Goal: Task Accomplishment & Management: Use online tool/utility

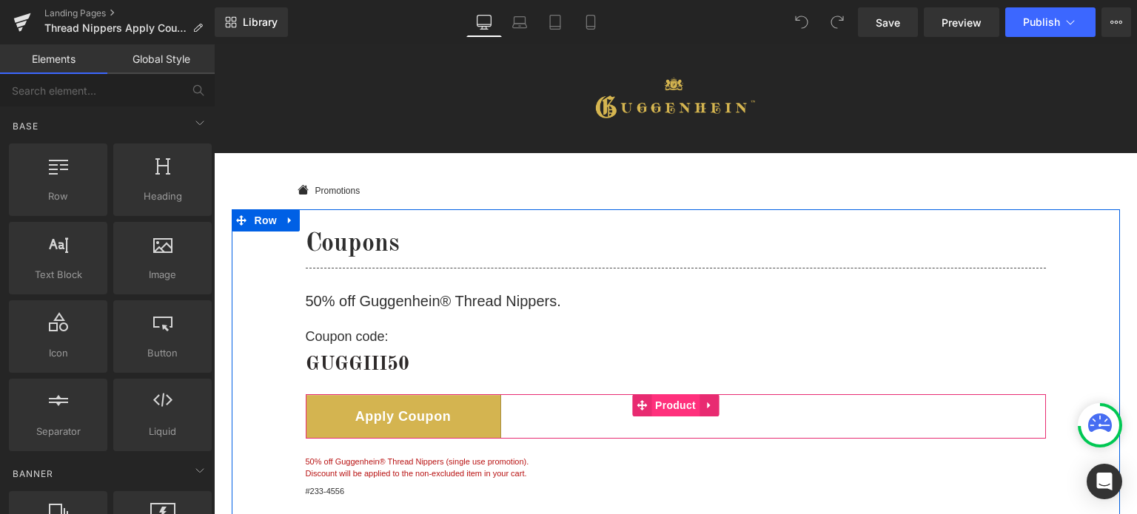
click at [677, 409] on span "Product" at bounding box center [675, 406] width 48 height 22
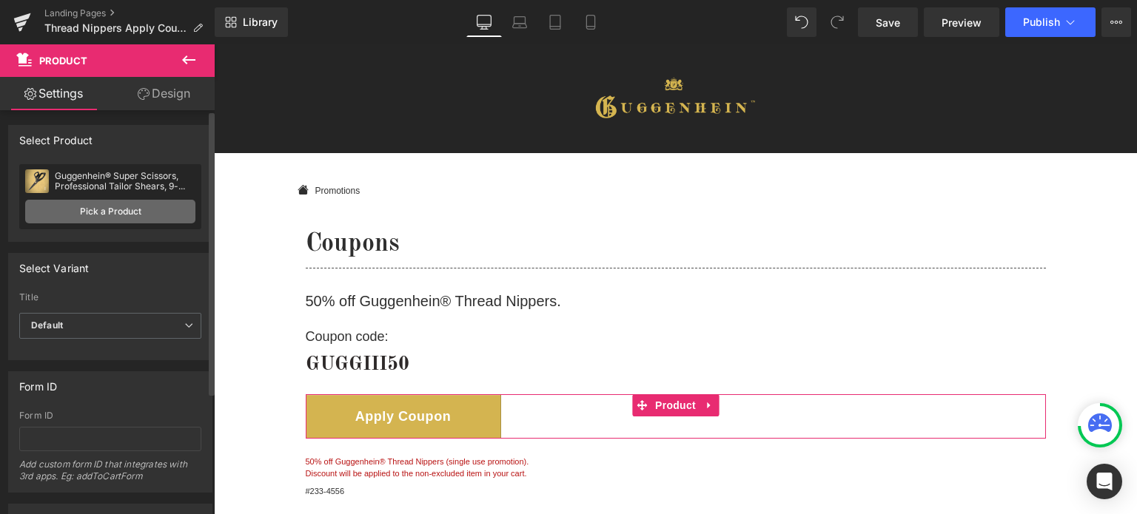
click at [119, 213] on link "Pick a Product" at bounding box center [110, 212] width 170 height 24
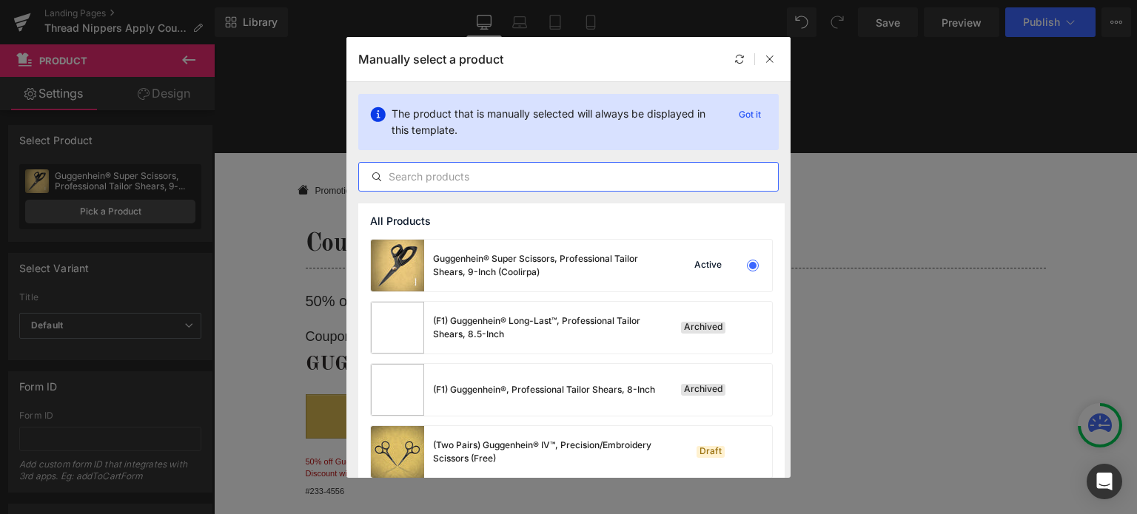
click at [496, 175] on input "text" at bounding box center [568, 177] width 419 height 18
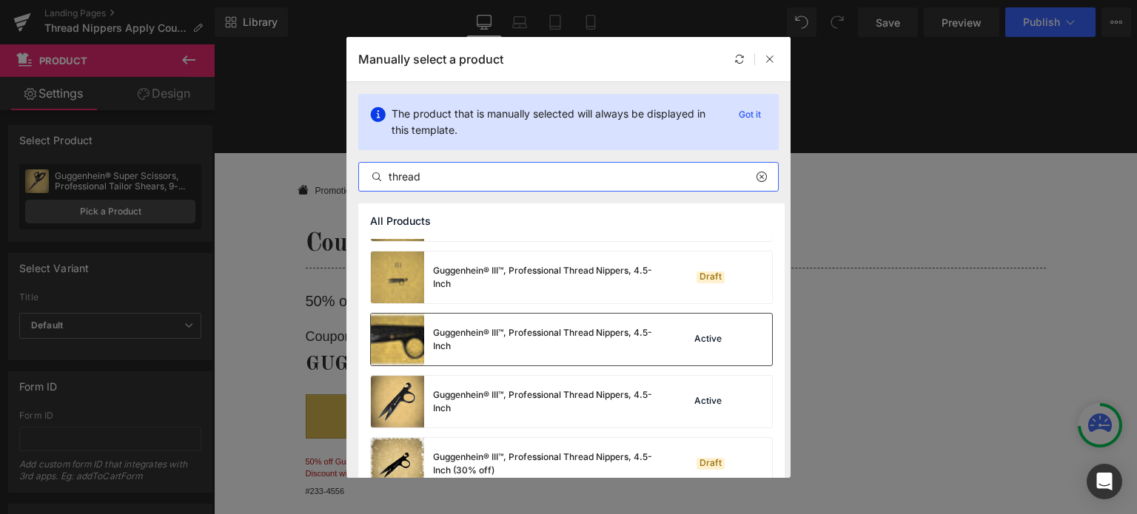
scroll to position [74, 0]
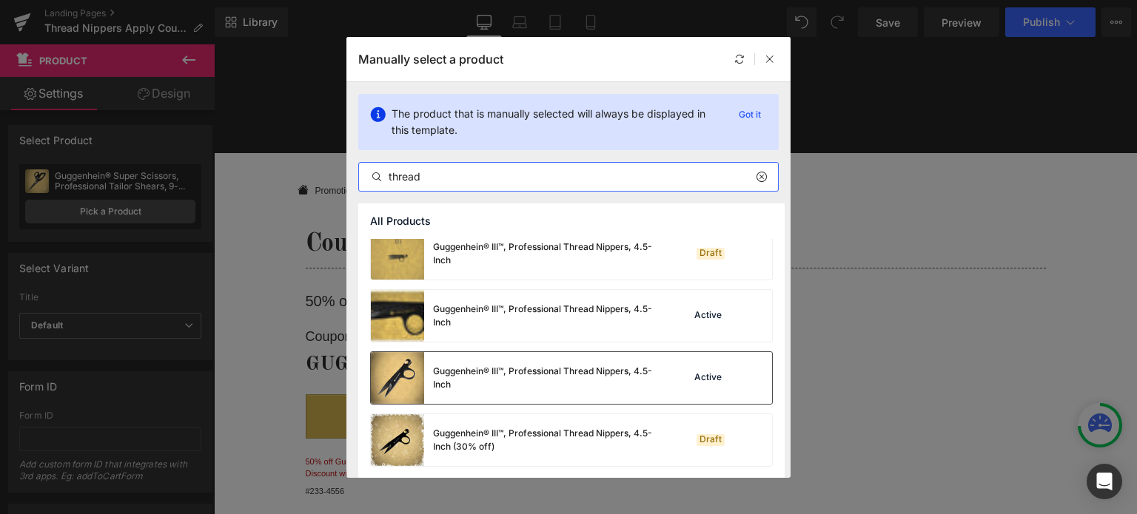
type input "thread"
click at [415, 378] on img at bounding box center [397, 378] width 53 height 52
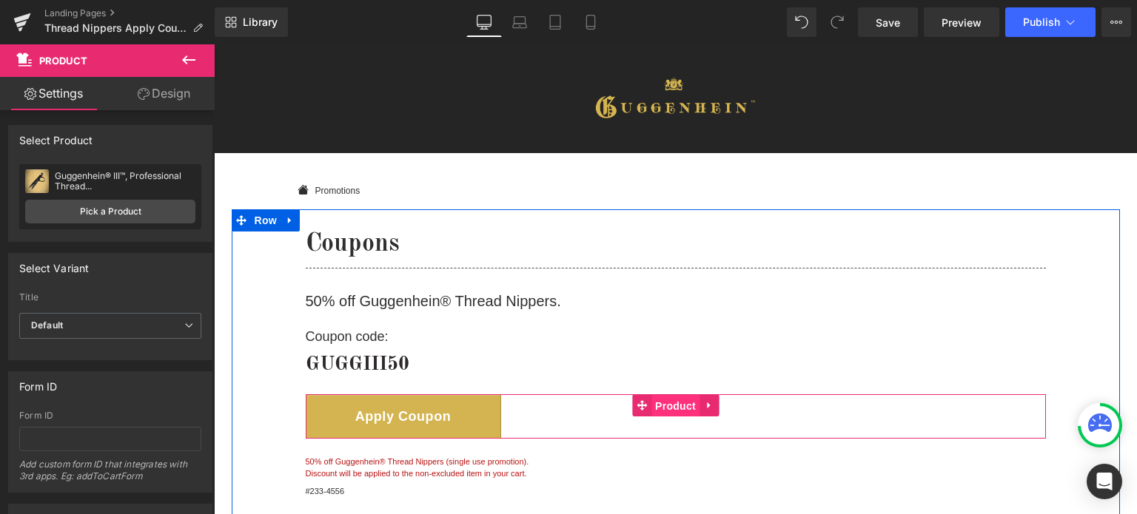
click at [678, 403] on span "Product" at bounding box center [675, 406] width 48 height 22
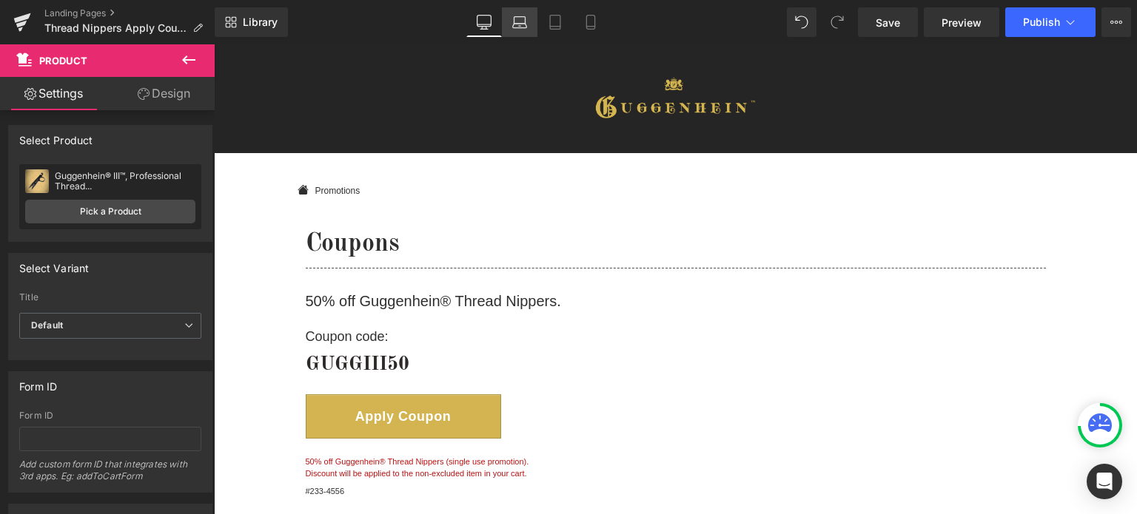
click at [520, 27] on icon at bounding box center [519, 22] width 15 height 15
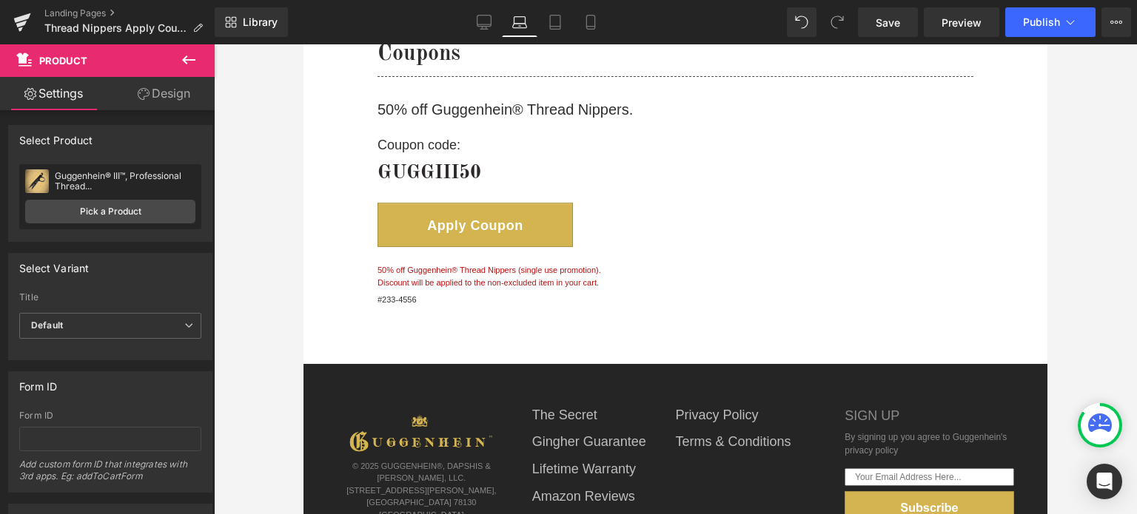
scroll to position [177, 0]
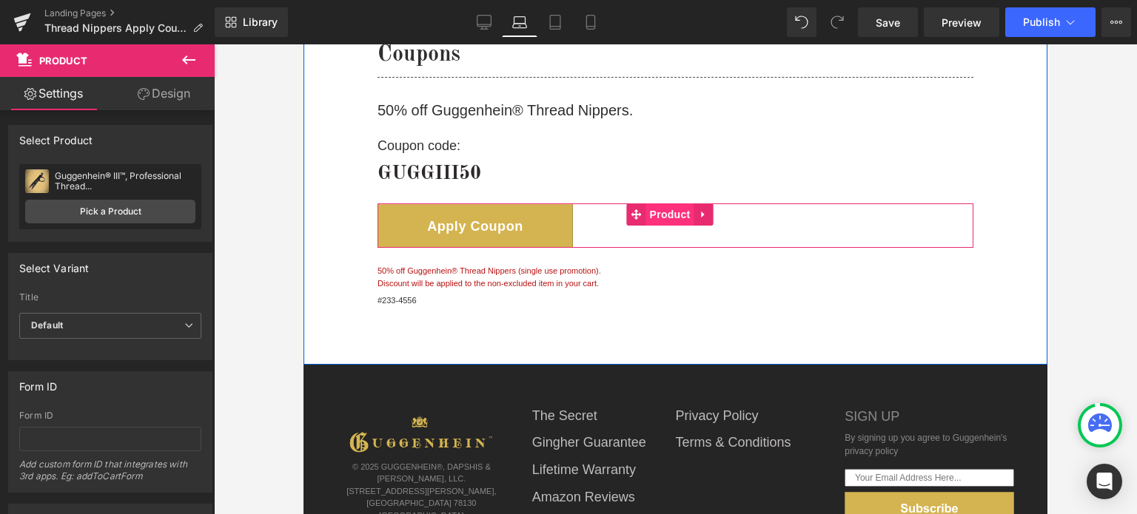
click at [668, 214] on span "Product" at bounding box center [670, 215] width 48 height 22
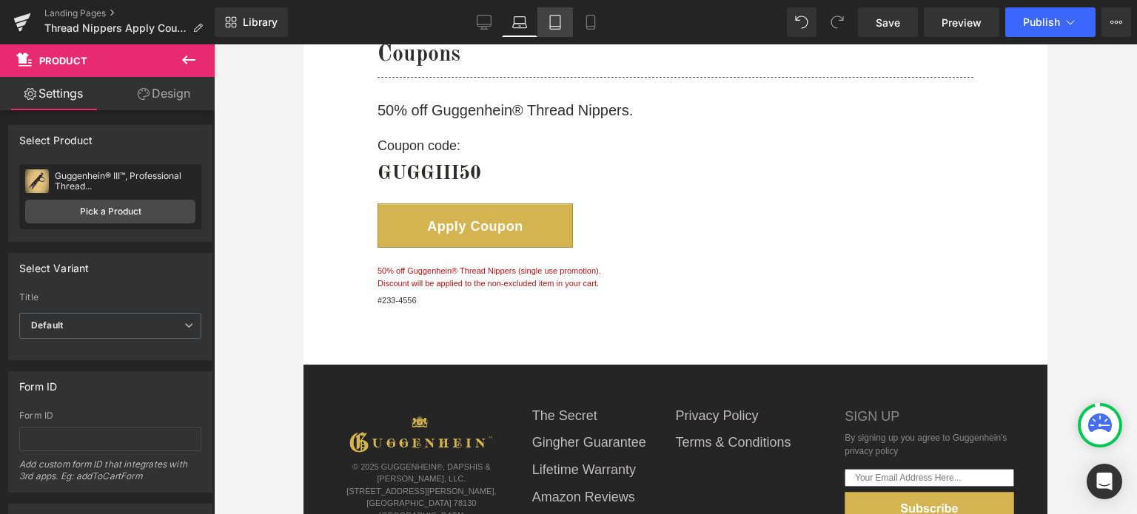
click at [557, 21] on icon at bounding box center [555, 22] width 15 height 15
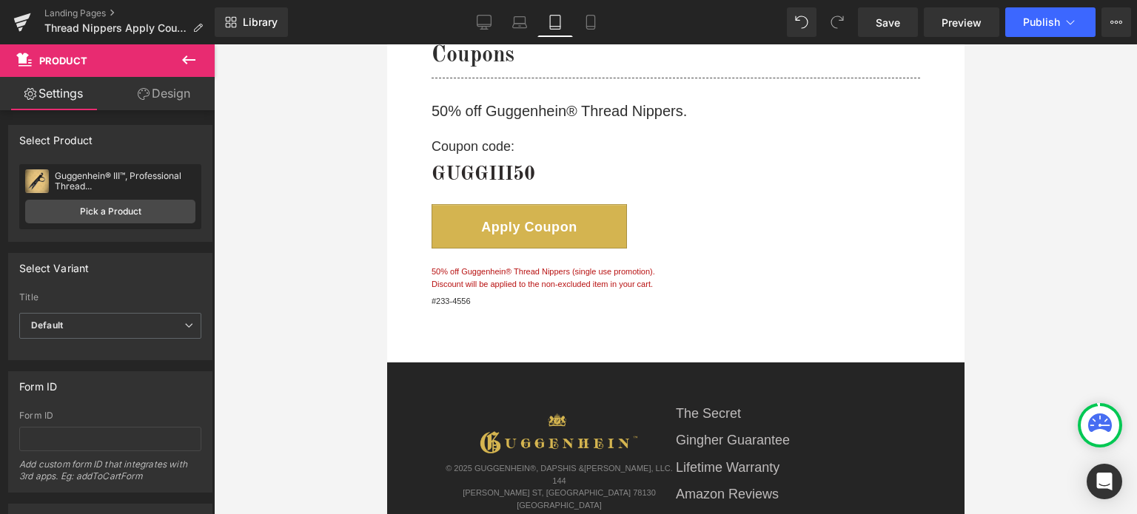
scroll to position [185, 0]
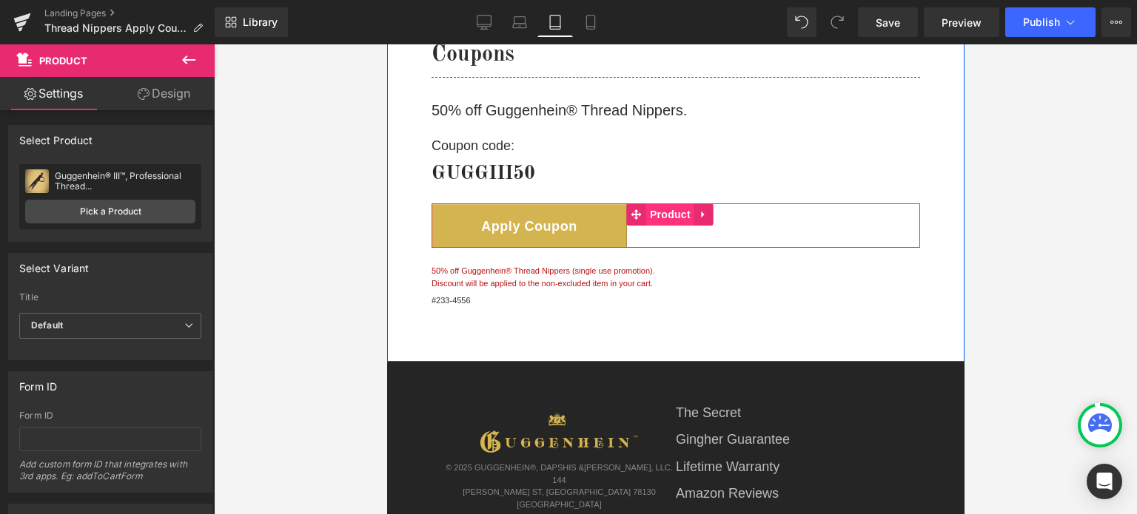
click at [673, 220] on span "Product" at bounding box center [669, 215] width 48 height 22
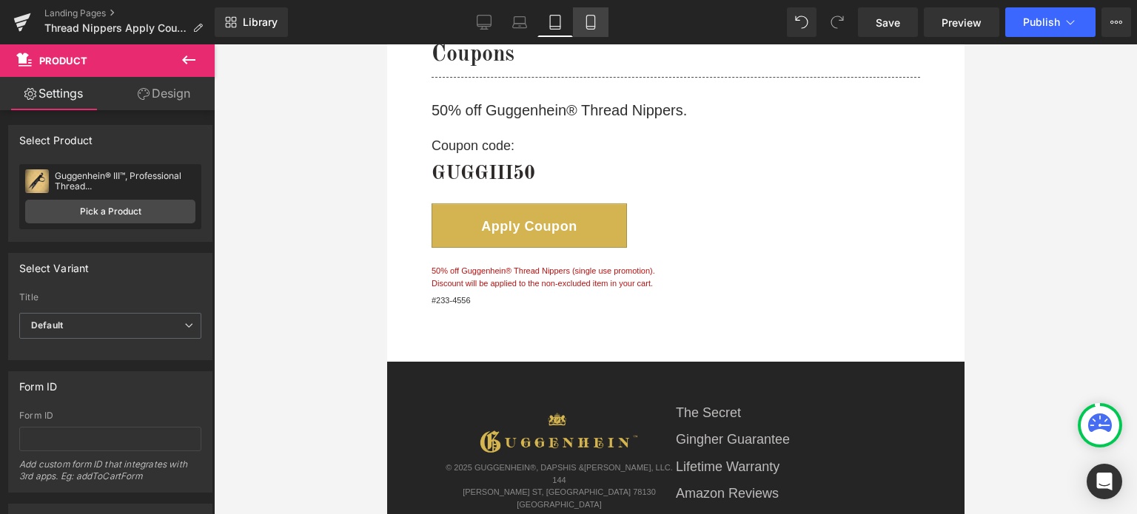
click at [593, 25] on icon at bounding box center [590, 22] width 15 height 15
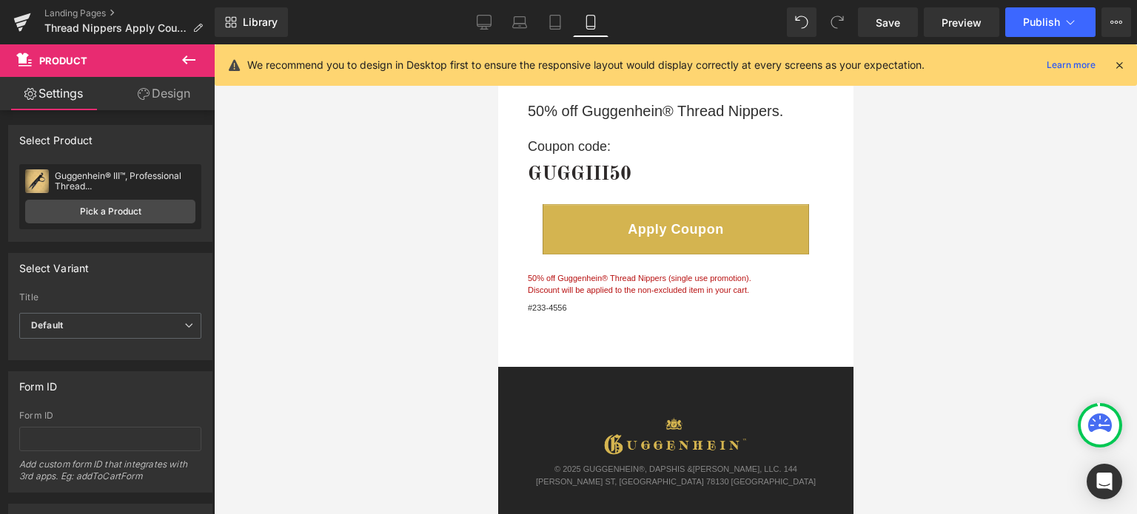
scroll to position [190, 0]
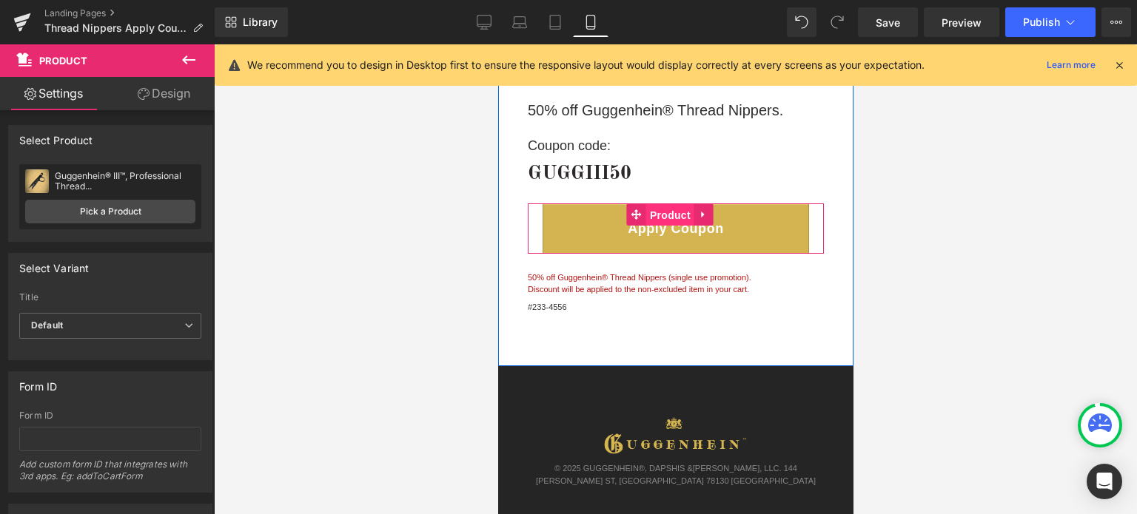
click at [673, 217] on span "Product" at bounding box center [669, 215] width 48 height 22
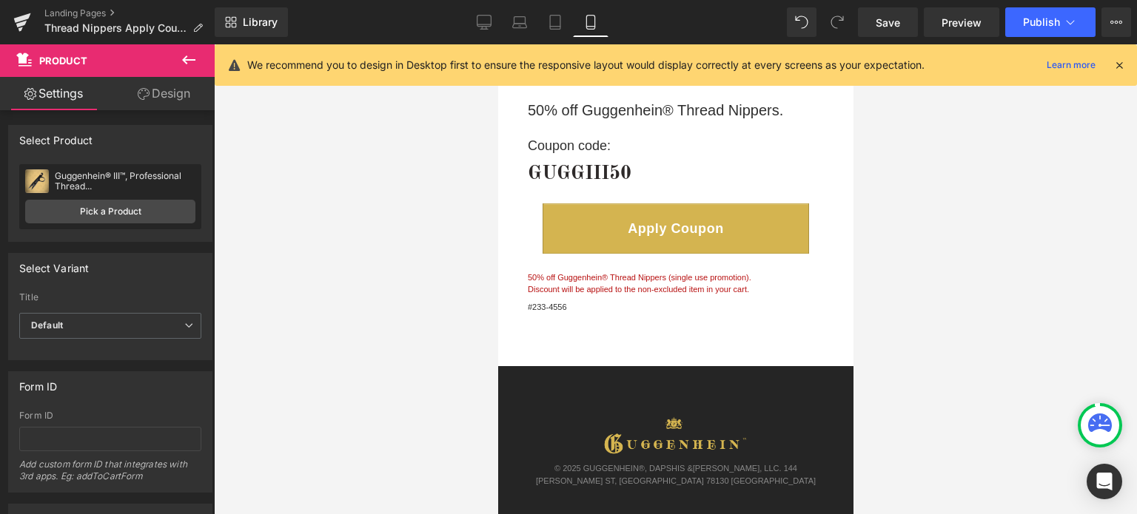
click at [1118, 64] on icon at bounding box center [1119, 64] width 13 height 13
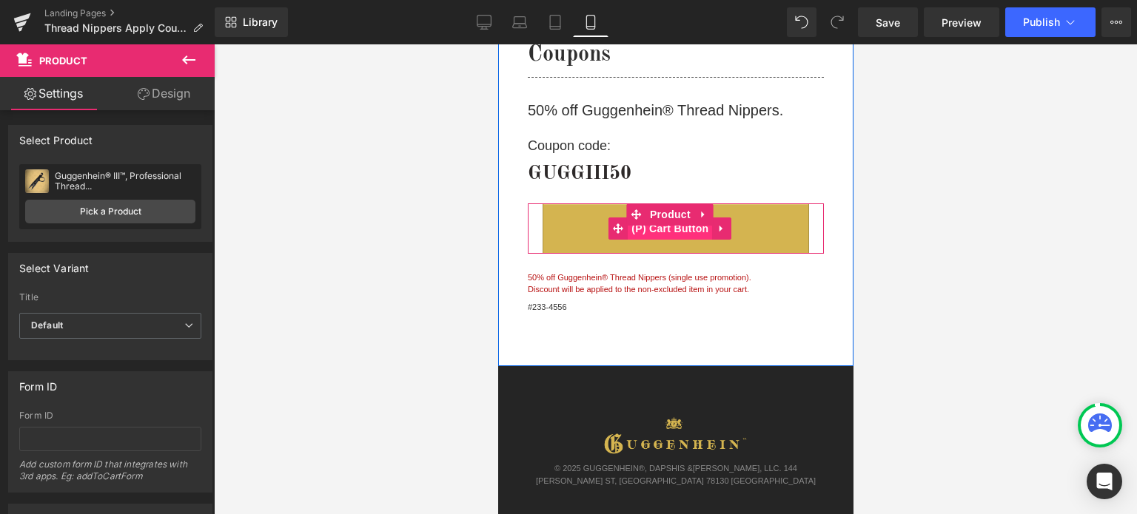
click at [674, 229] on span "(P) Cart Button" at bounding box center [669, 229] width 84 height 22
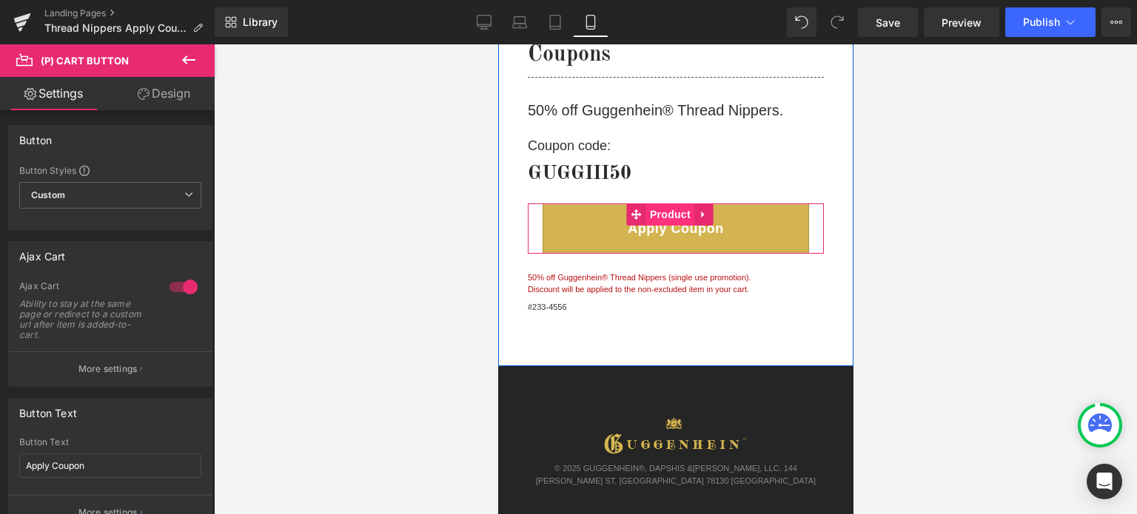
click at [674, 214] on span "Product" at bounding box center [669, 215] width 48 height 22
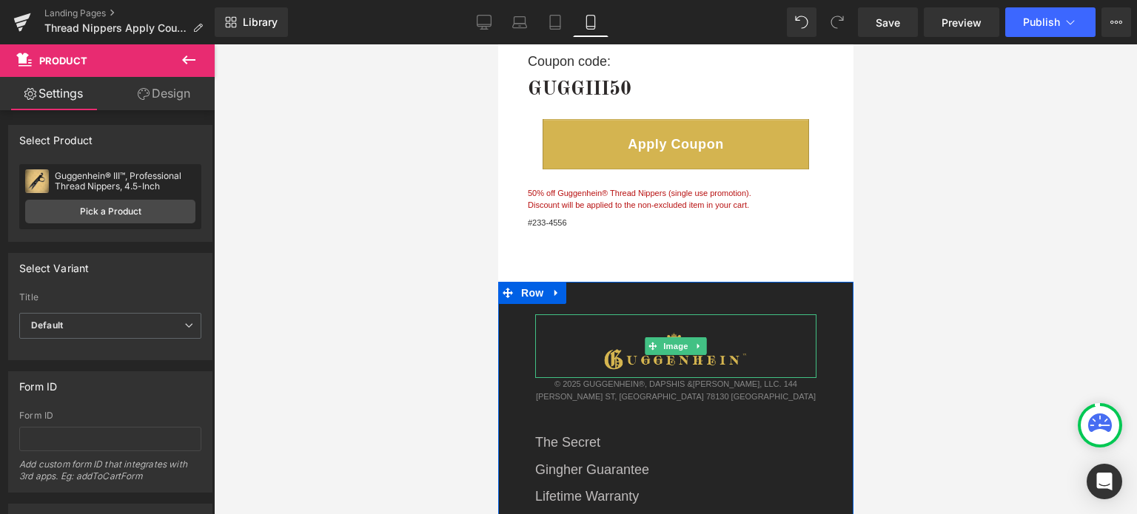
scroll to position [222, 0]
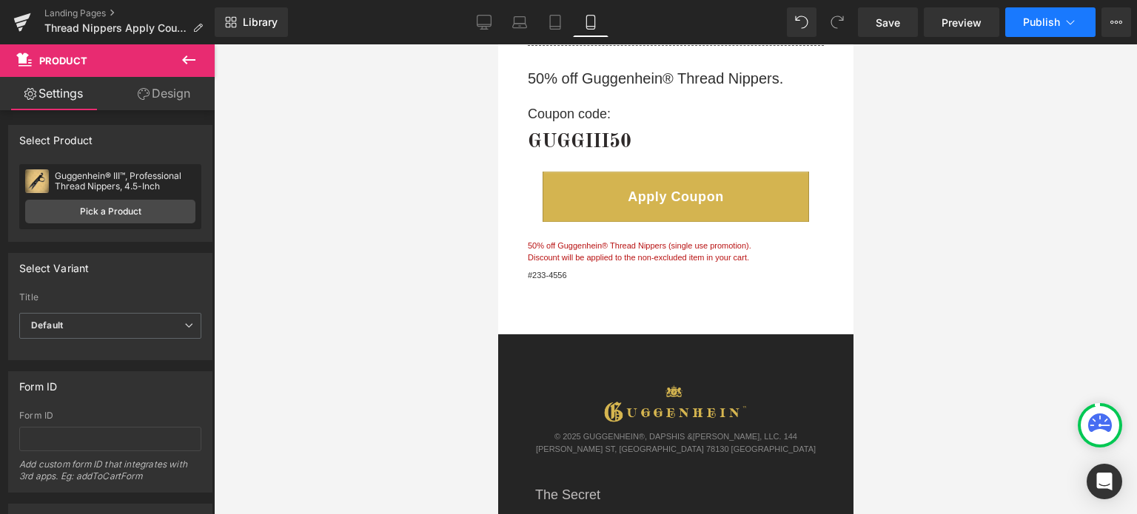
click at [1042, 21] on span "Publish" at bounding box center [1041, 22] width 37 height 12
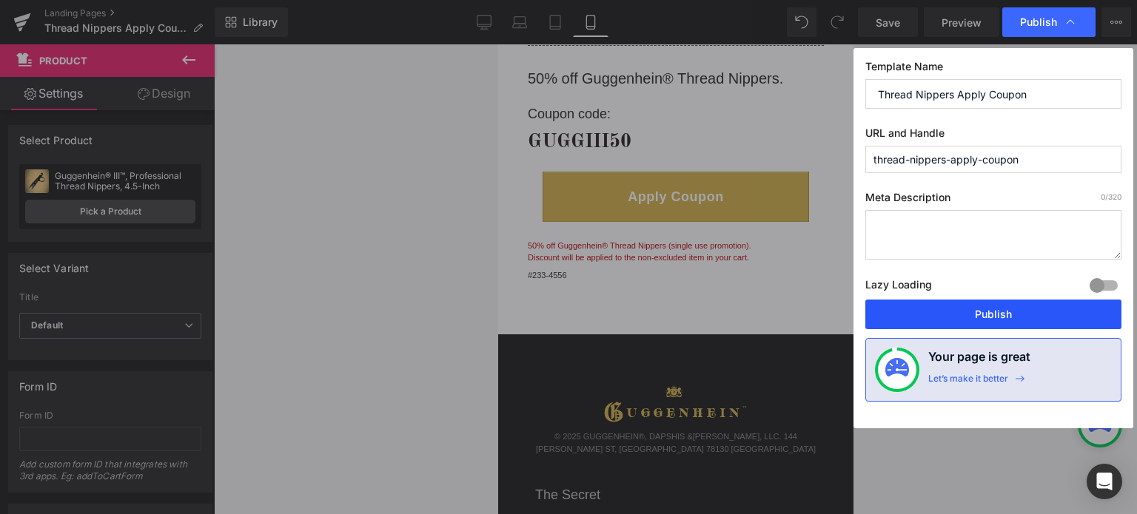
click at [987, 310] on button "Publish" at bounding box center [993, 315] width 256 height 30
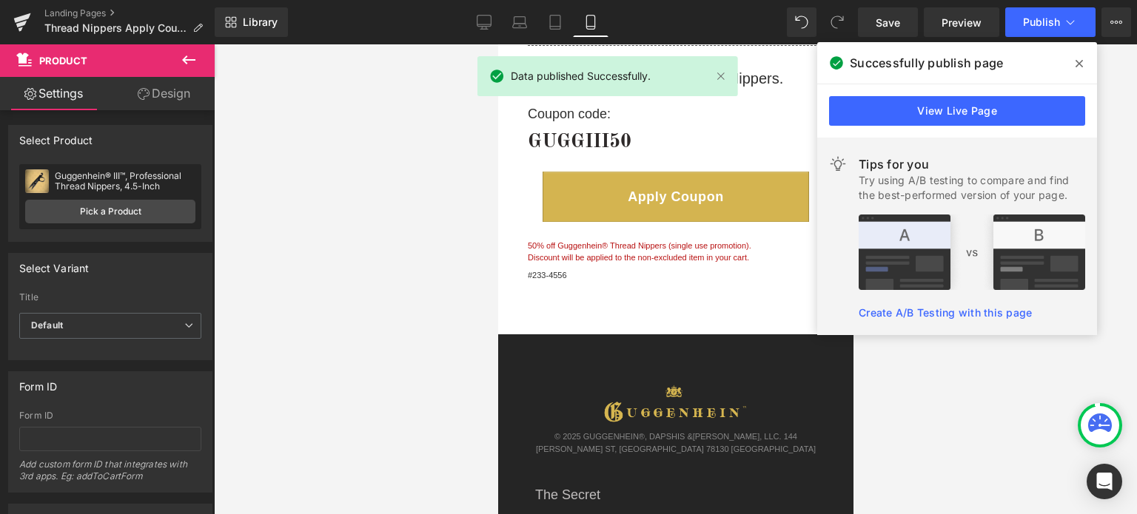
click at [1082, 64] on icon at bounding box center [1079, 64] width 7 height 12
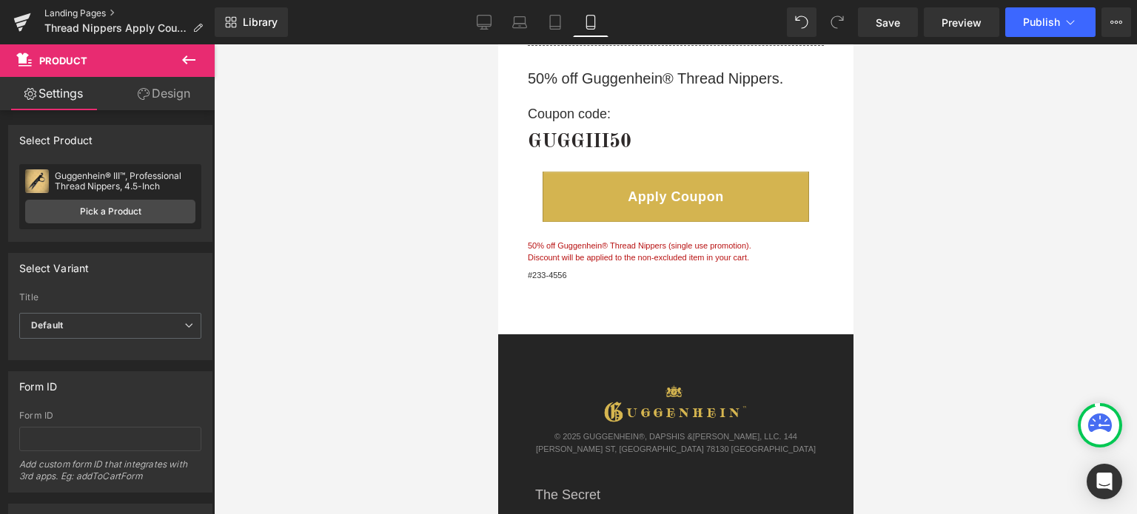
click at [85, 15] on link "Landing Pages" at bounding box center [129, 13] width 170 height 12
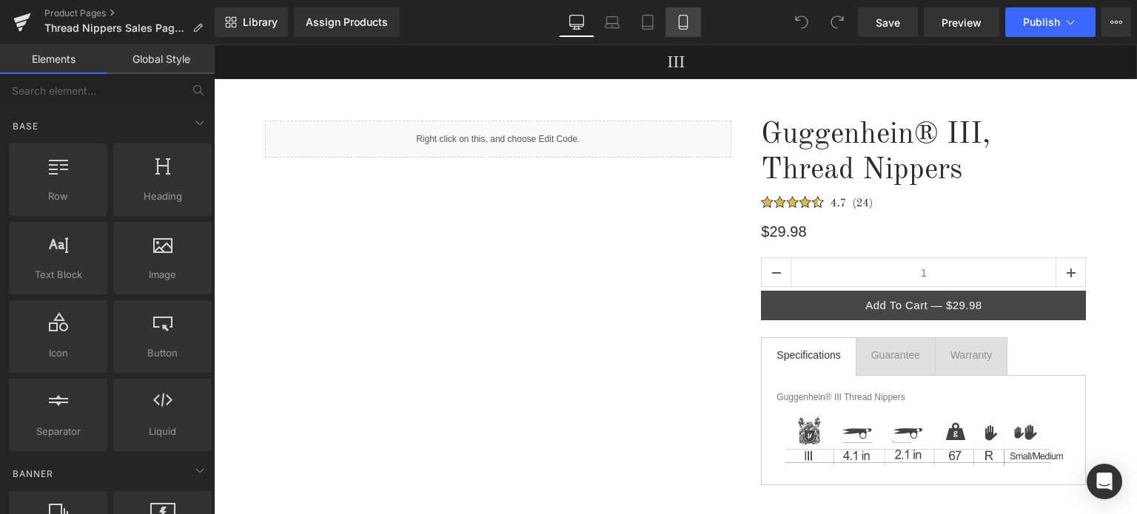
click at [683, 22] on icon at bounding box center [683, 22] width 15 height 15
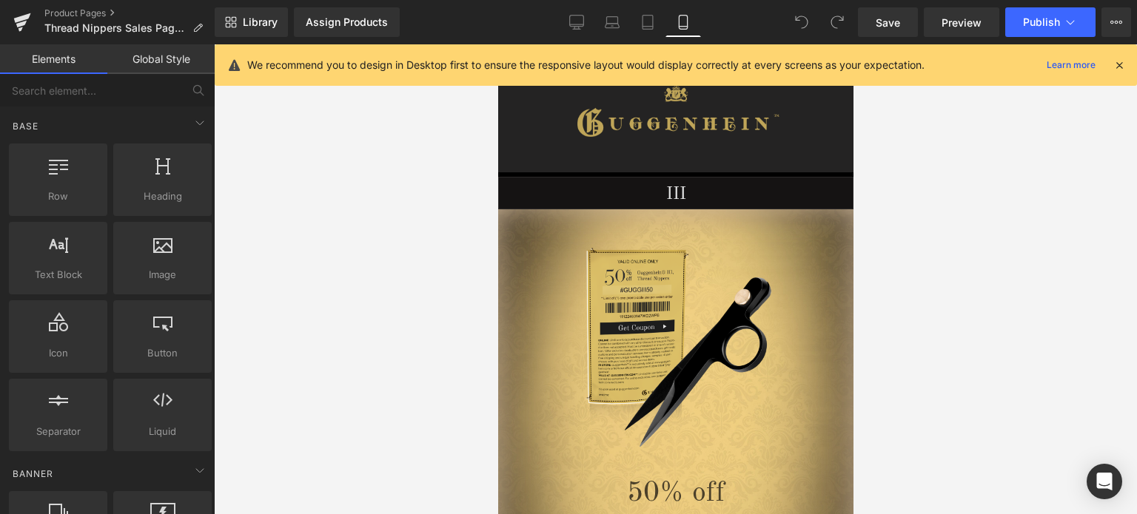
click at [1118, 63] on icon at bounding box center [1119, 64] width 13 height 13
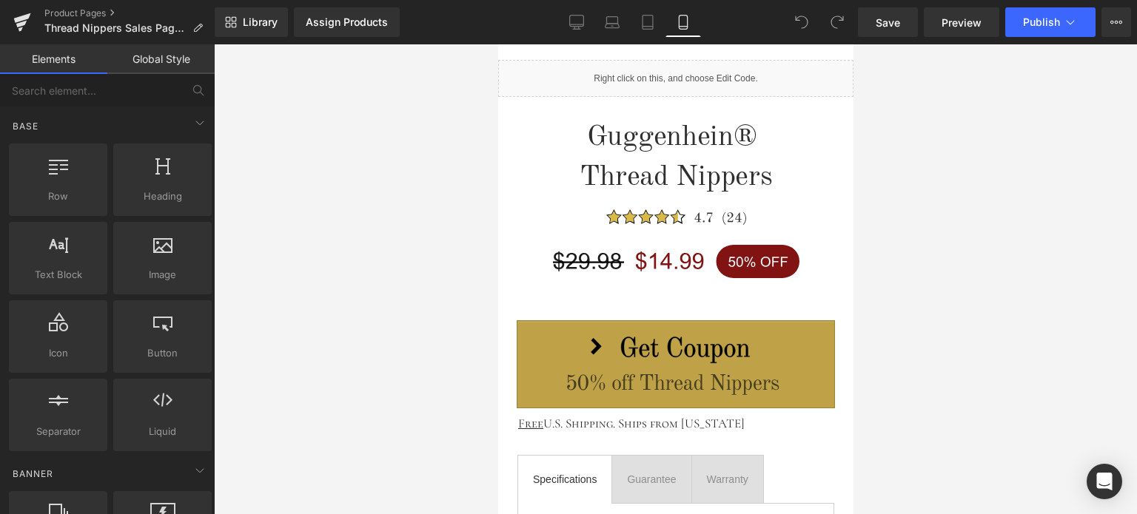
scroll to position [1777, 0]
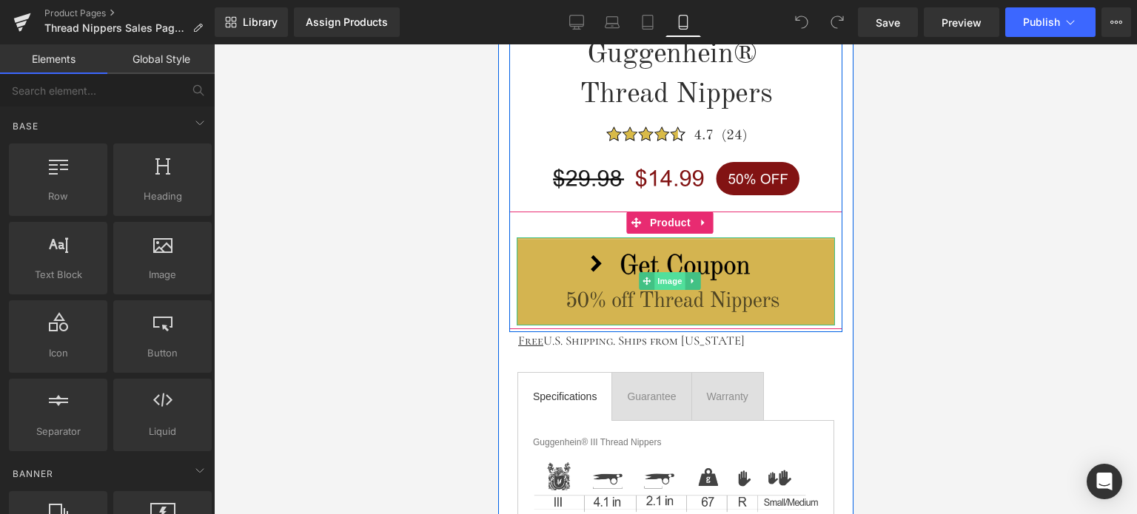
click at [665, 277] on span "Image" at bounding box center [669, 281] width 31 height 18
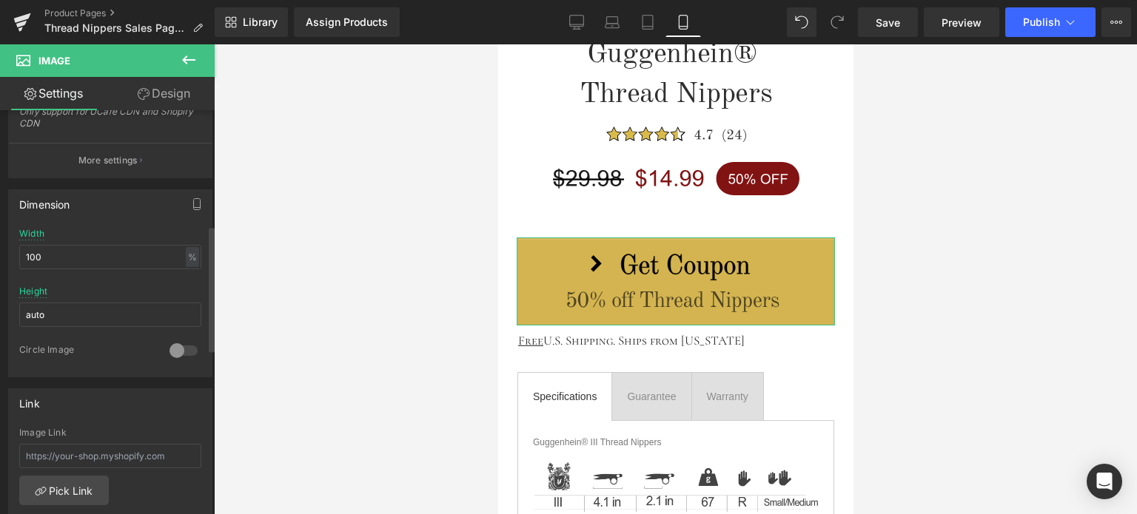
scroll to position [444, 0]
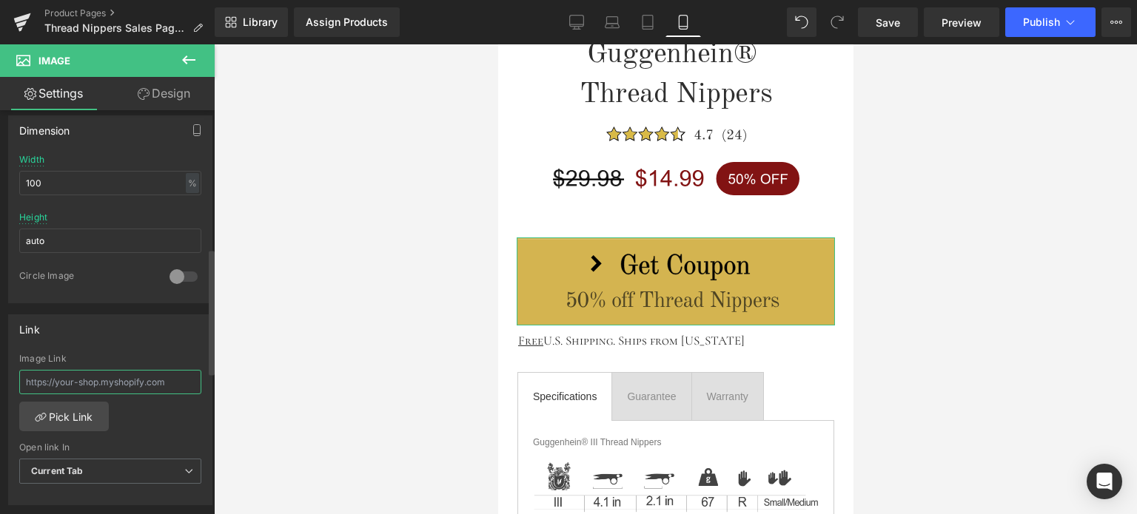
click at [78, 381] on input "text" at bounding box center [110, 382] width 182 height 24
paste input "https://www.guggenhein.com/pages/thread-nippers-apply-coupon"
type input "https://www.guggenhein.com/pages/thread-nippers-apply-coupon"
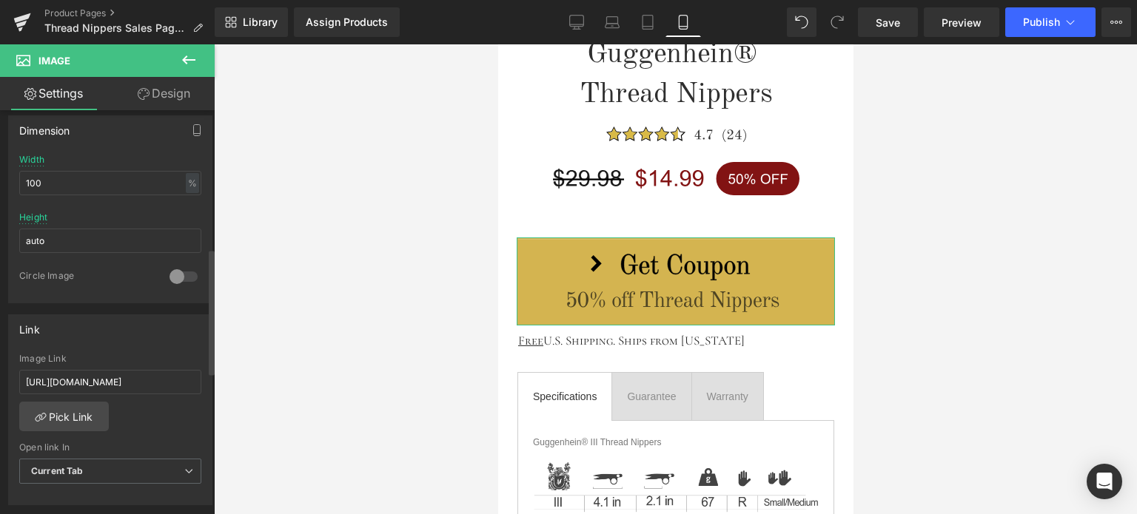
click at [195, 421] on div "Image Link https://www.guggenhein.com/pages/thread-nippers-apply-coupon Pick Li…" at bounding box center [110, 430] width 203 height 152
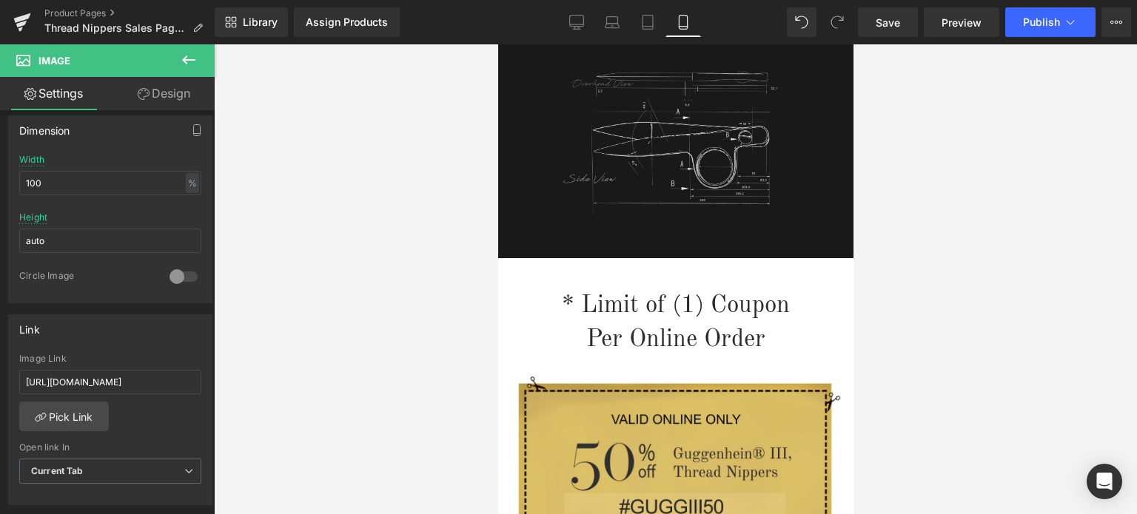
scroll to position [3257, 0]
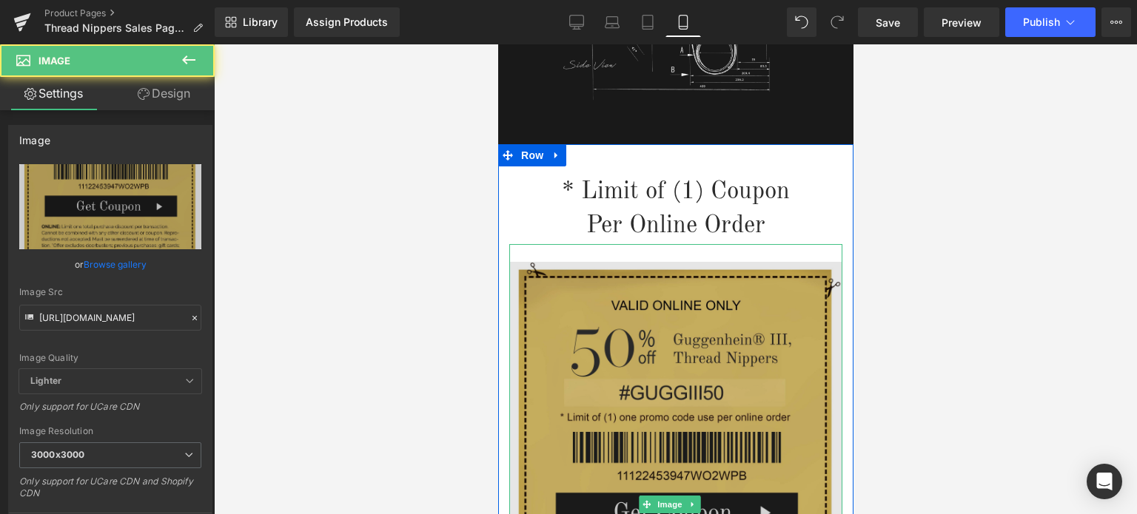
click at [698, 360] on img at bounding box center [675, 504] width 333 height 520
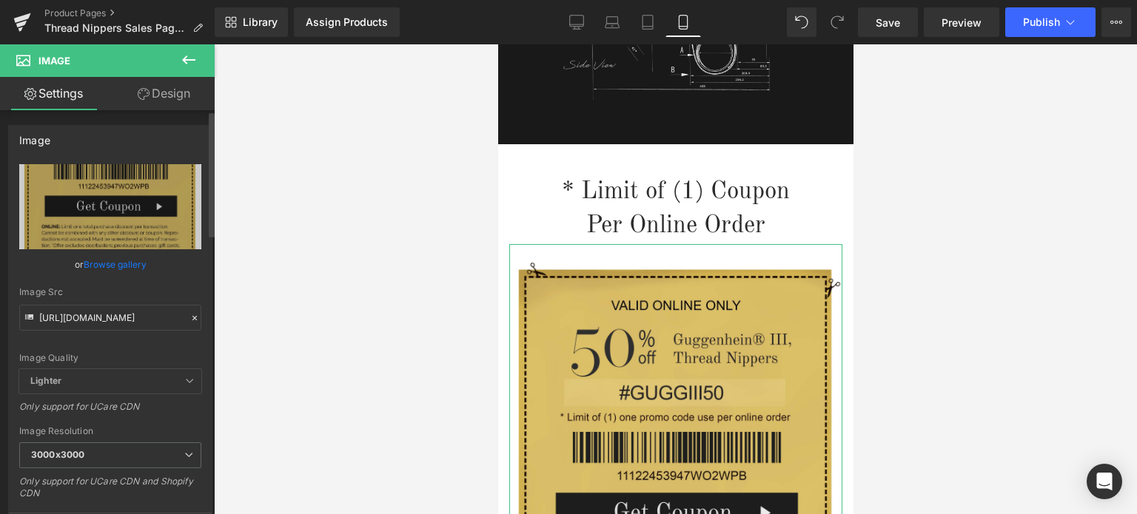
scroll to position [370, 0]
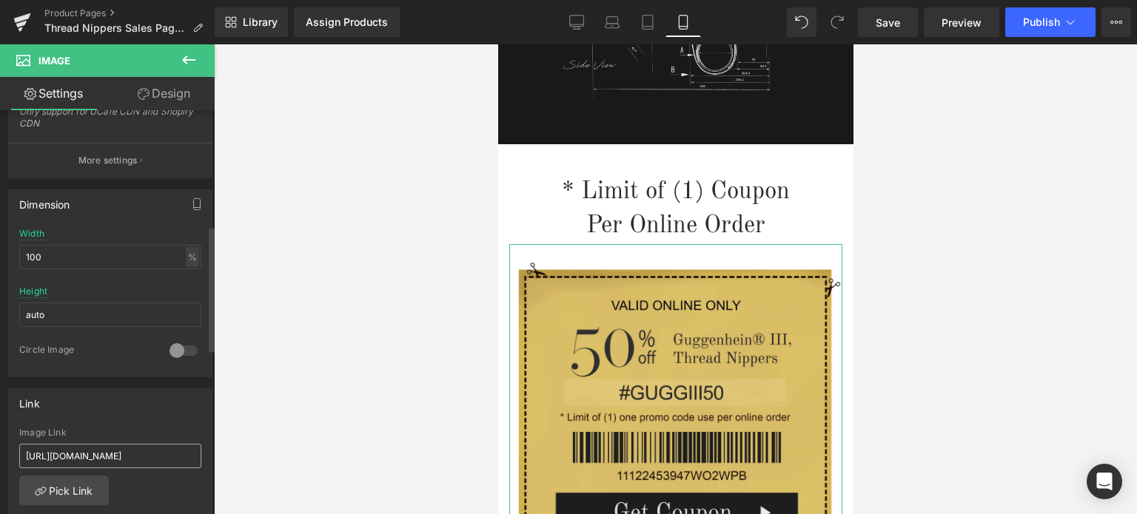
click at [115, 451] on input "https://www.guggenhein.com/pages/super-scissors-apply-coupon-lala-sews" at bounding box center [110, 456] width 182 height 24
type input "https://www.guggenhein.com/pages/thread-nippers-apply-coupon"
click at [198, 488] on div "https://www.guggenhein.com/pages/super-scissors-apply-coupon-lala-sews Image Li…" at bounding box center [110, 504] width 203 height 152
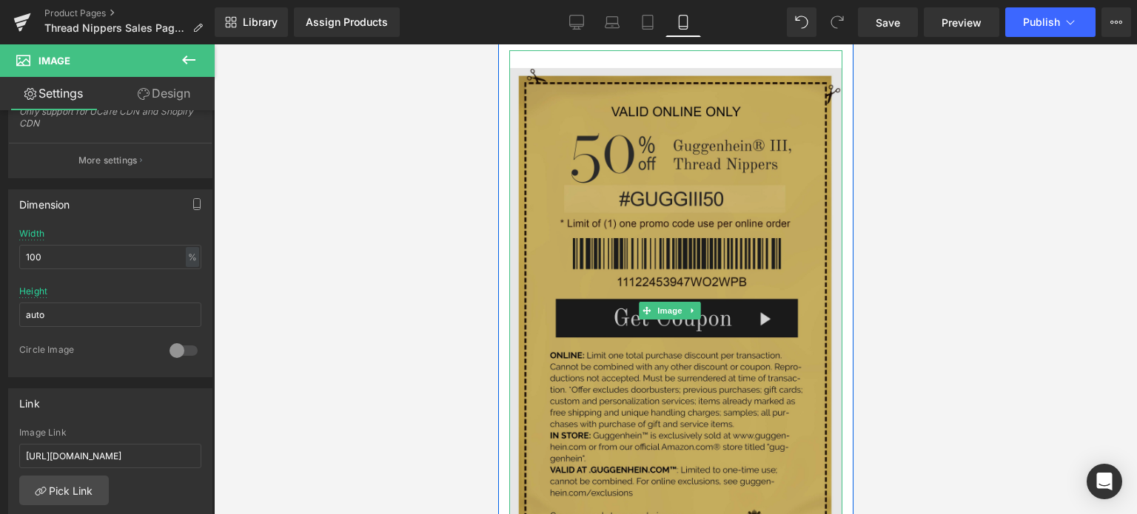
scroll to position [3553, 0]
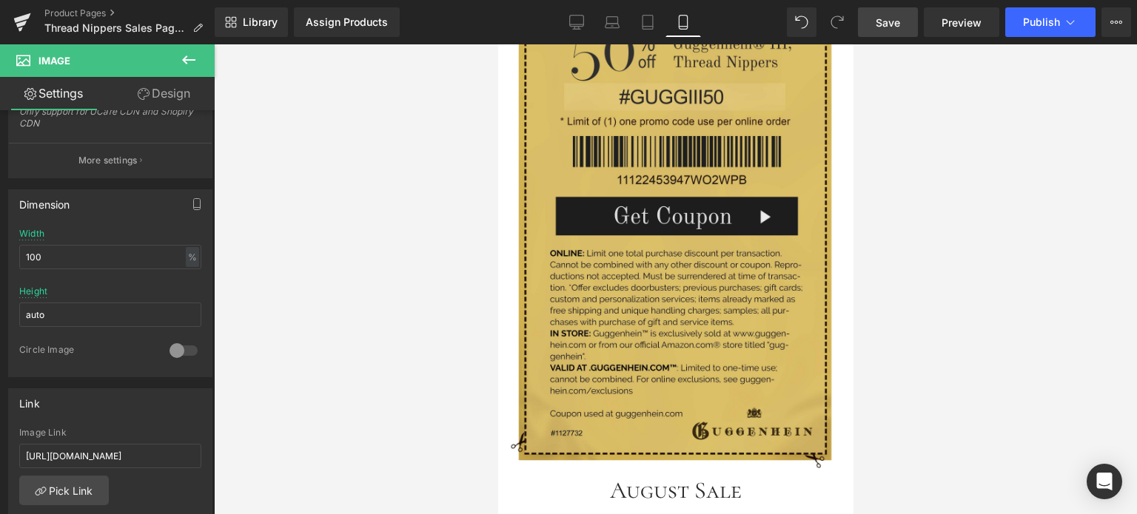
click at [894, 21] on span "Save" at bounding box center [888, 23] width 24 height 16
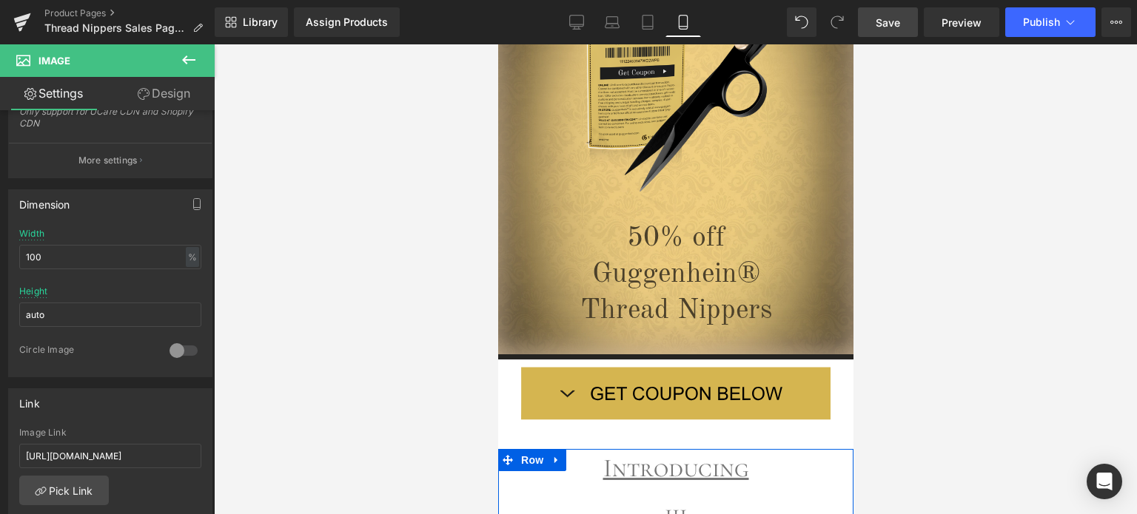
scroll to position [253, 0]
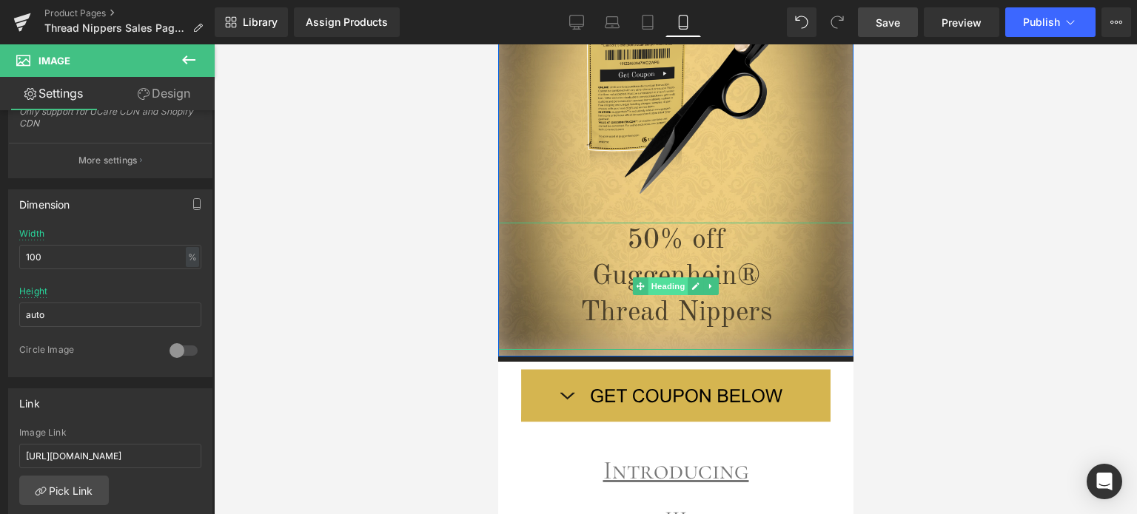
click at [669, 286] on span "Heading" at bounding box center [668, 287] width 40 height 18
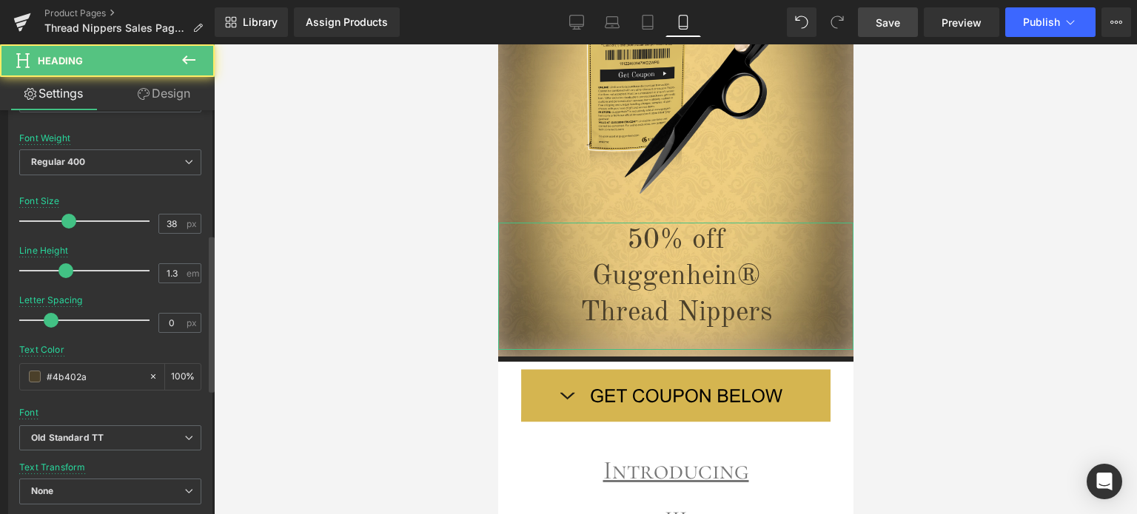
scroll to position [370, 0]
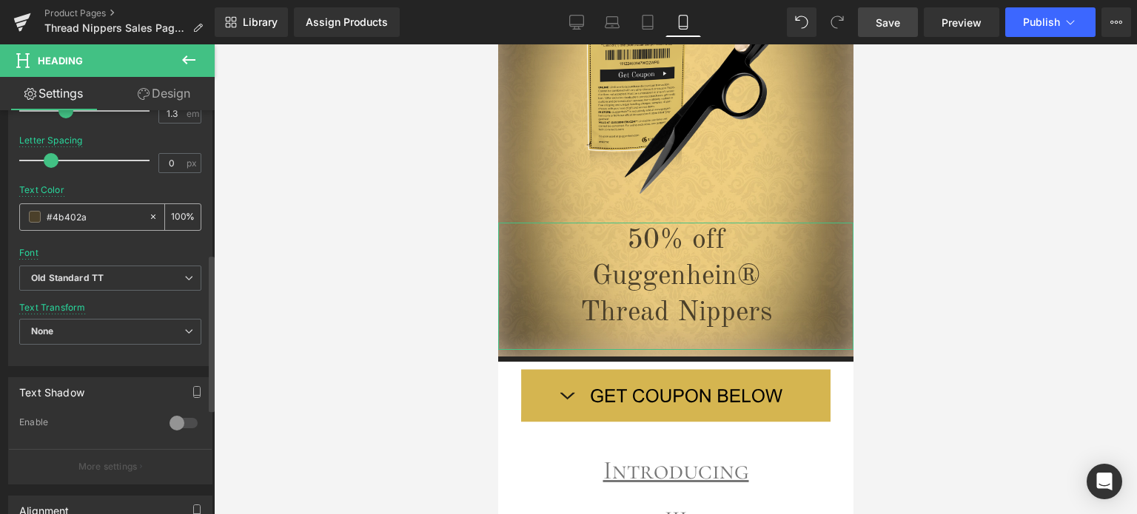
drag, startPoint x: 110, startPoint y: 218, endPoint x: 36, endPoint y: 222, distance: 74.2
click at [36, 222] on div "#4b402a" at bounding box center [84, 217] width 128 height 26
type input "2f2f2f"
click at [175, 91] on link "Design" at bounding box center [163, 93] width 107 height 33
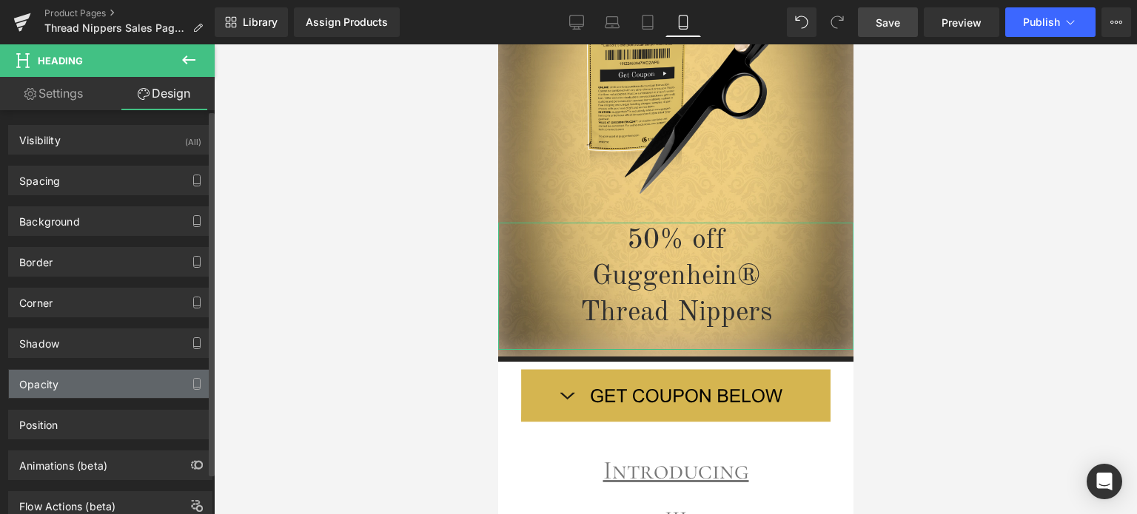
click at [133, 384] on div "Opacity" at bounding box center [110, 384] width 203 height 28
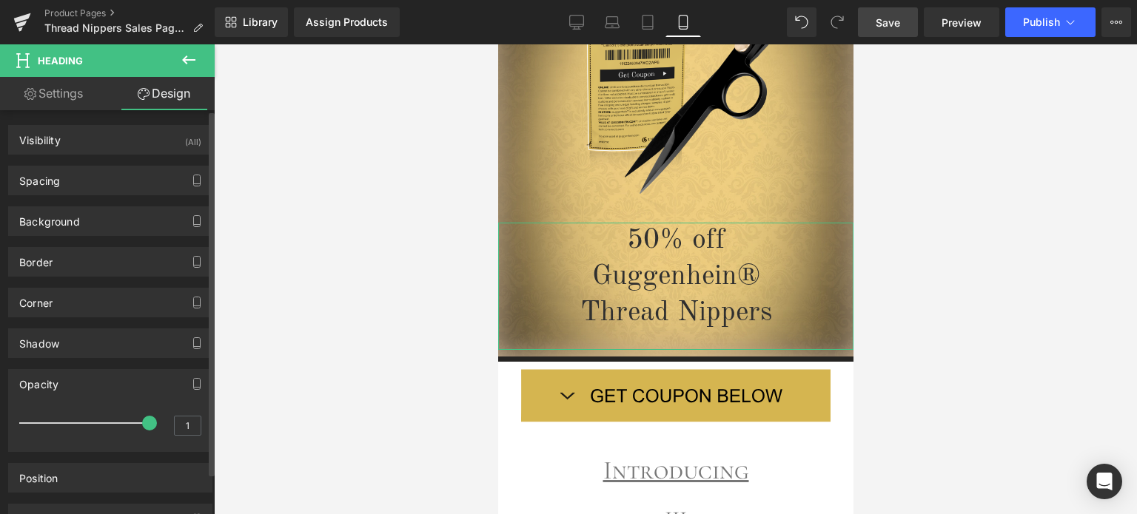
click at [134, 383] on div "Opacity" at bounding box center [110, 384] width 203 height 28
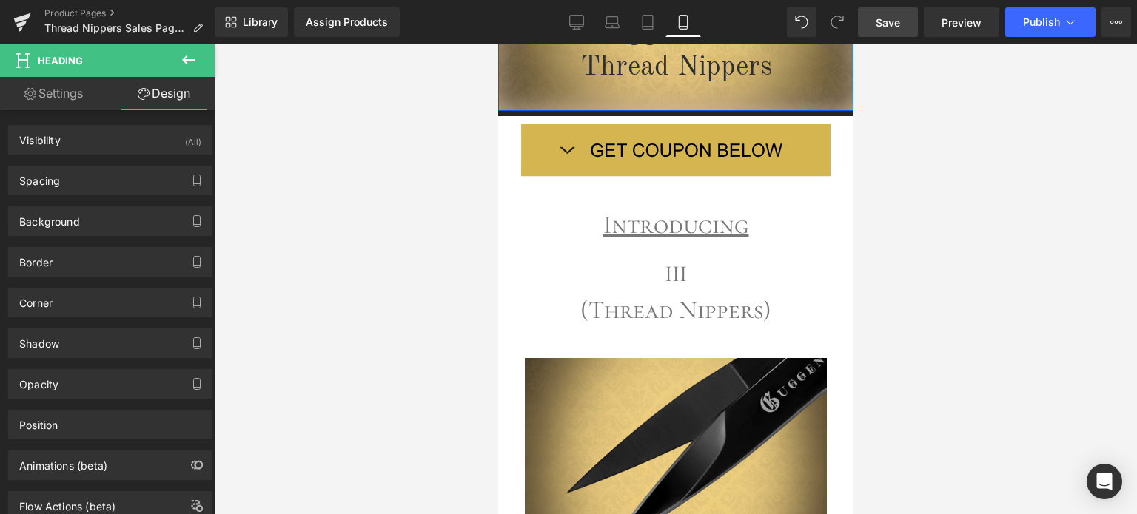
scroll to position [549, 0]
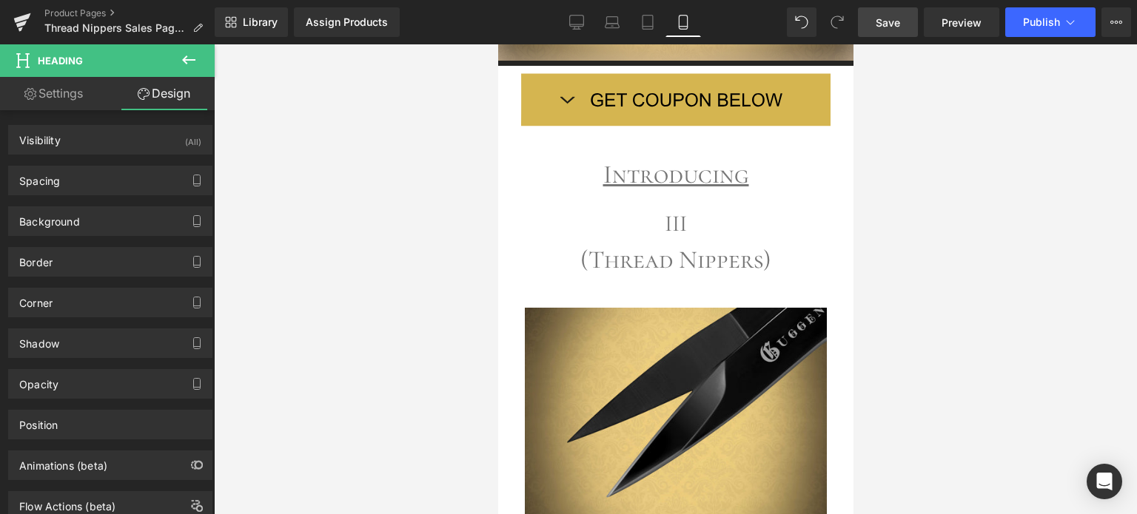
click at [897, 21] on span "Save" at bounding box center [888, 23] width 24 height 16
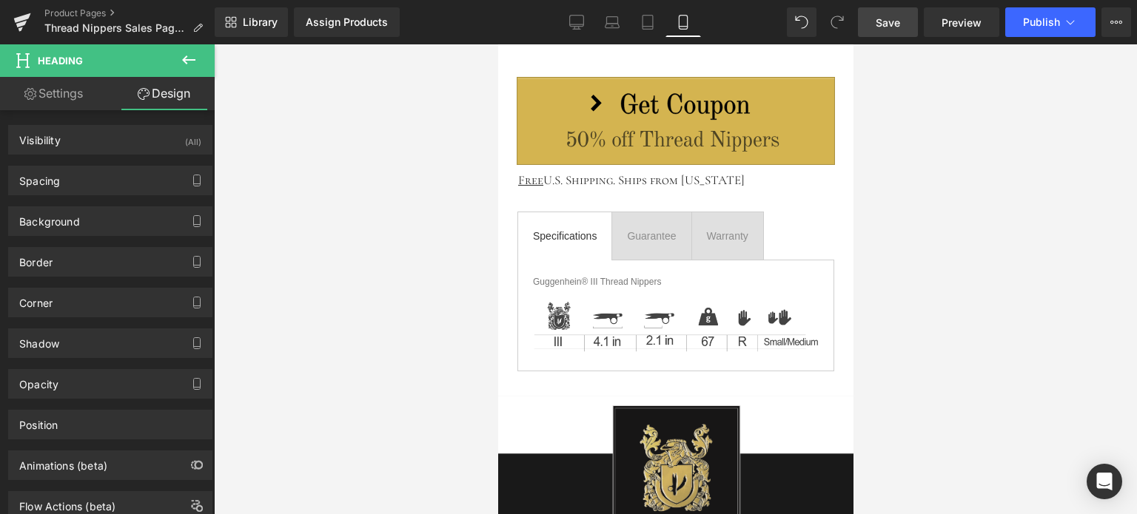
scroll to position [2010, 0]
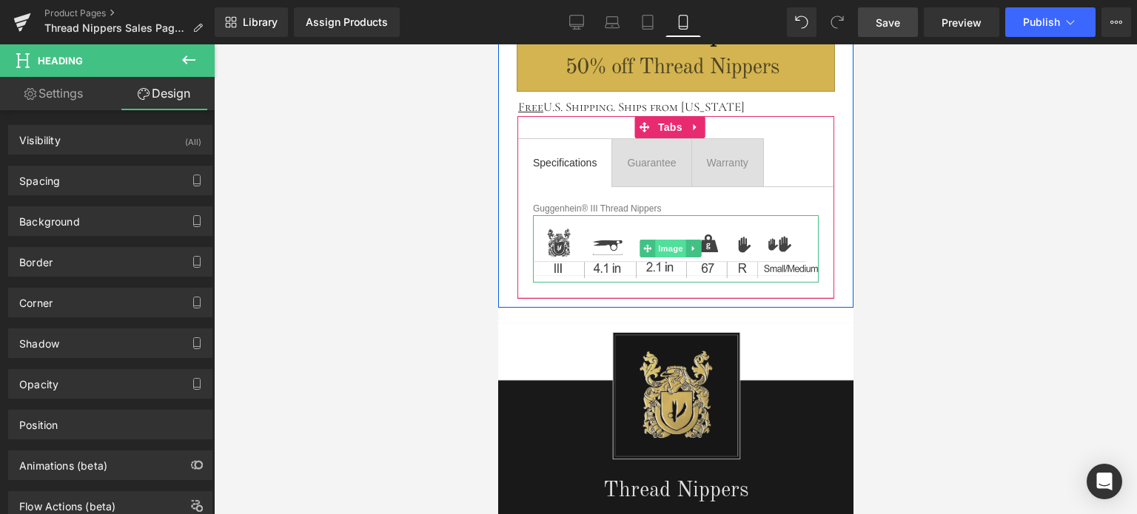
click at [674, 244] on span "Image" at bounding box center [669, 249] width 31 height 18
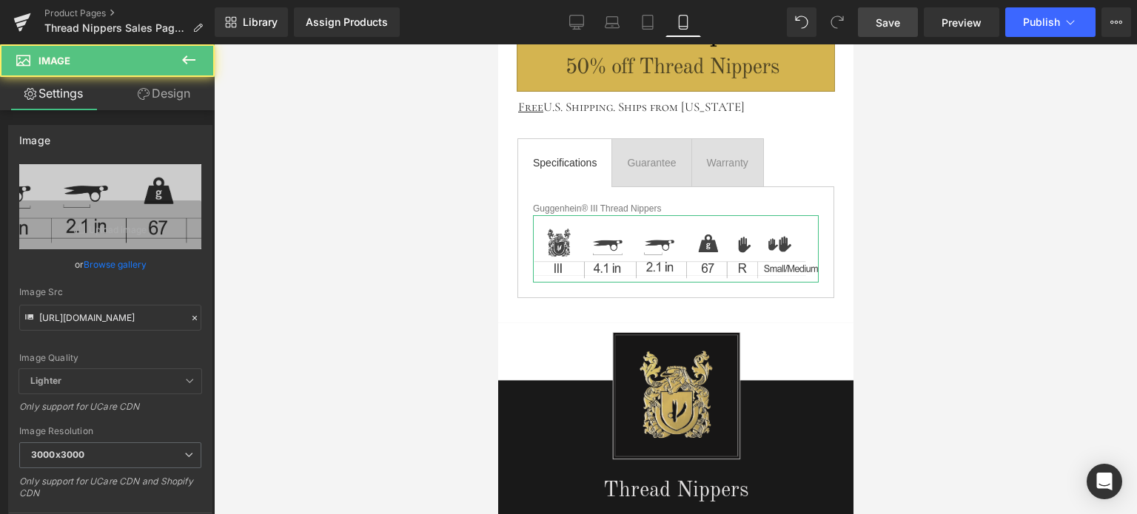
drag, startPoint x: 168, startPoint y: 91, endPoint x: 149, endPoint y: 408, distance: 317.4
click at [168, 91] on link "Design" at bounding box center [163, 93] width 107 height 33
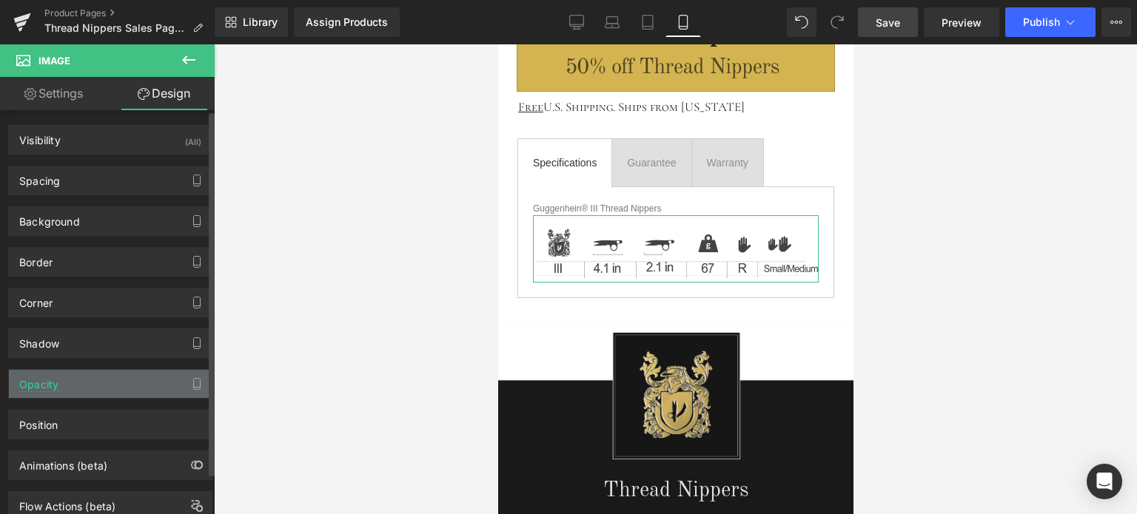
click at [130, 383] on div "Opacity" at bounding box center [110, 384] width 203 height 28
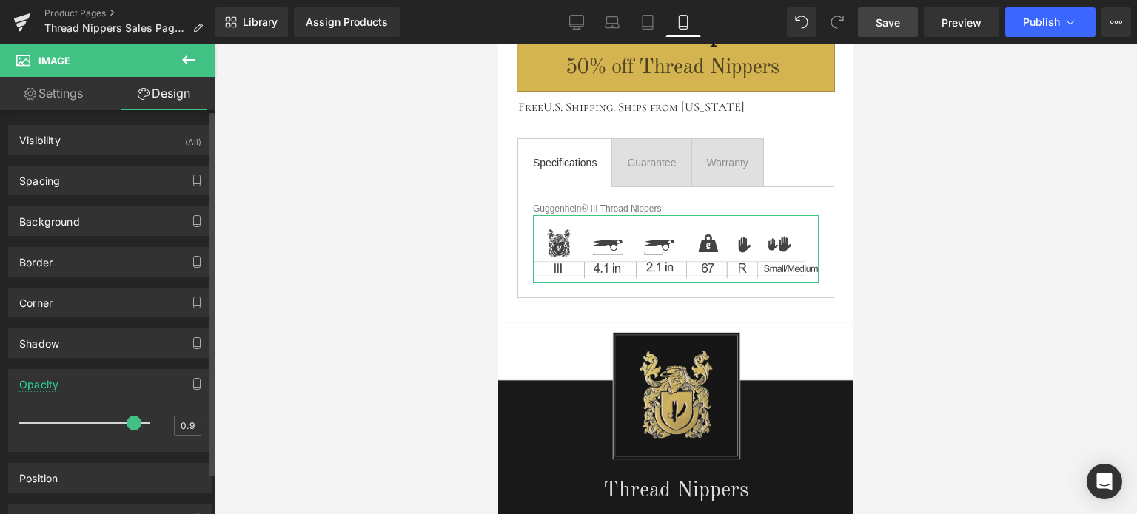
click at [130, 383] on div "Opacity" at bounding box center [110, 384] width 203 height 28
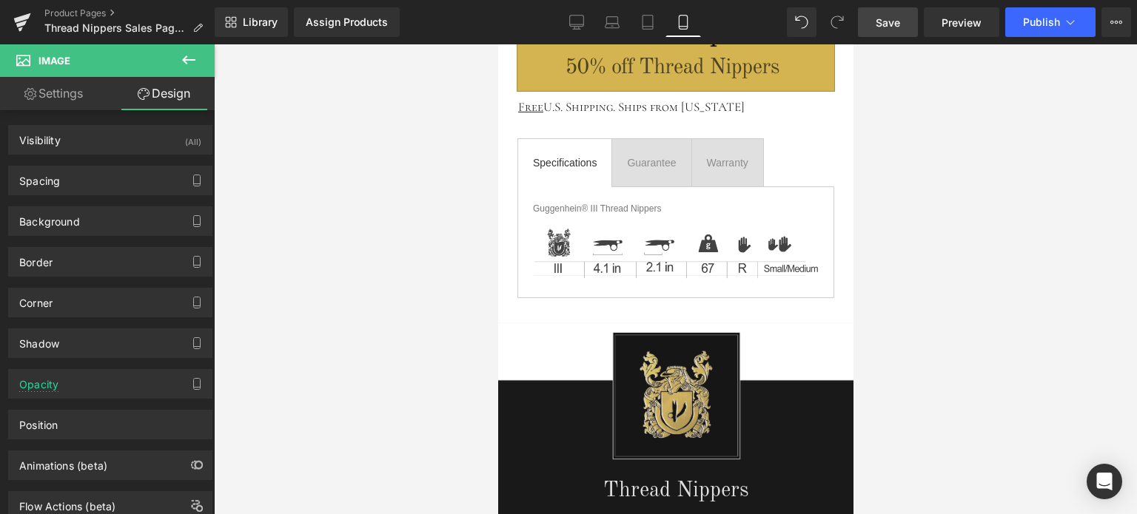
click at [900, 23] on span "Save" at bounding box center [888, 23] width 24 height 16
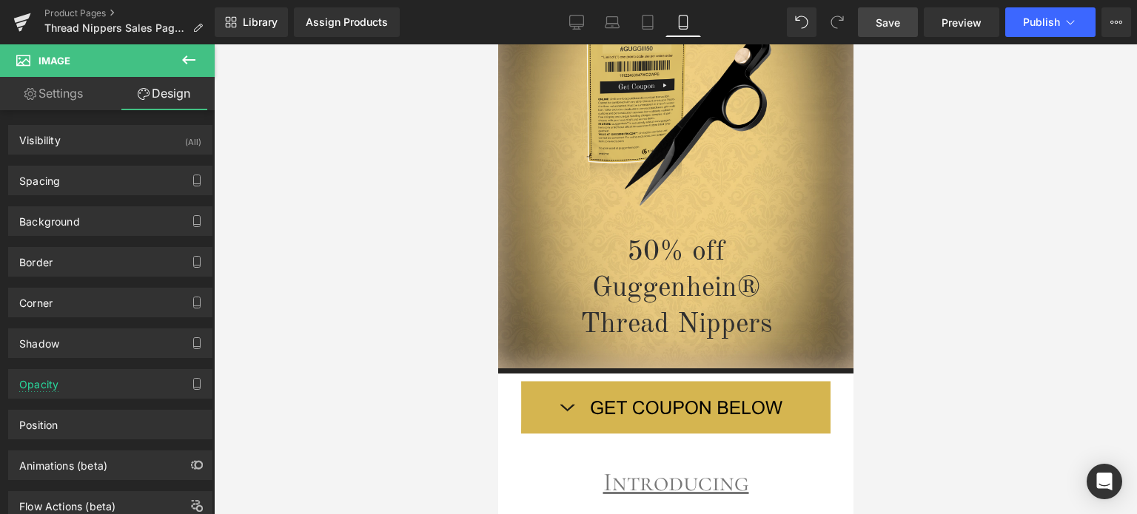
scroll to position [124, 0]
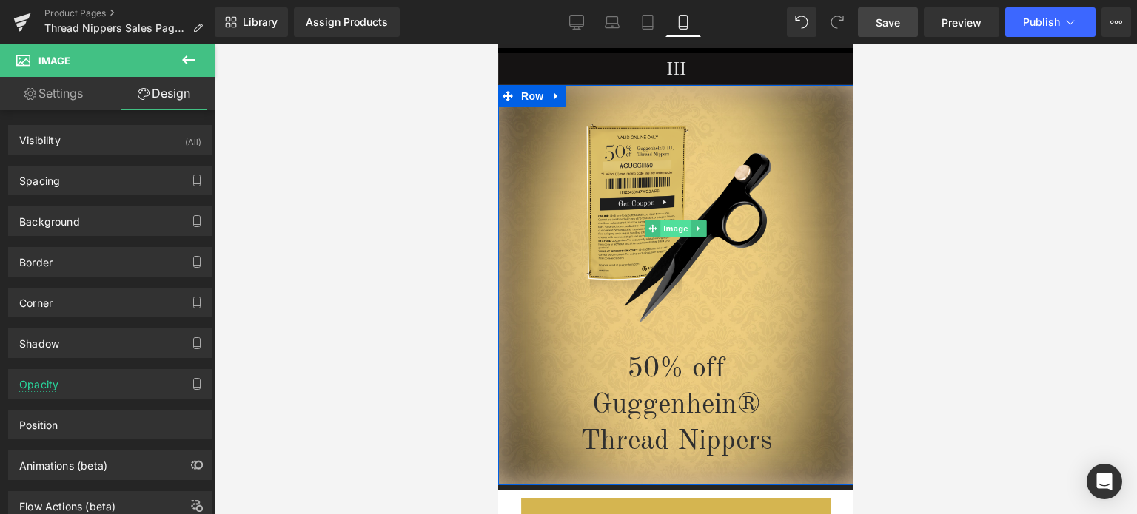
click at [668, 226] on span "Image" at bounding box center [675, 229] width 31 height 18
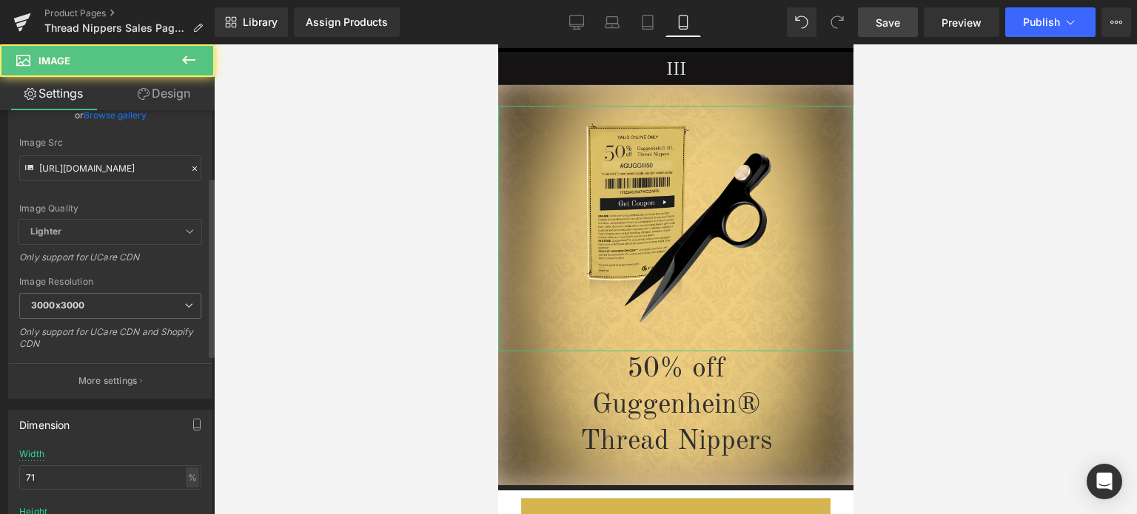
scroll to position [296, 0]
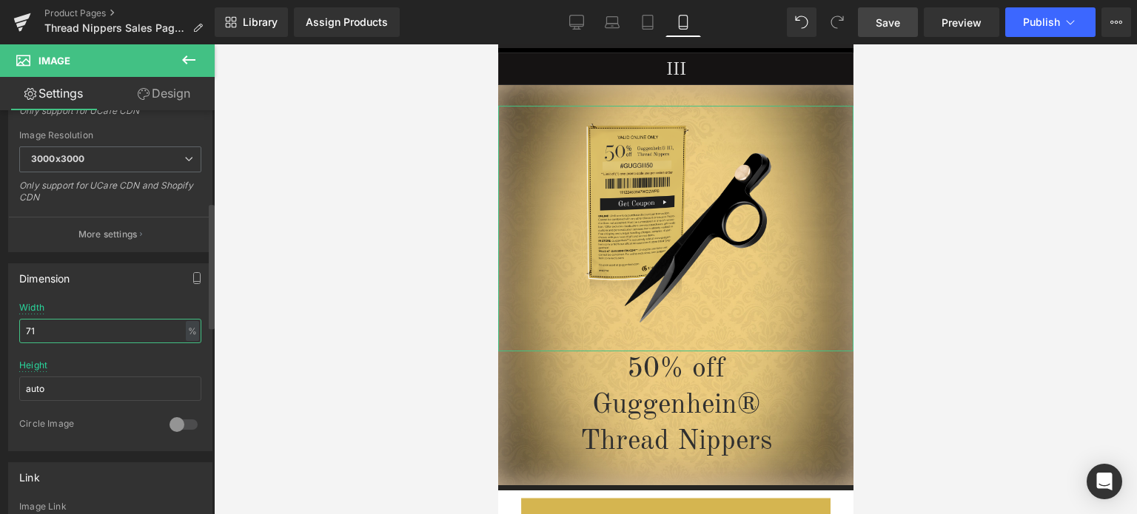
drag, startPoint x: 31, startPoint y: 331, endPoint x: 39, endPoint y: 331, distance: 8.1
click at [39, 331] on input "71" at bounding box center [110, 331] width 182 height 24
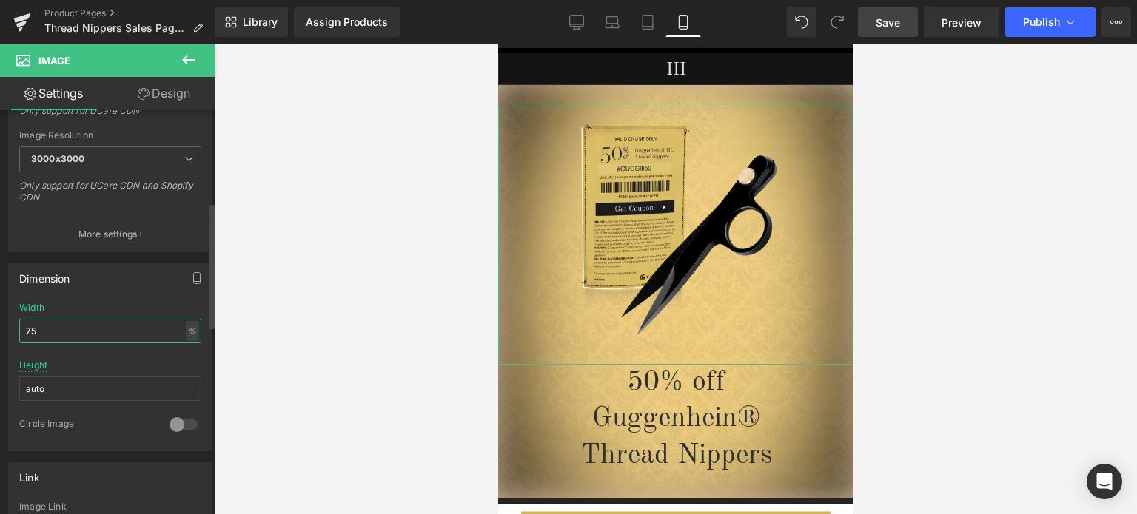
click at [37, 329] on input "75" at bounding box center [110, 331] width 182 height 24
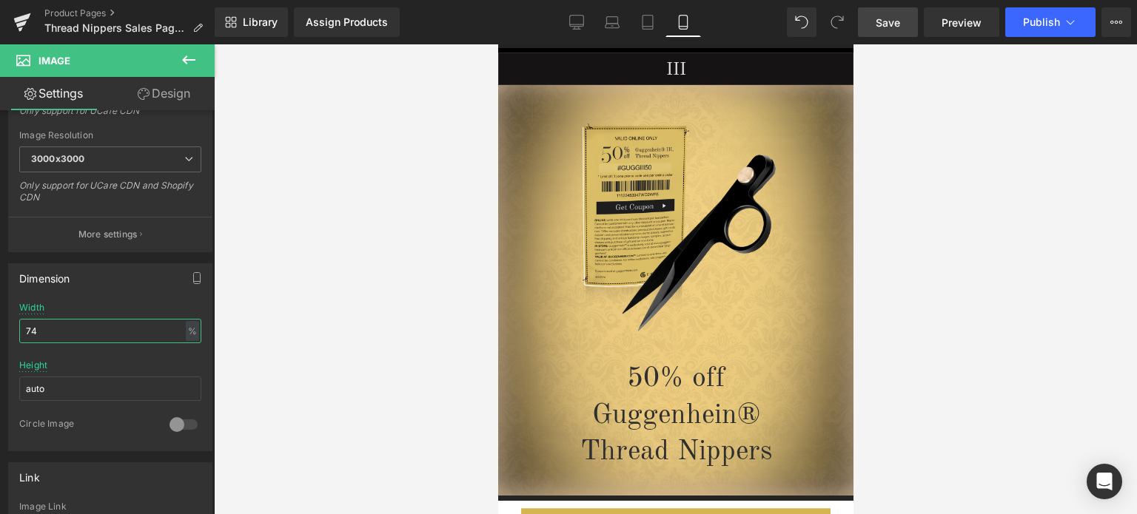
type input "74"
click at [886, 19] on span "Save" at bounding box center [888, 23] width 24 height 16
click at [970, 20] on span "Preview" at bounding box center [962, 23] width 40 height 16
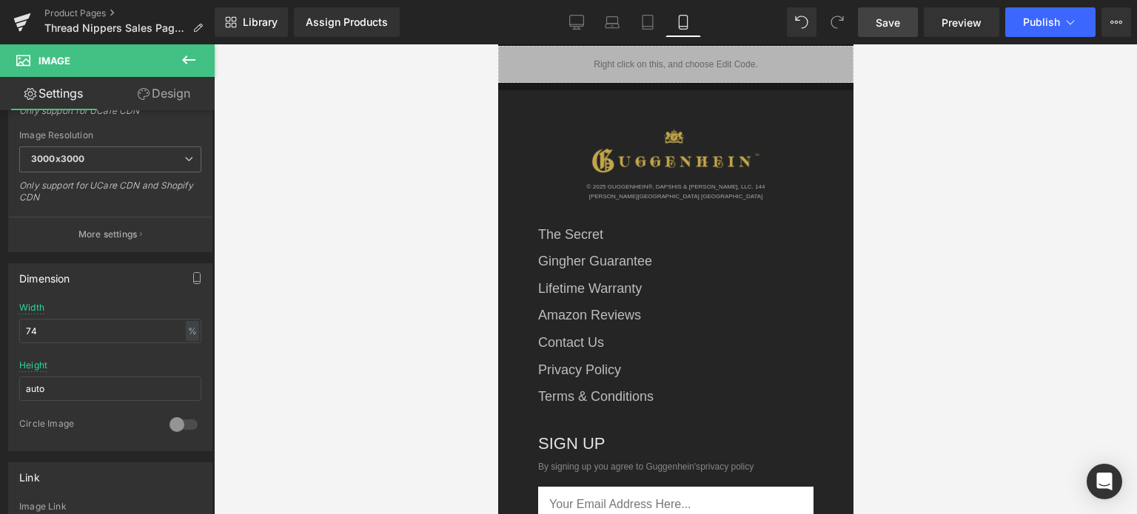
scroll to position [3944, 0]
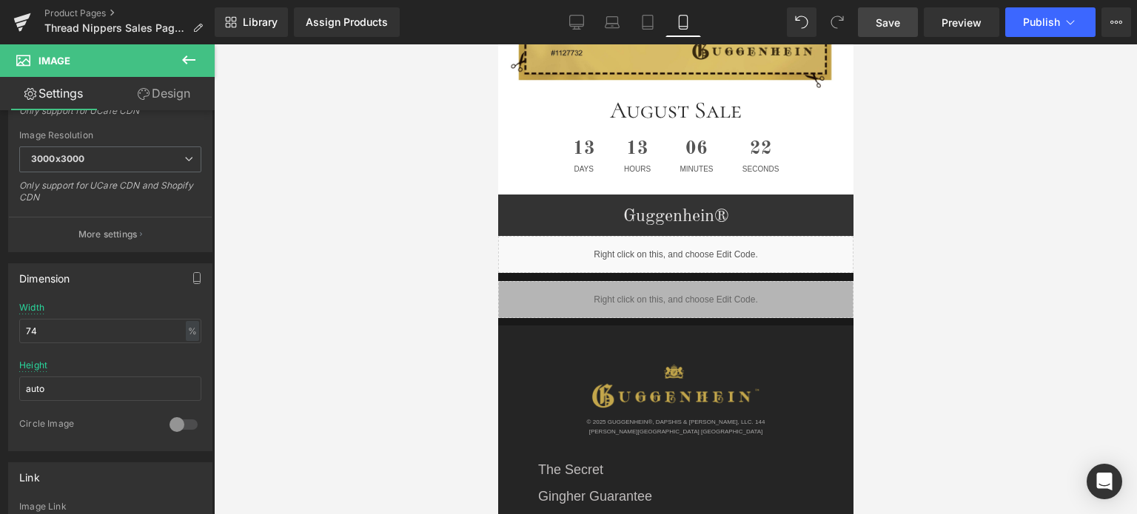
drag, startPoint x: 849, startPoint y: 80, endPoint x: 1359, endPoint y: 445, distance: 627.1
click at [194, 56] on icon at bounding box center [189, 60] width 18 height 18
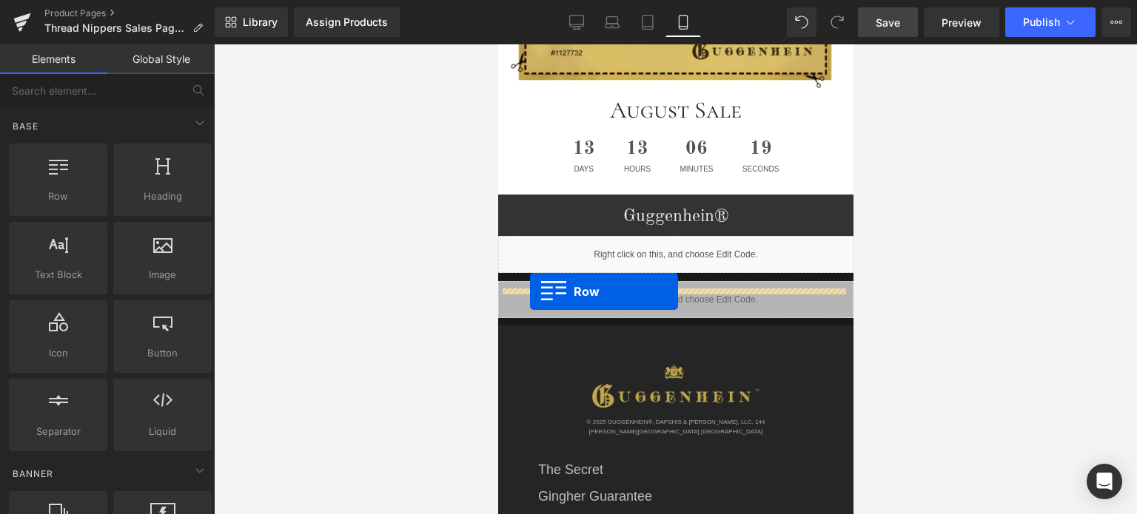
drag, startPoint x: 566, startPoint y: 236, endPoint x: 529, endPoint y: 292, distance: 66.9
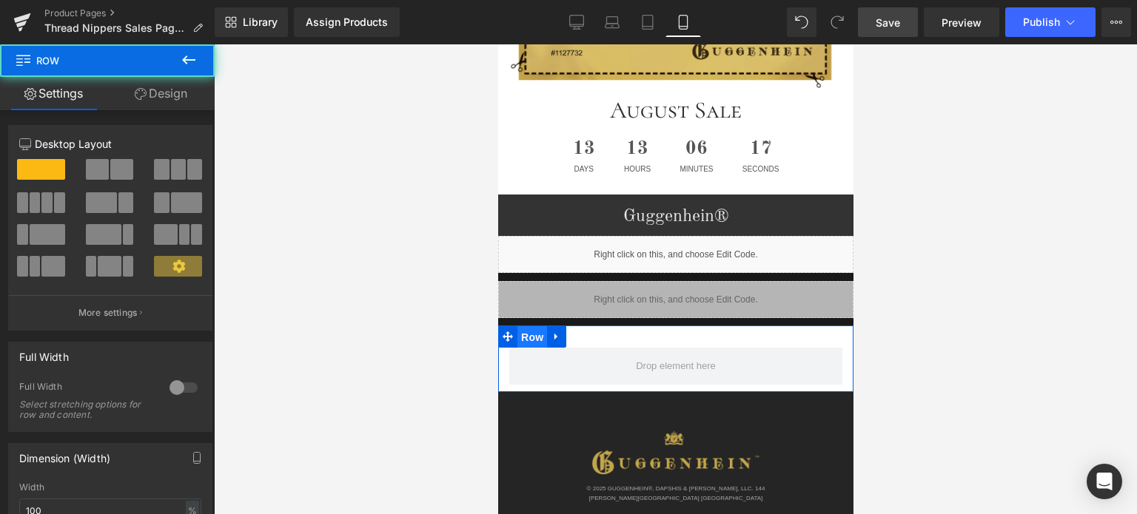
click at [531, 326] on span "Row" at bounding box center [532, 337] width 30 height 22
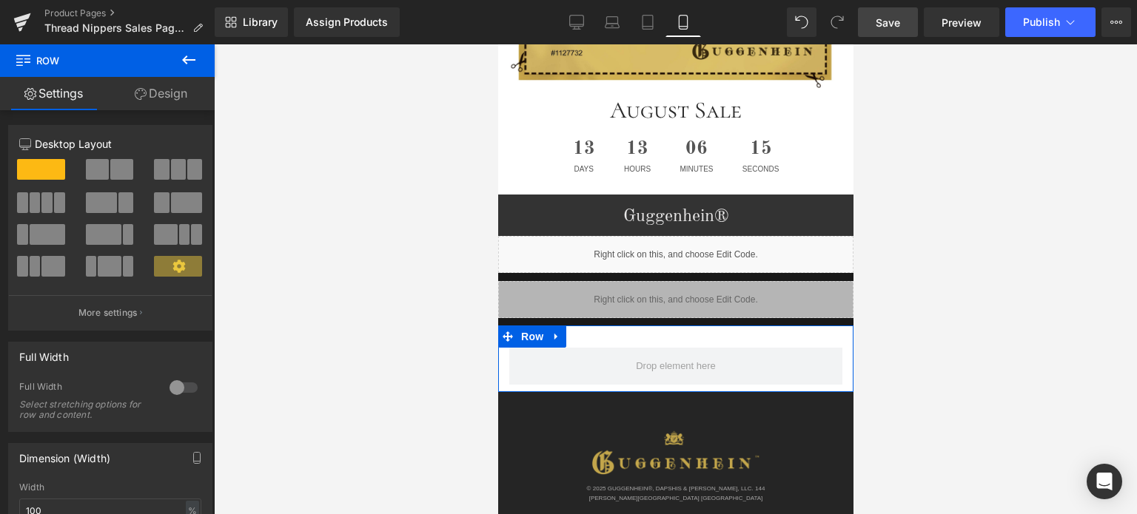
click at [161, 90] on link "Design" at bounding box center [160, 93] width 107 height 33
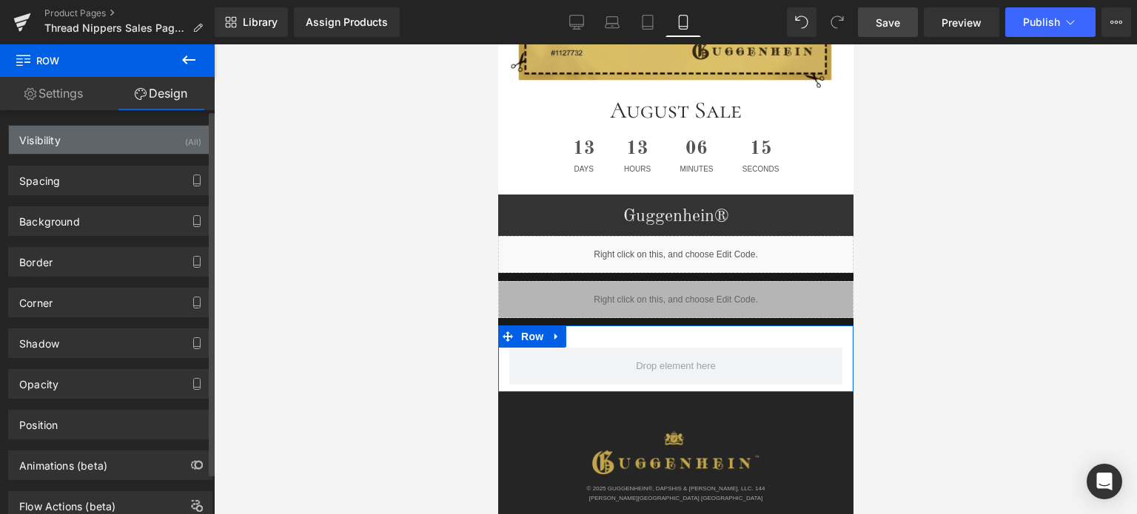
click at [102, 139] on div "Visibility (All)" at bounding box center [110, 140] width 203 height 28
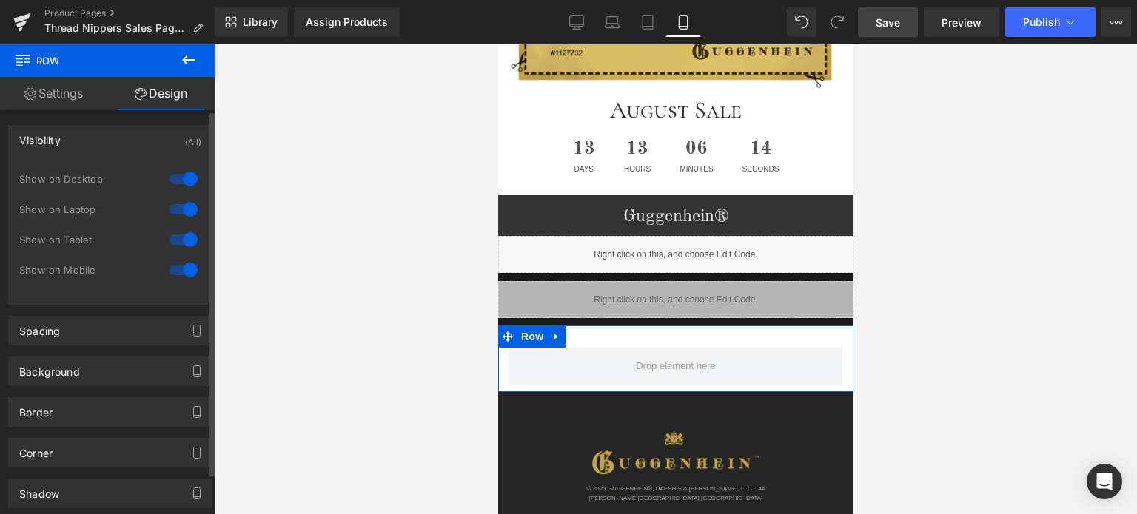
click at [188, 177] on div at bounding box center [184, 179] width 36 height 24
click at [182, 209] on div at bounding box center [184, 210] width 36 height 24
click at [184, 238] on div at bounding box center [184, 240] width 36 height 24
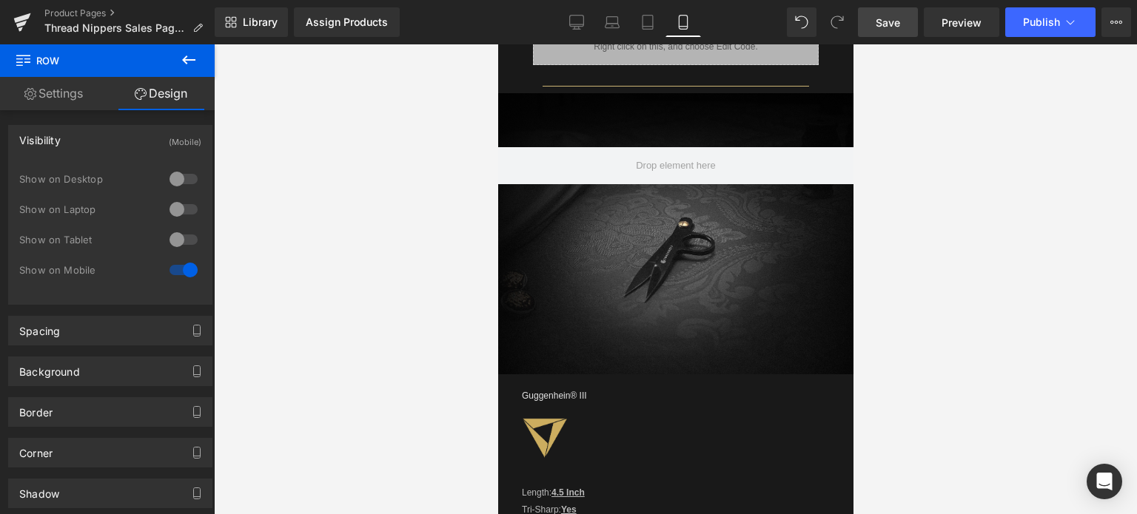
scroll to position [2467, 0]
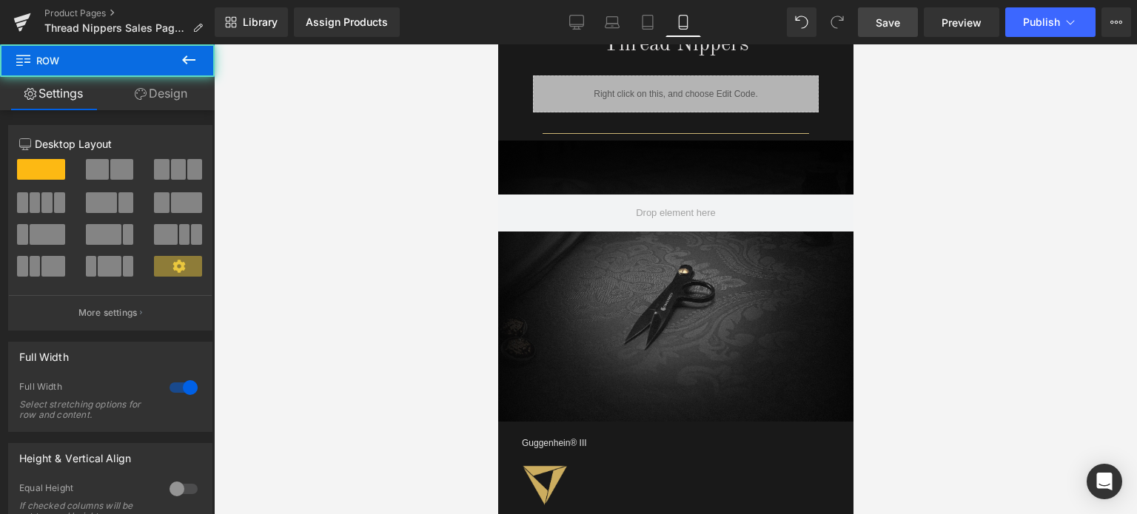
click at [764, 335] on div "Row" at bounding box center [674, 281] width 355 height 281
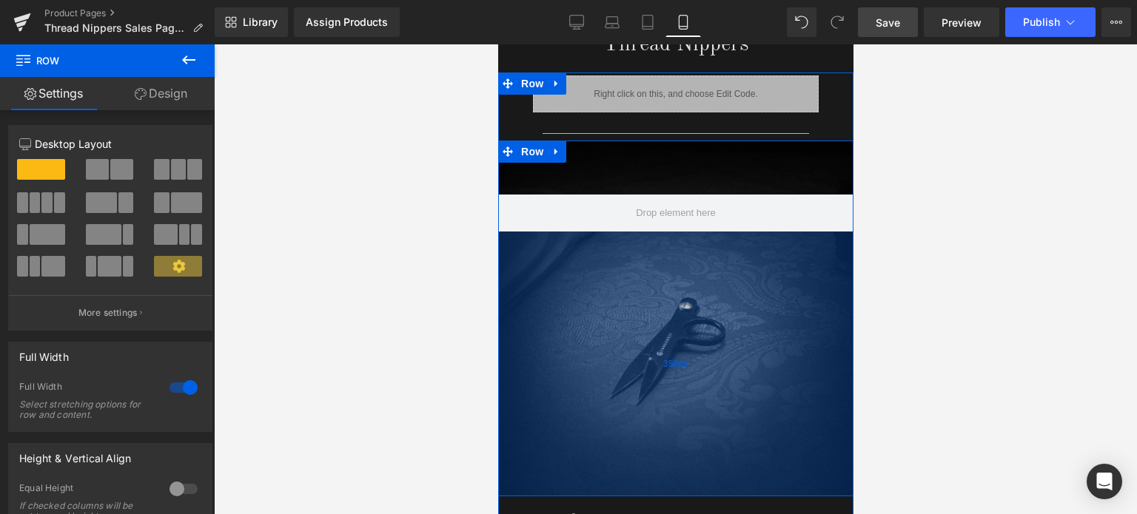
drag, startPoint x: 700, startPoint y: 407, endPoint x: 702, endPoint y: 486, distance: 78.5
click at [702, 486] on div "358px" at bounding box center [674, 364] width 355 height 265
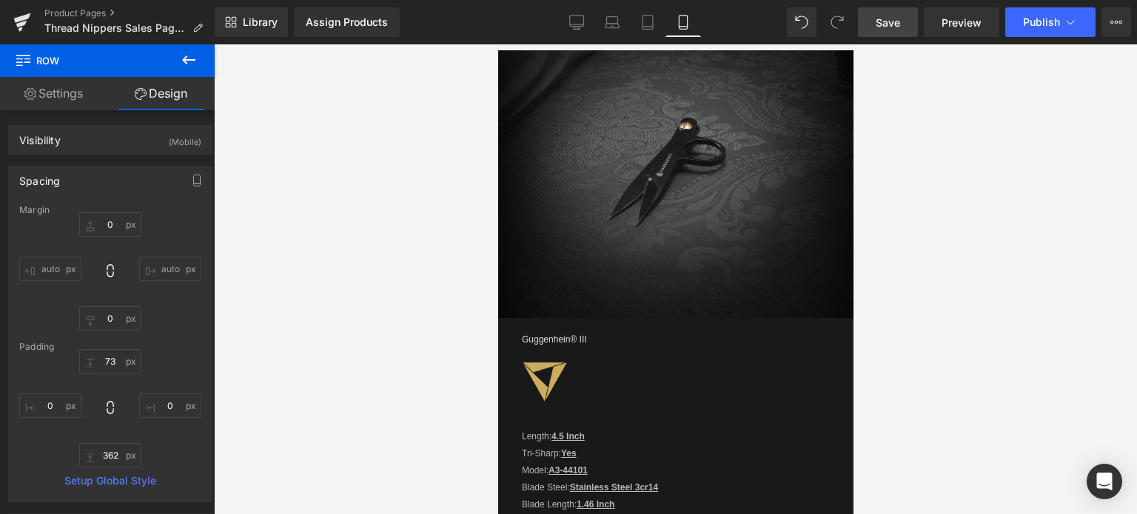
scroll to position [2759, 0]
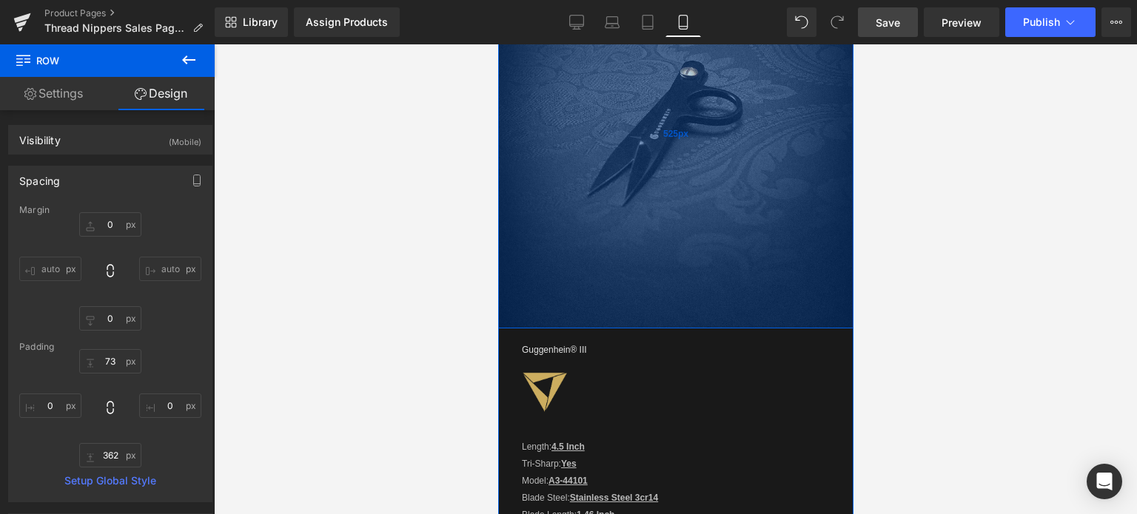
drag, startPoint x: 680, startPoint y: 167, endPoint x: 792, endPoint y: 189, distance: 113.8
click at [684, 288] on div "525px" at bounding box center [674, 134] width 355 height 389
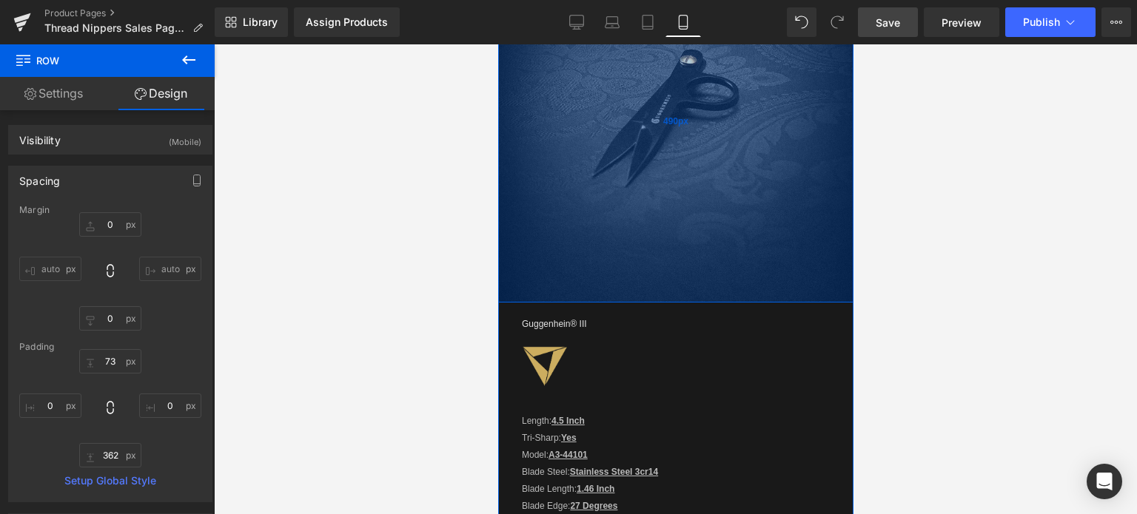
drag, startPoint x: 679, startPoint y: 275, endPoint x: 682, endPoint y: 247, distance: 27.5
click at [682, 247] on div "490px" at bounding box center [674, 121] width 355 height 363
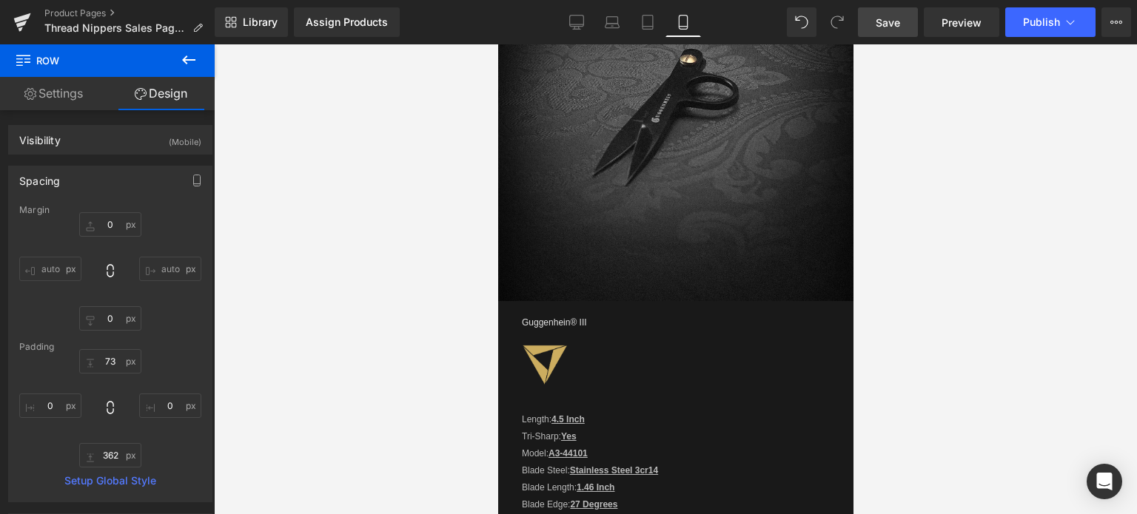
click at [902, 21] on link "Save" at bounding box center [888, 22] width 60 height 30
click at [896, 16] on span "Save" at bounding box center [888, 23] width 24 height 16
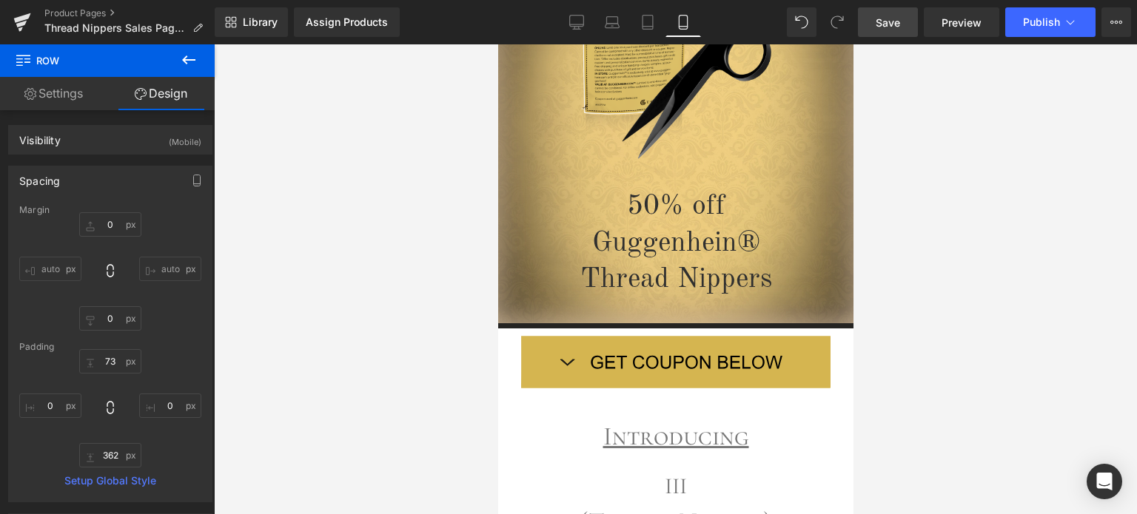
scroll to position [188, 0]
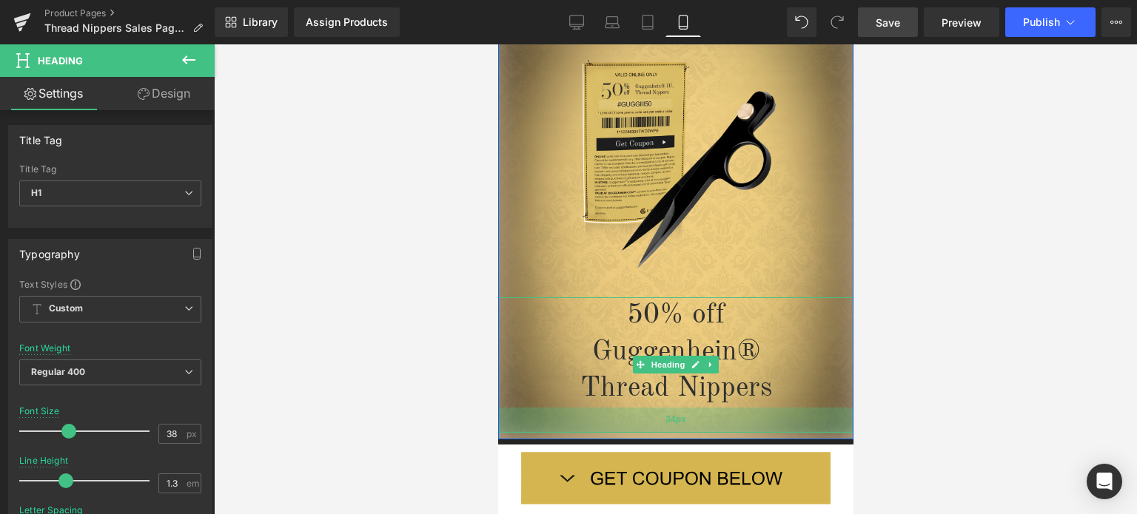
drag, startPoint x: 704, startPoint y: 421, endPoint x: 703, endPoint y: 429, distance: 7.4
click at [703, 429] on div "34px" at bounding box center [674, 420] width 355 height 25
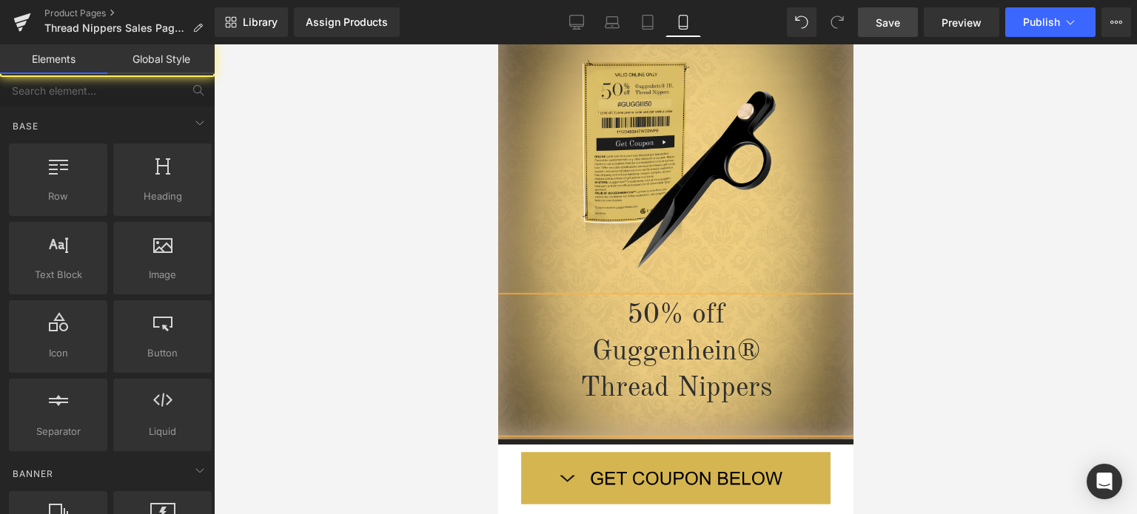
click at [942, 373] on div at bounding box center [675, 279] width 923 height 470
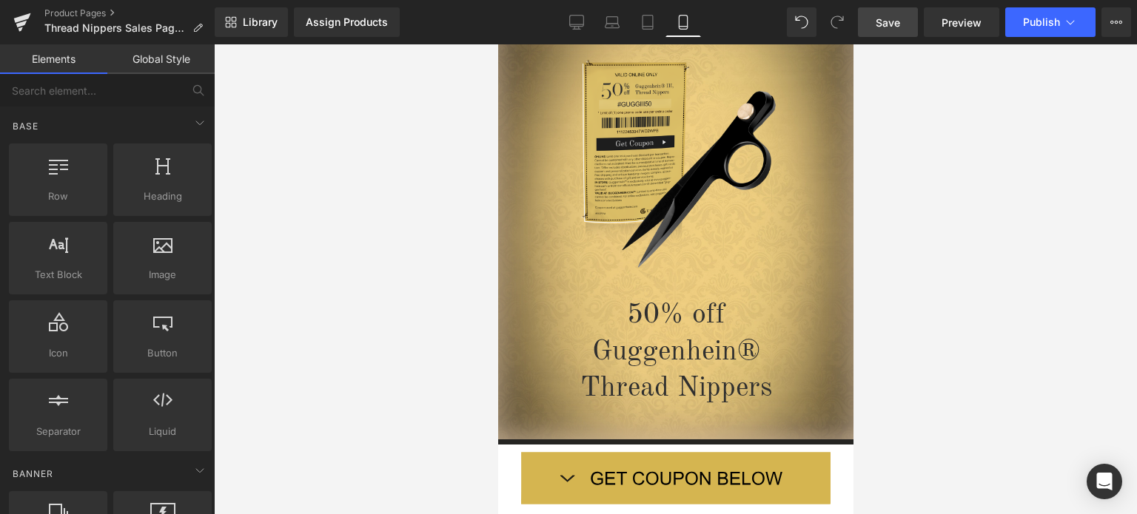
click at [885, 23] on span "Save" at bounding box center [888, 23] width 24 height 16
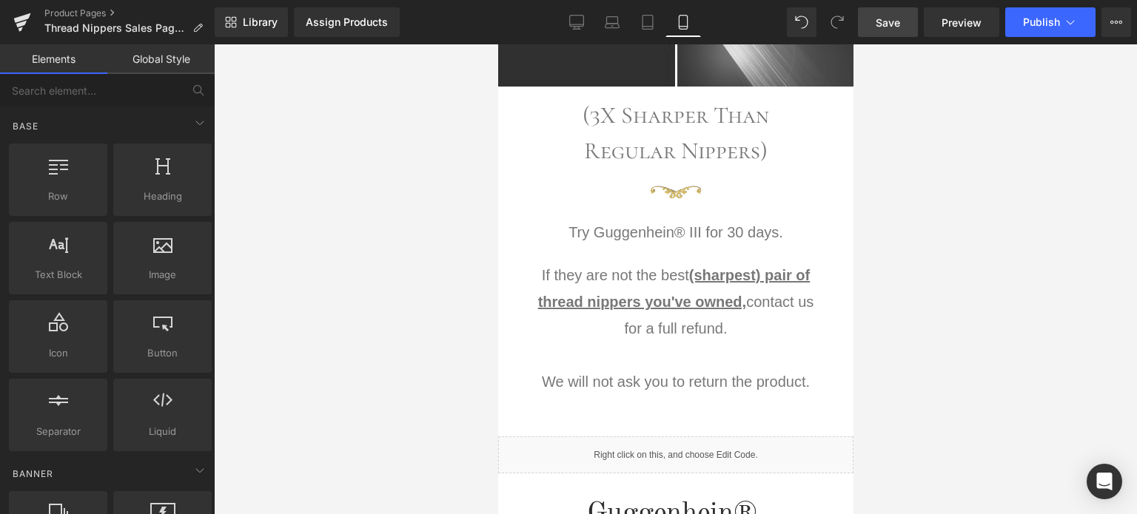
scroll to position [1446, 0]
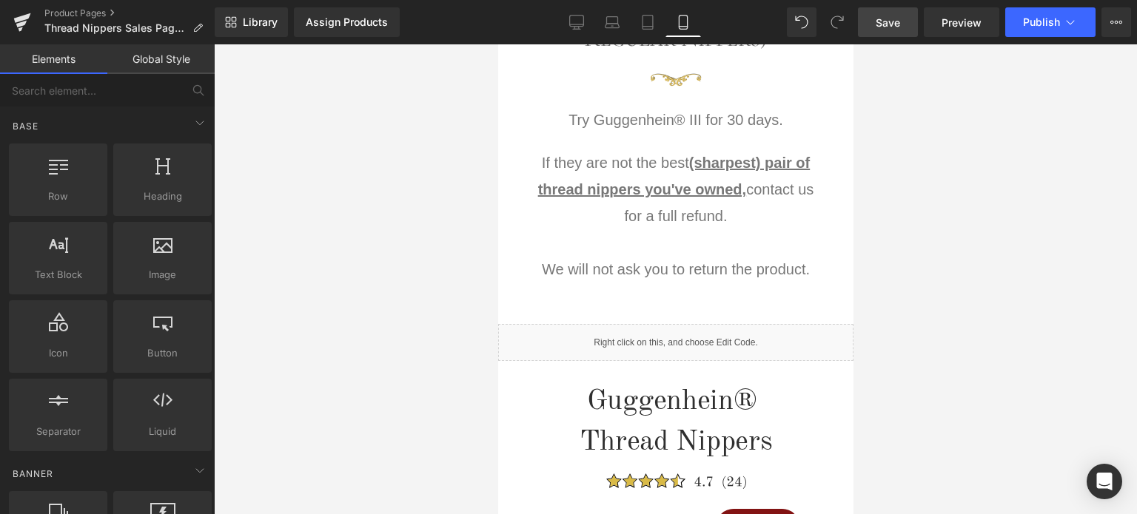
click at [591, 269] on p "We will not ask you to return the product." at bounding box center [675, 269] width 289 height 27
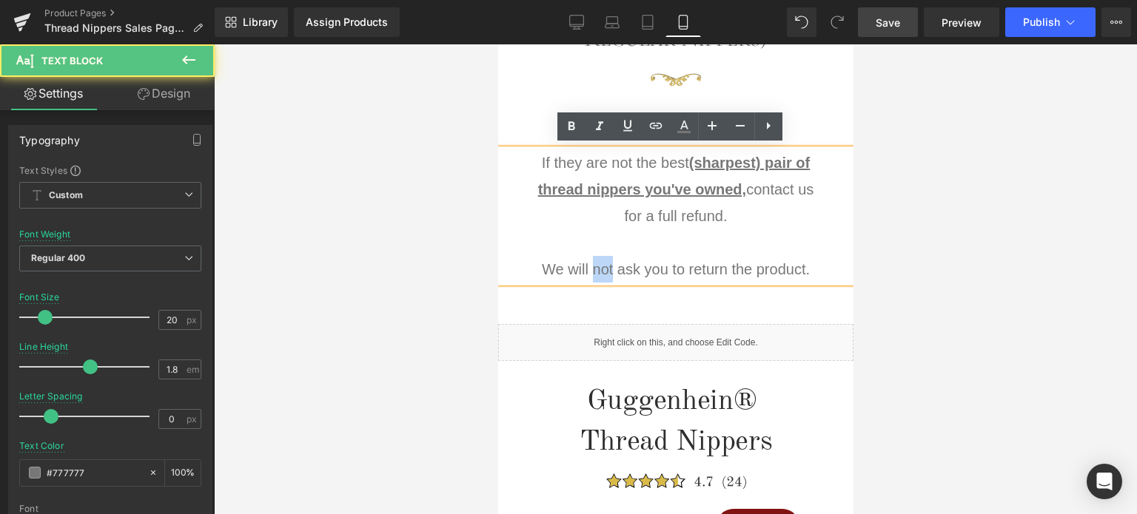
drag, startPoint x: 587, startPoint y: 264, endPoint x: 606, endPoint y: 263, distance: 19.3
click at [606, 263] on p "We will not ask you to return the product." at bounding box center [675, 269] width 289 height 27
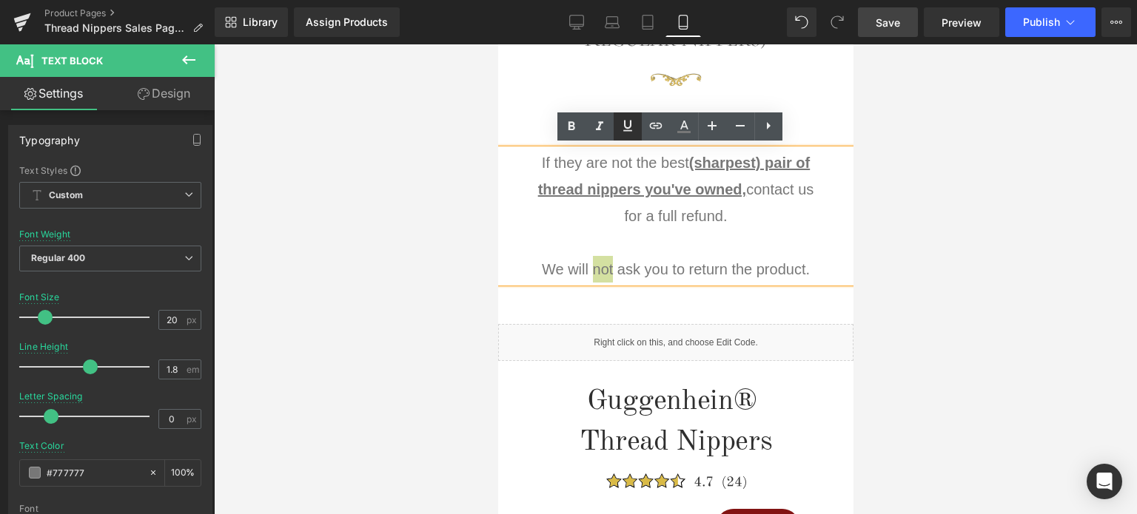
click at [627, 131] on icon at bounding box center [628, 126] width 18 height 18
click at [1015, 287] on div at bounding box center [675, 279] width 923 height 470
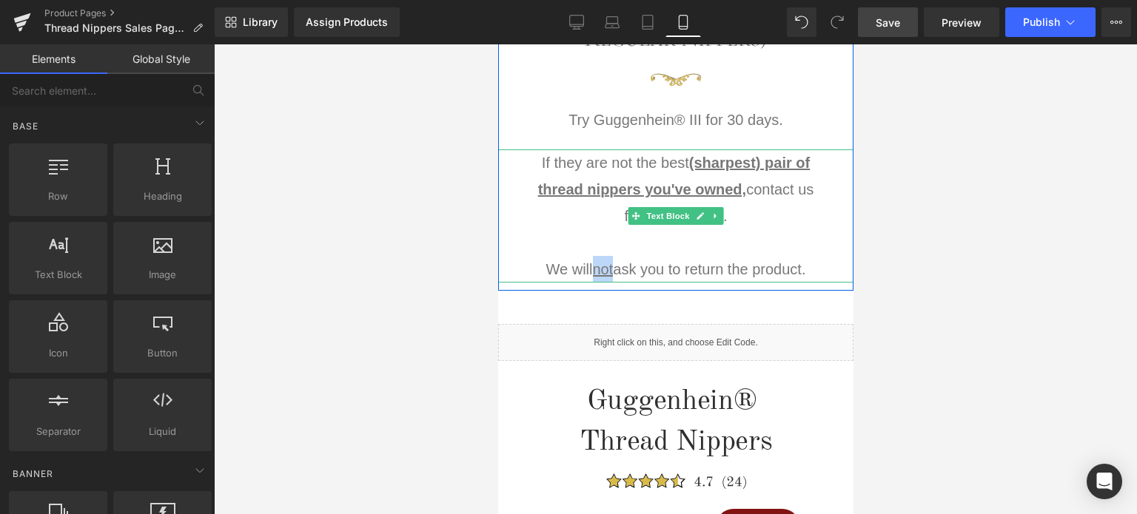
click at [786, 272] on p "We will not ask you to return the product." at bounding box center [675, 269] width 289 height 27
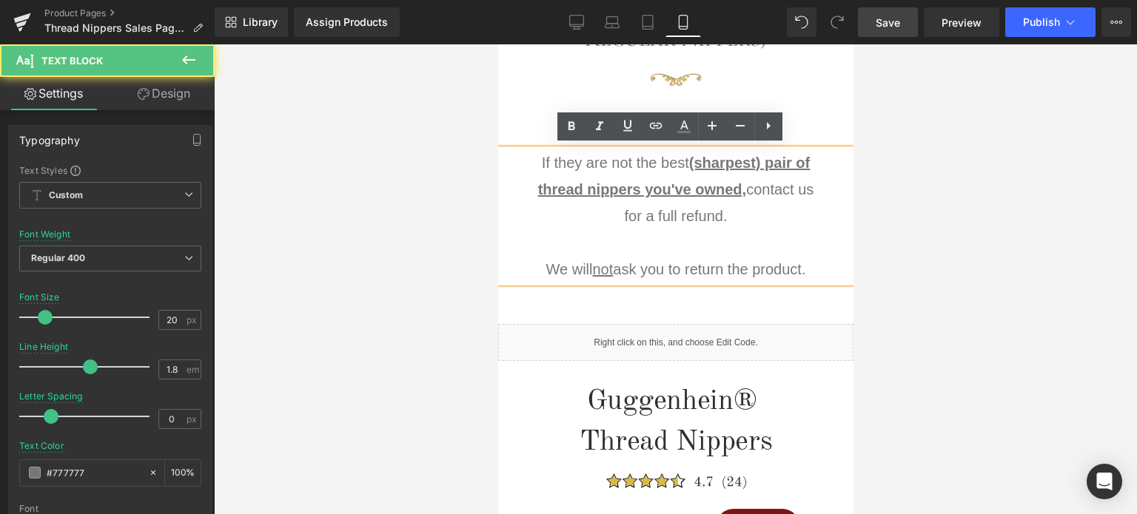
click at [989, 285] on div at bounding box center [675, 279] width 923 height 470
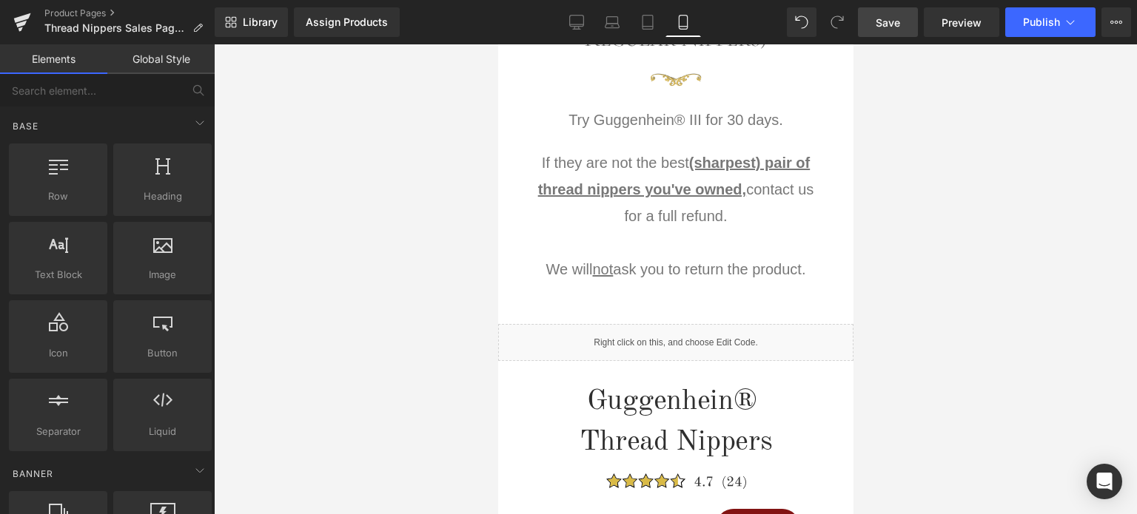
click at [885, 26] on span "Save" at bounding box center [888, 23] width 24 height 16
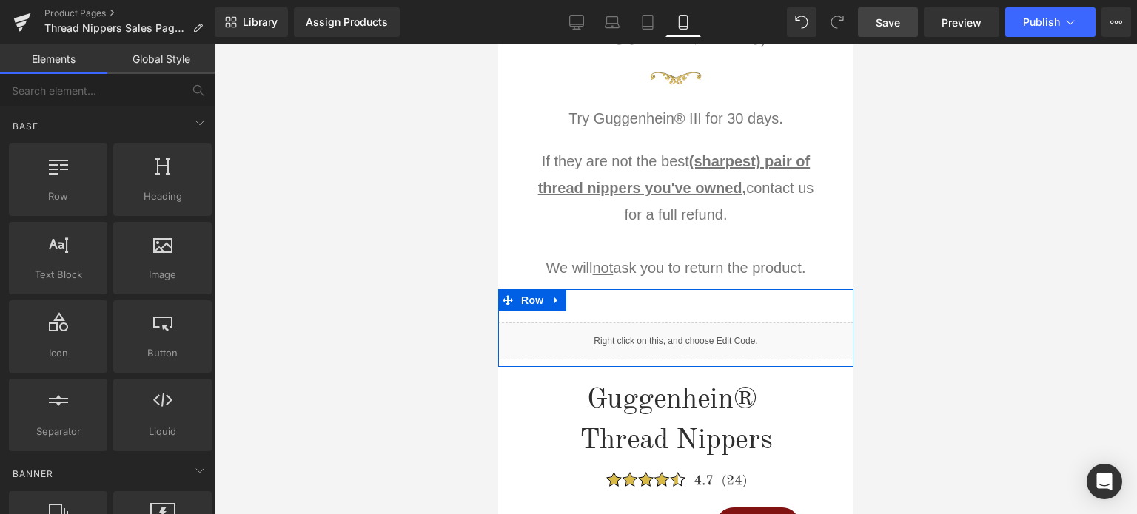
scroll to position [1668, 0]
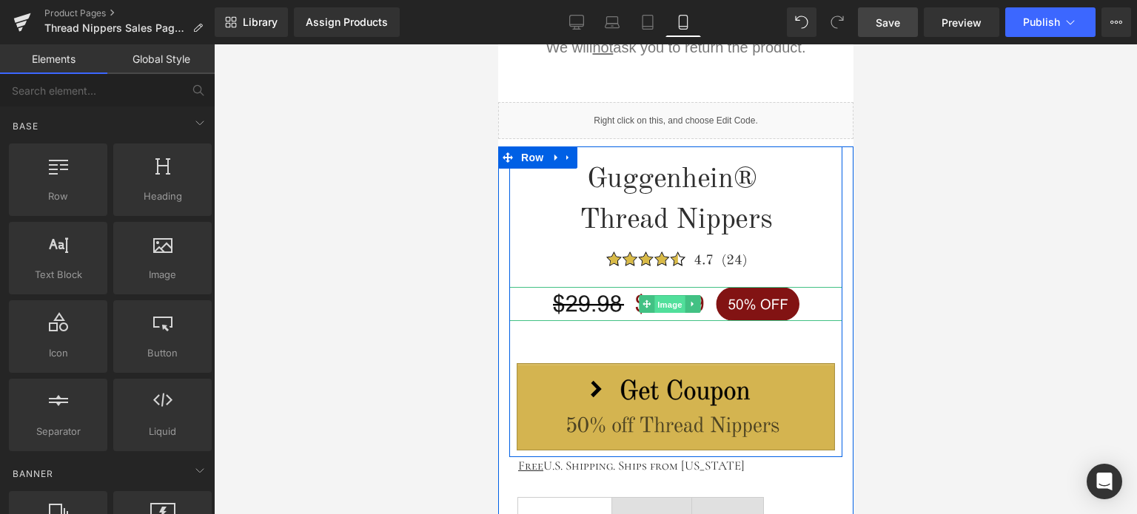
click at [669, 301] on span "Image" at bounding box center [669, 305] width 31 height 18
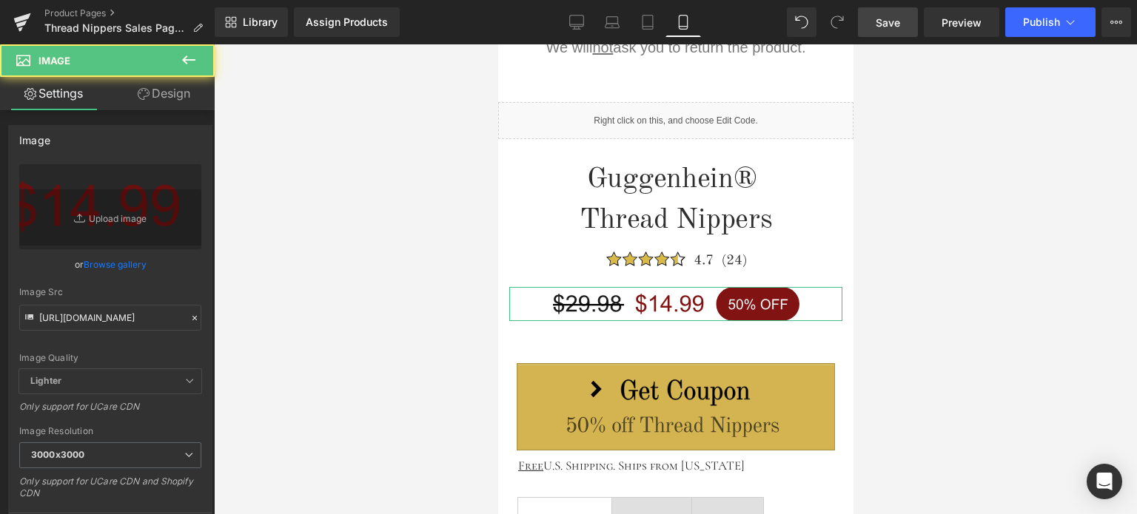
drag, startPoint x: 167, startPoint y: 101, endPoint x: 129, endPoint y: 158, distance: 68.2
click at [167, 101] on link "Design" at bounding box center [163, 93] width 107 height 33
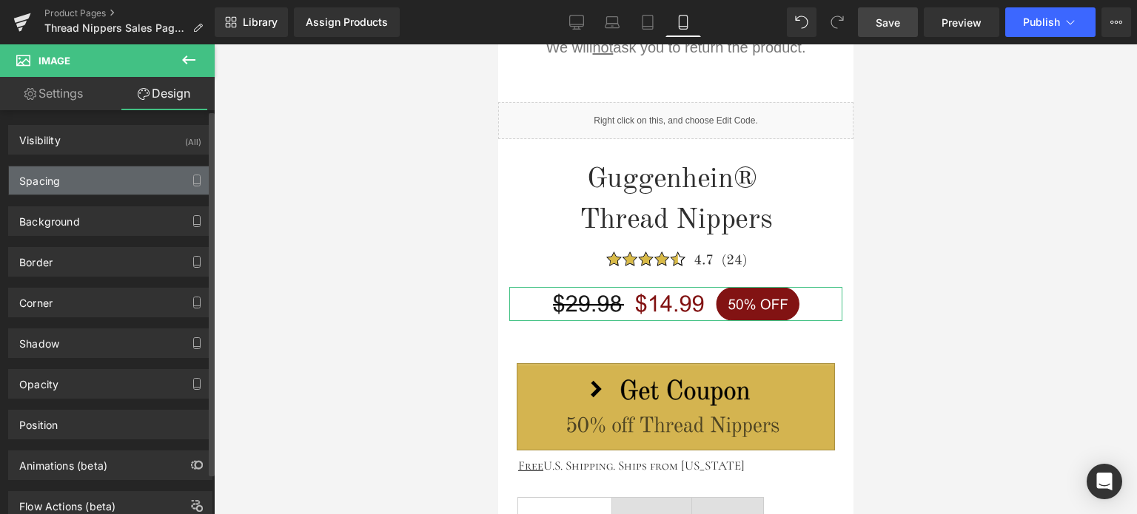
click at [113, 183] on div "Spacing" at bounding box center [110, 181] width 203 height 28
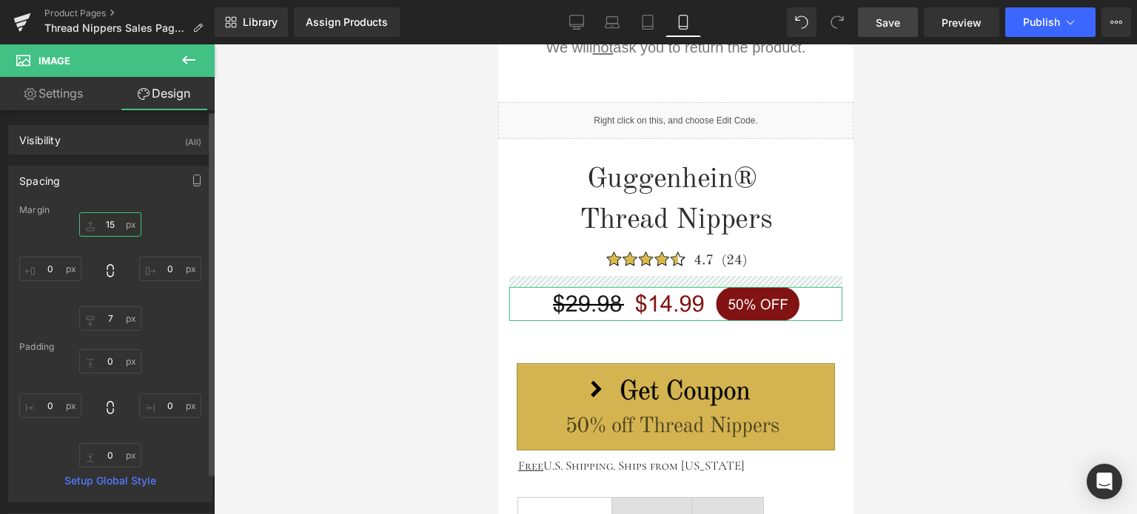
click at [118, 223] on input "15" at bounding box center [110, 224] width 62 height 24
click at [113, 223] on input "15" at bounding box center [110, 224] width 62 height 24
click at [113, 224] on input "15" at bounding box center [110, 224] width 62 height 24
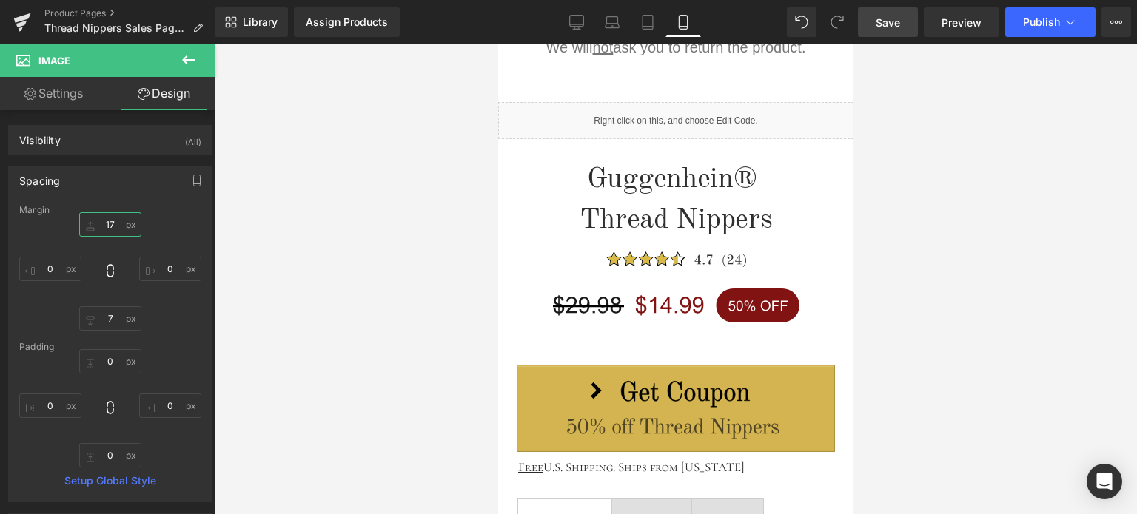
type input "17"
click at [889, 29] on span "Save" at bounding box center [888, 23] width 24 height 16
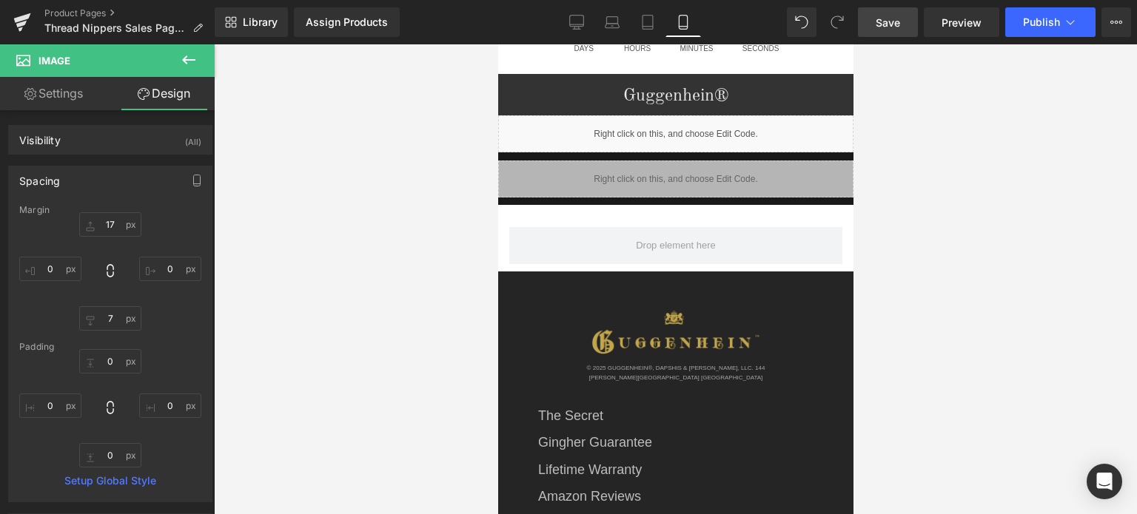
scroll to position [4258, 0]
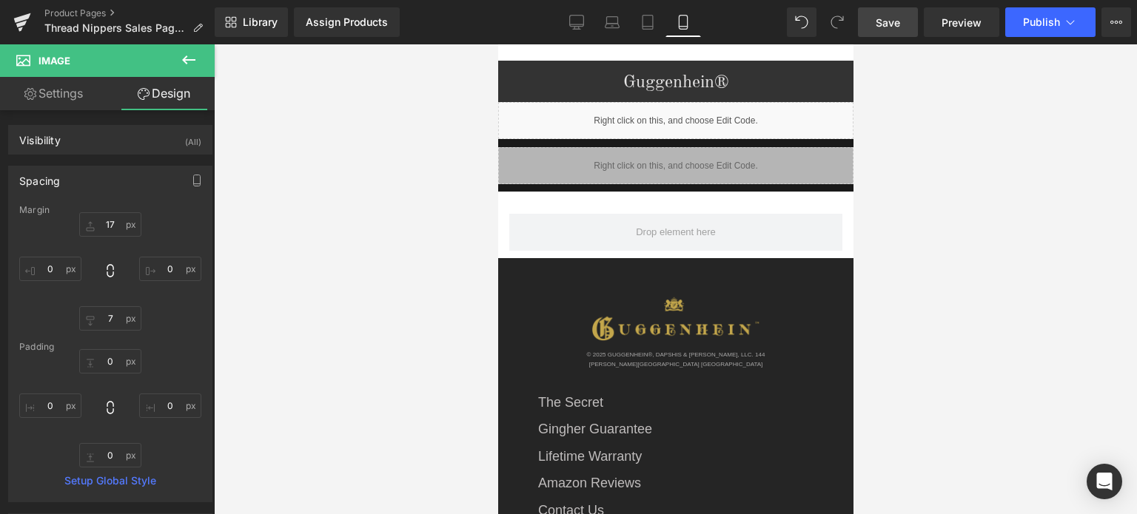
drag, startPoint x: 846, startPoint y: 220, endPoint x: 1363, endPoint y: 469, distance: 573.7
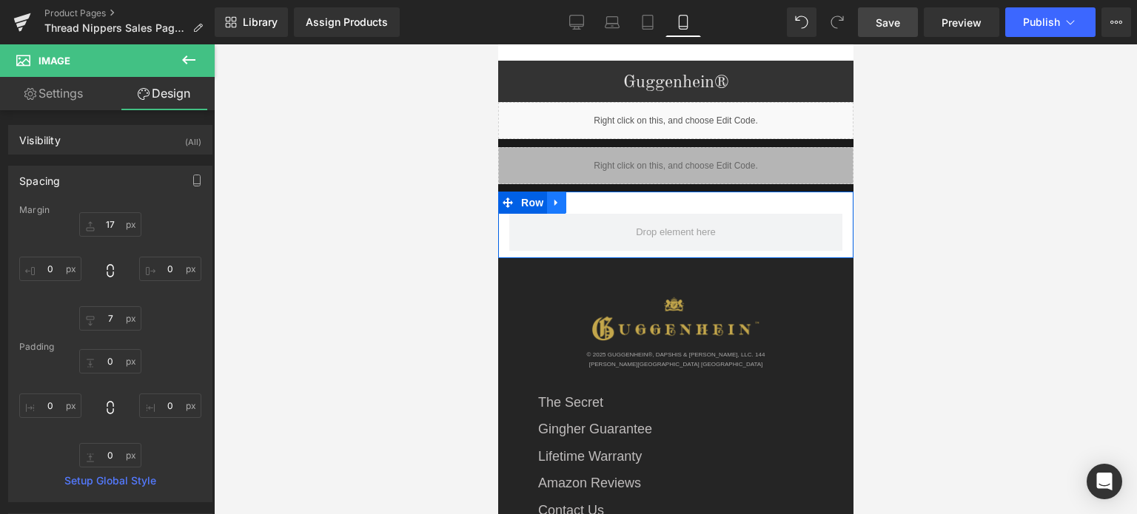
click at [555, 198] on icon at bounding box center [556, 203] width 10 height 11
click at [594, 198] on icon at bounding box center [594, 203] width 10 height 10
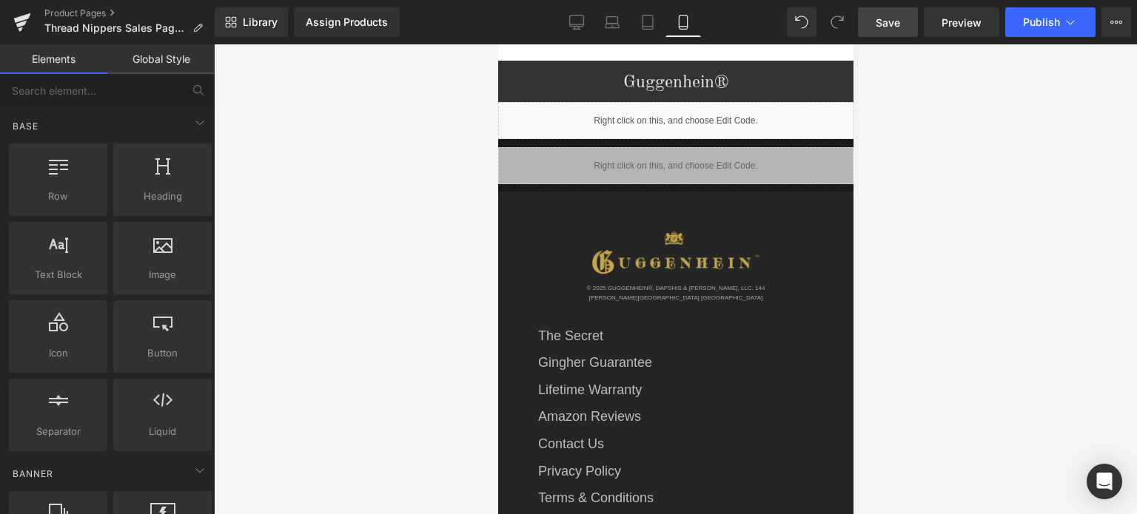
click at [888, 21] on span "Save" at bounding box center [888, 23] width 24 height 16
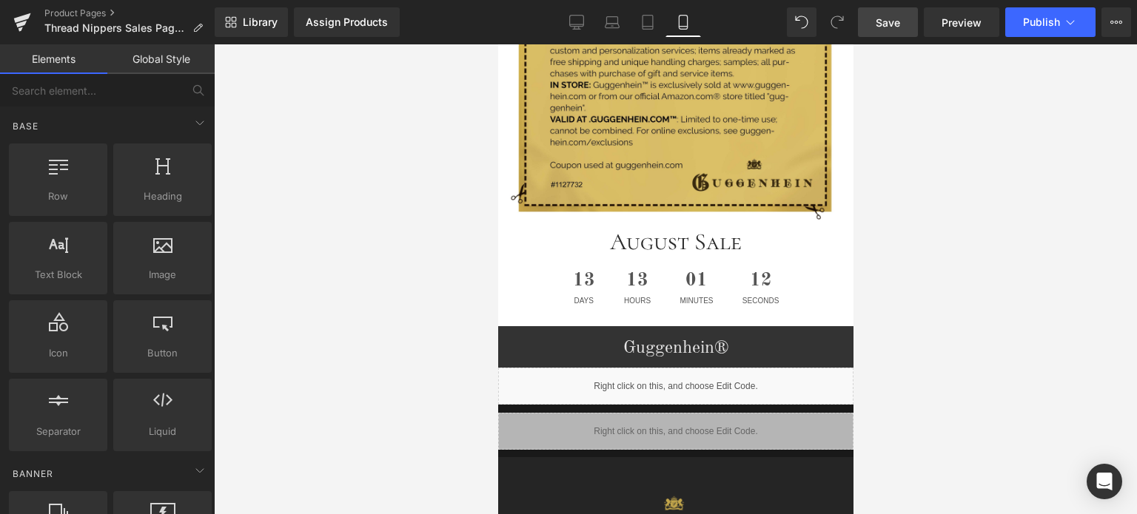
drag, startPoint x: 845, startPoint y: 435, endPoint x: 1351, endPoint y: 452, distance: 505.8
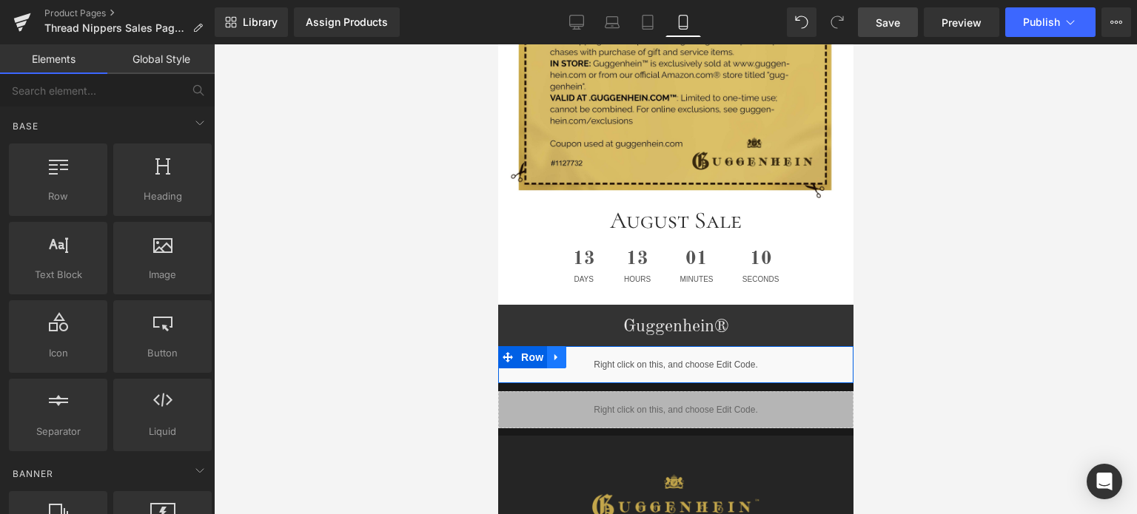
click at [551, 352] on icon at bounding box center [556, 357] width 10 height 11
click at [589, 352] on icon at bounding box center [594, 357] width 10 height 10
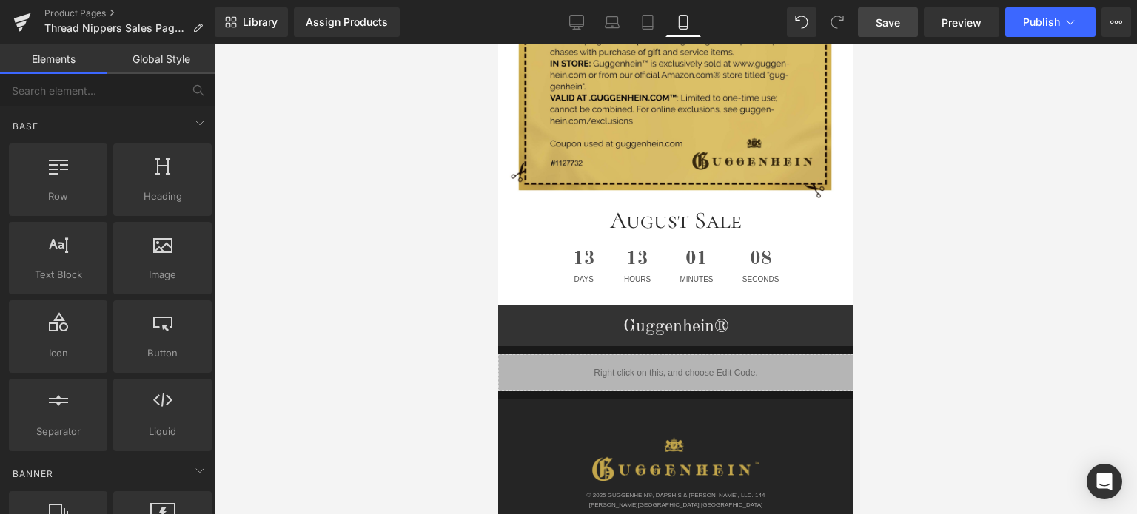
click at [903, 23] on link "Save" at bounding box center [888, 22] width 60 height 30
click at [893, 24] on span "Save" at bounding box center [888, 23] width 24 height 16
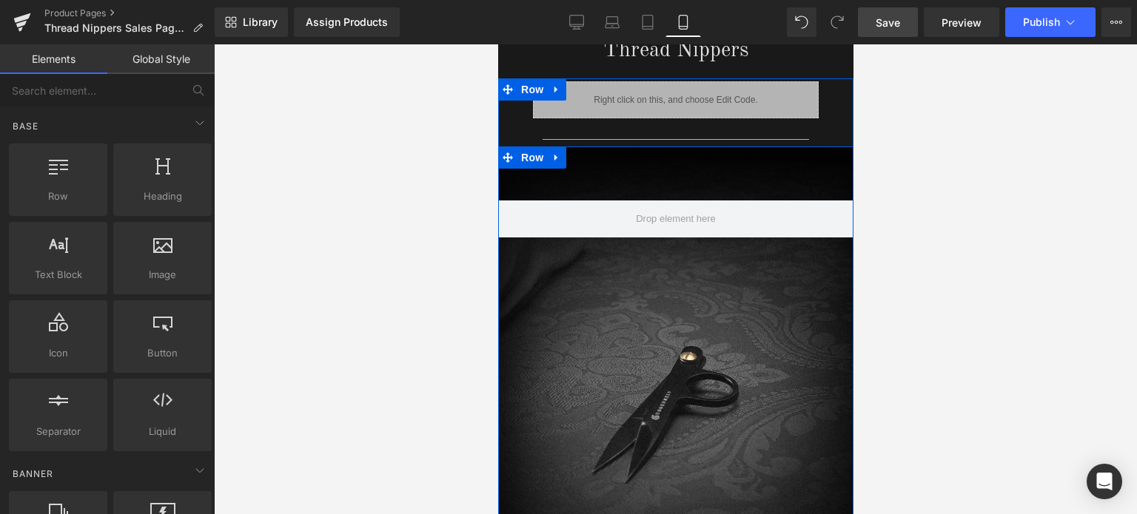
scroll to position [2449, 0]
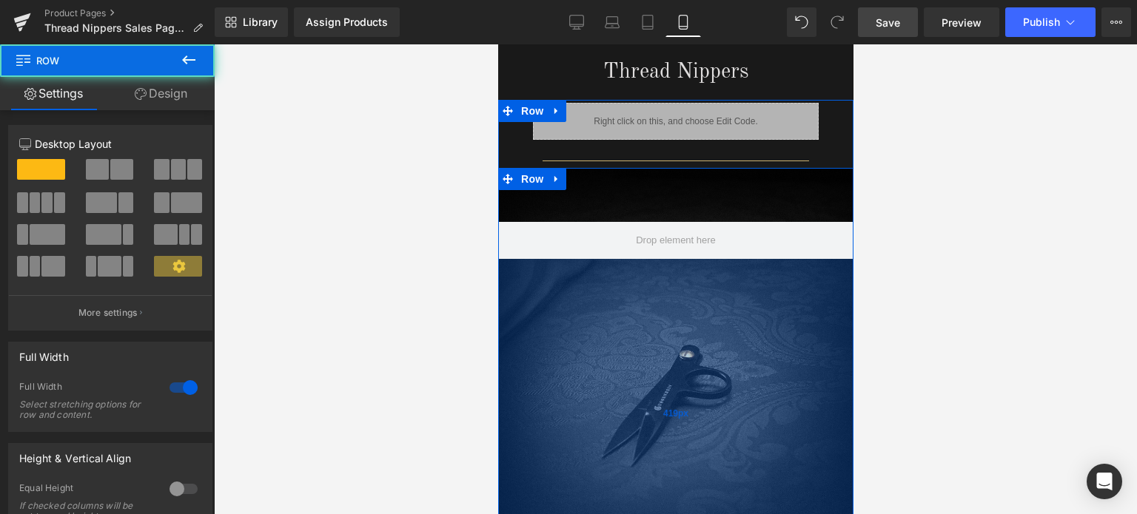
drag, startPoint x: 742, startPoint y: 309, endPoint x: 741, endPoint y: 258, distance: 51.1
click at [741, 259] on div "419px" at bounding box center [674, 414] width 355 height 310
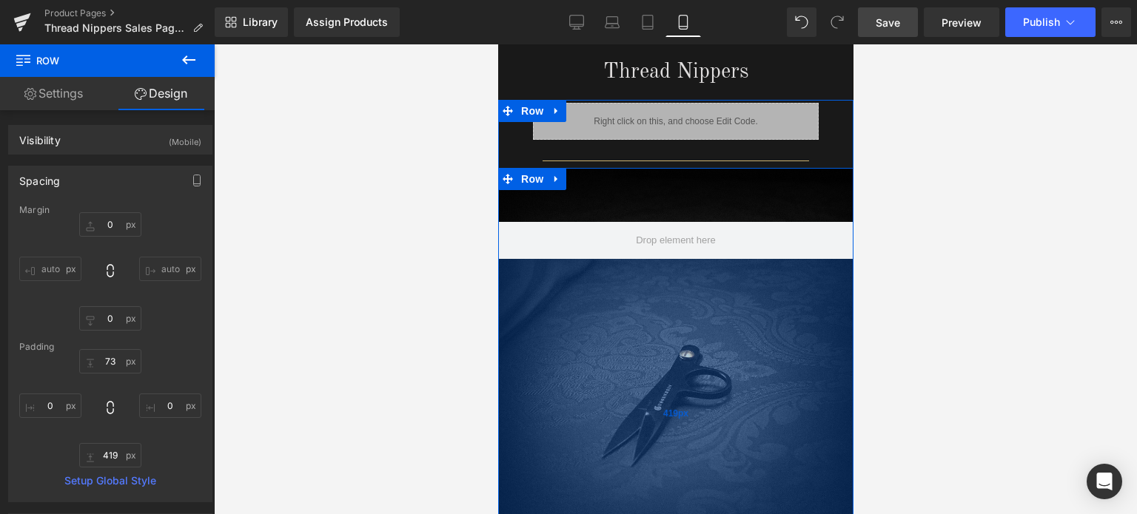
scroll to position [2671, 0]
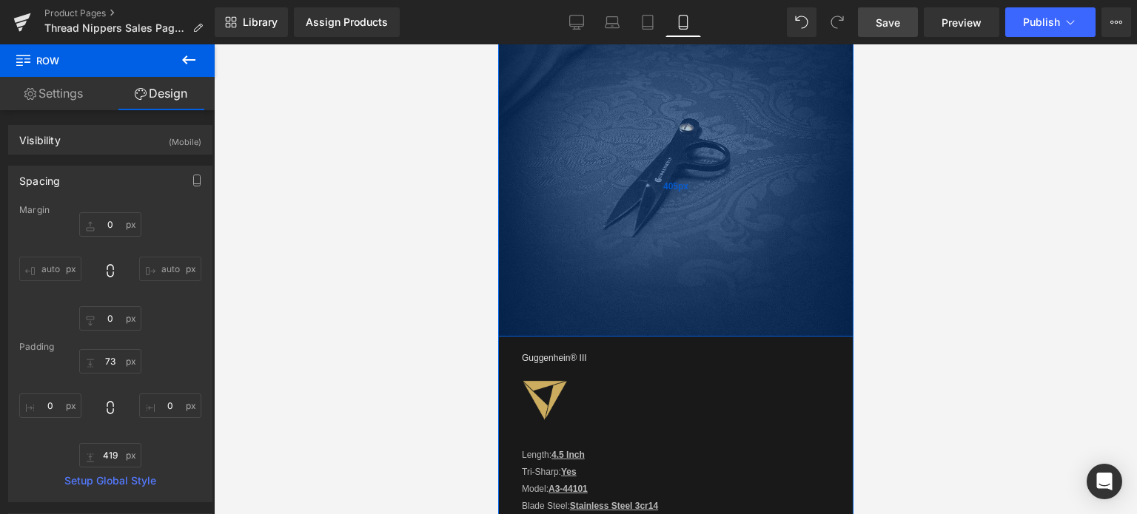
drag, startPoint x: 765, startPoint y: 278, endPoint x: 767, endPoint y: 268, distance: 10.5
click at [767, 268] on div "405px" at bounding box center [674, 187] width 355 height 300
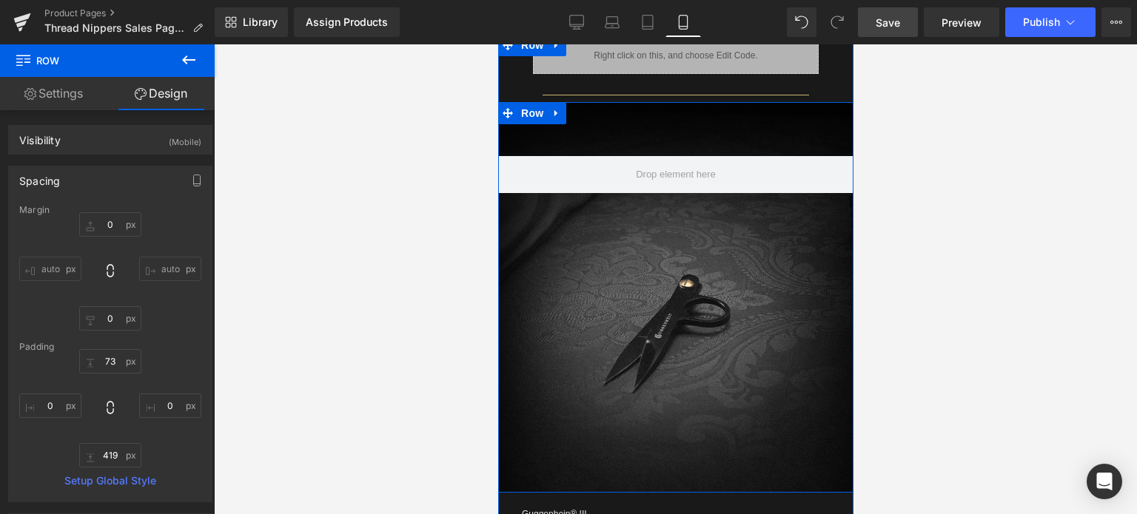
scroll to position [2449, 0]
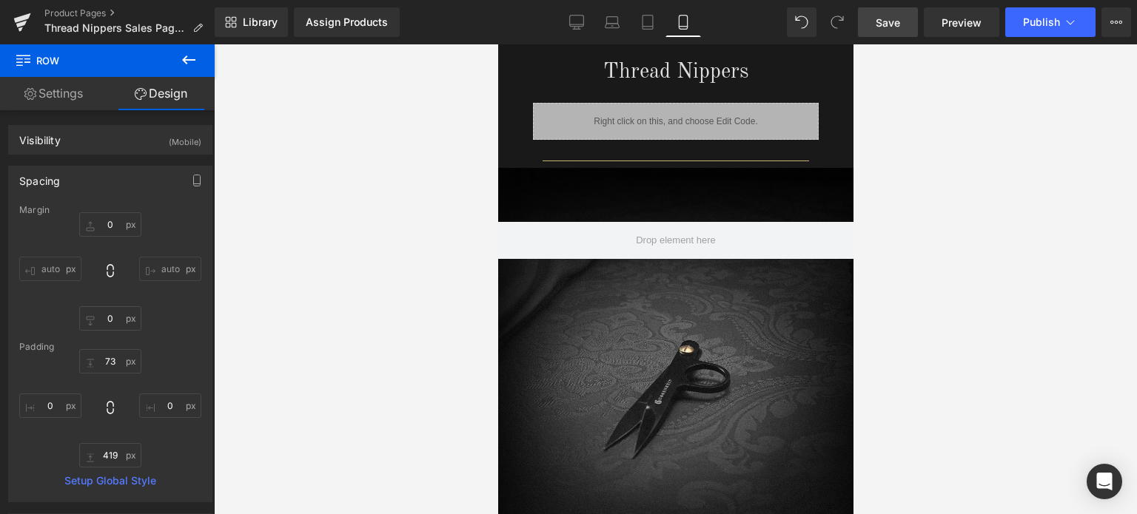
click at [897, 18] on span "Save" at bounding box center [888, 23] width 24 height 16
click at [574, 21] on icon at bounding box center [576, 22] width 15 height 15
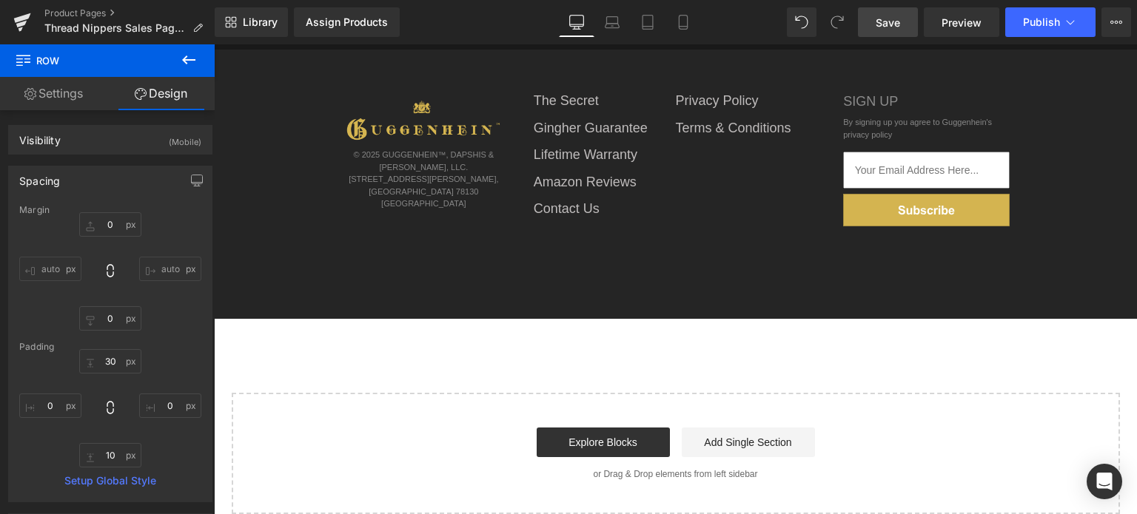
scroll to position [841, 0]
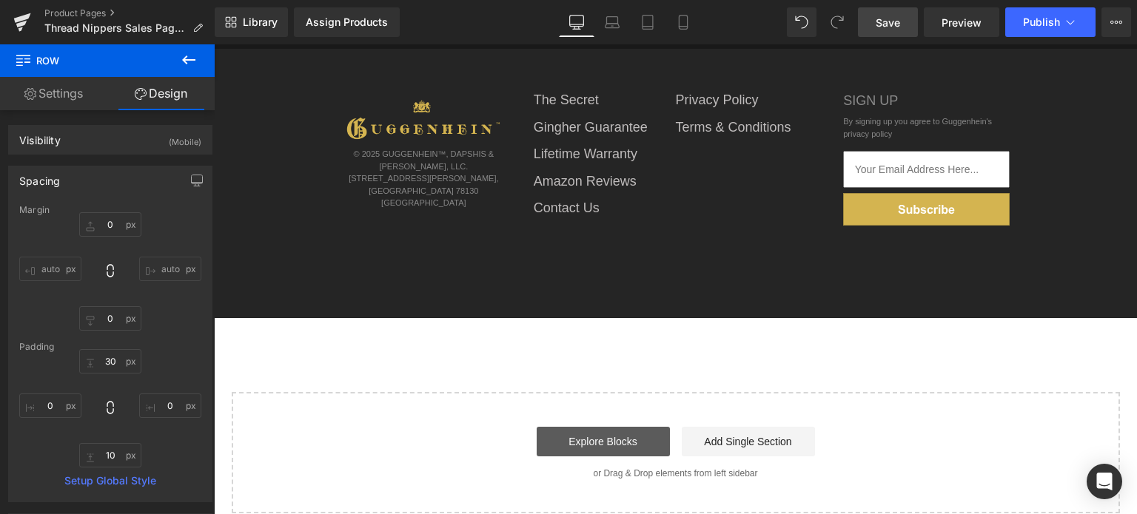
drag, startPoint x: 638, startPoint y: 434, endPoint x: 641, endPoint y: 426, distance: 8.0
click at [638, 434] on link "Explore Blocks" at bounding box center [603, 442] width 133 height 30
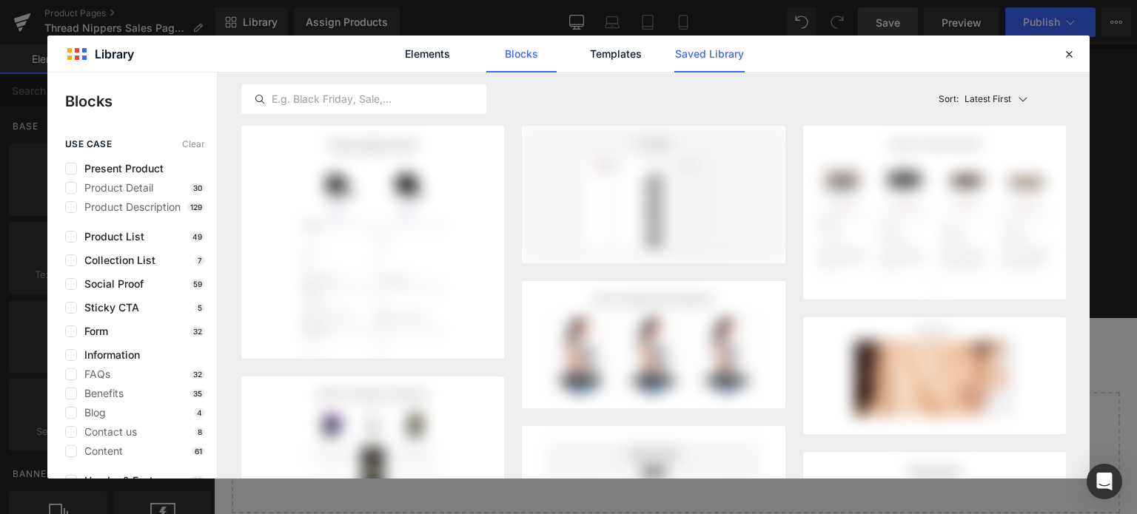
click at [694, 51] on link "Saved Library" at bounding box center [709, 54] width 70 height 37
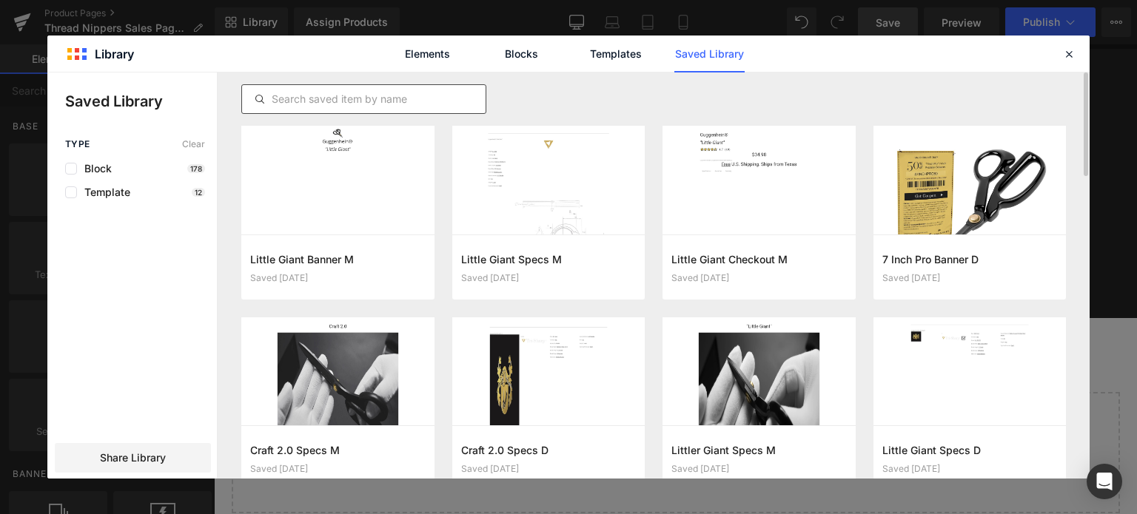
click at [343, 104] on input "text" at bounding box center [364, 99] width 244 height 18
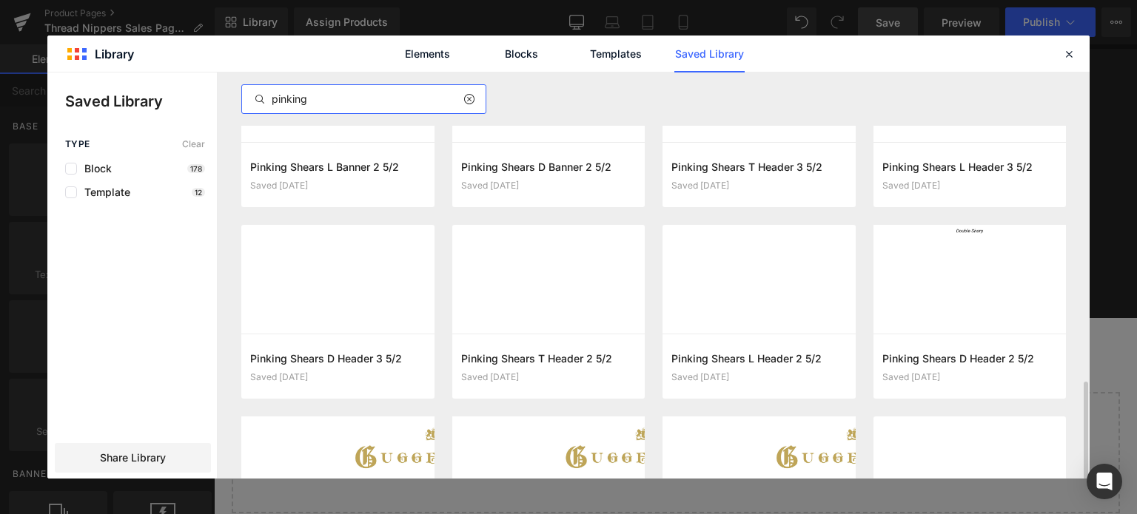
scroll to position [851, 0]
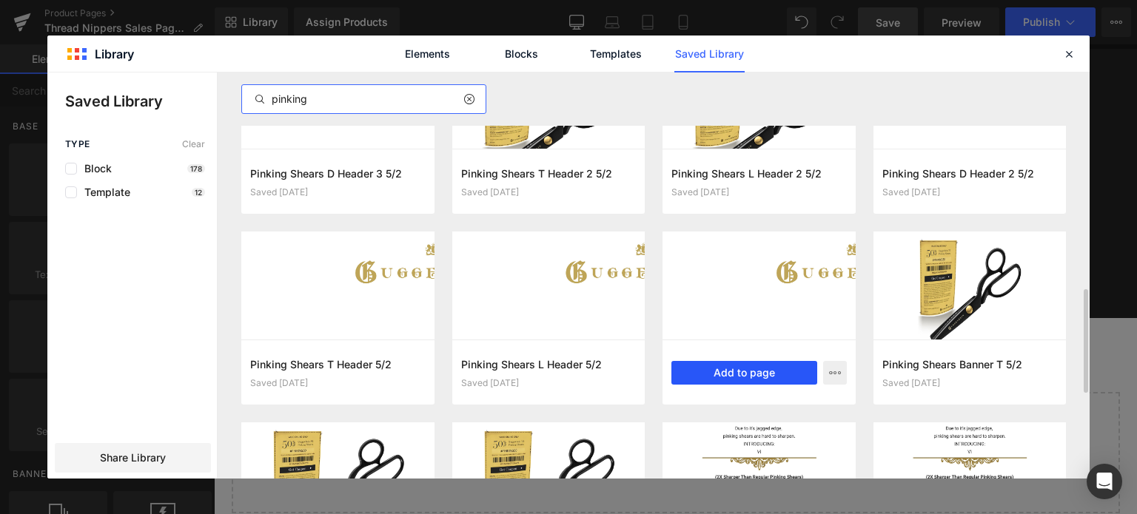
type input "pinking"
click at [764, 371] on button "Add to page" at bounding box center [744, 373] width 146 height 24
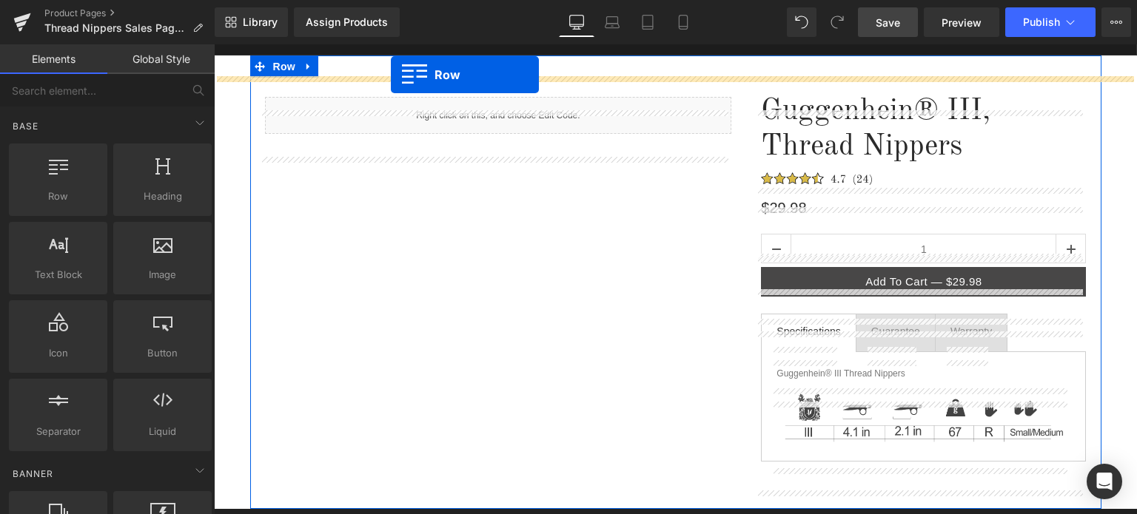
scroll to position [0, 0]
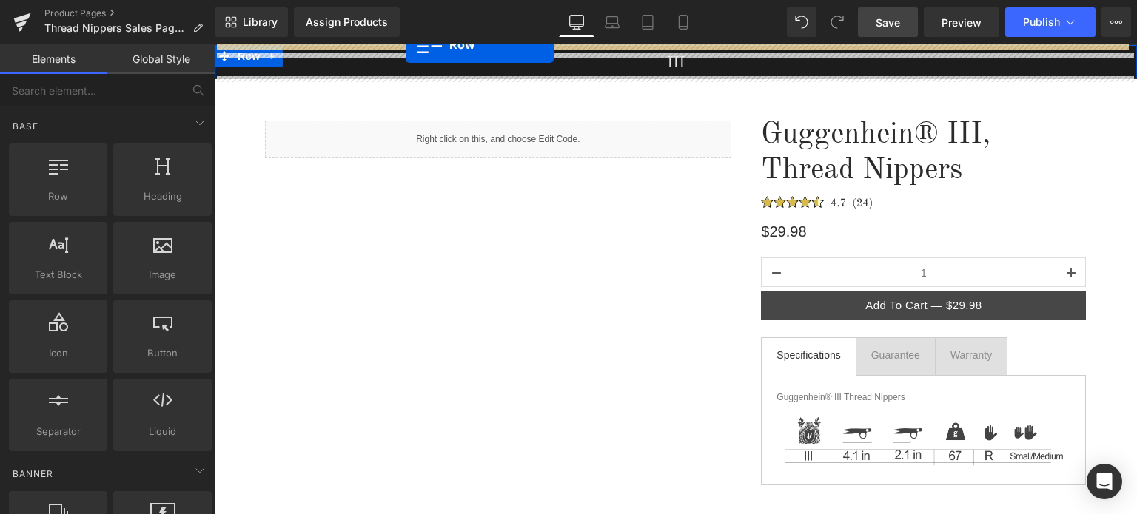
drag, startPoint x: 218, startPoint y: 233, endPoint x: 406, endPoint y: 44, distance: 266.4
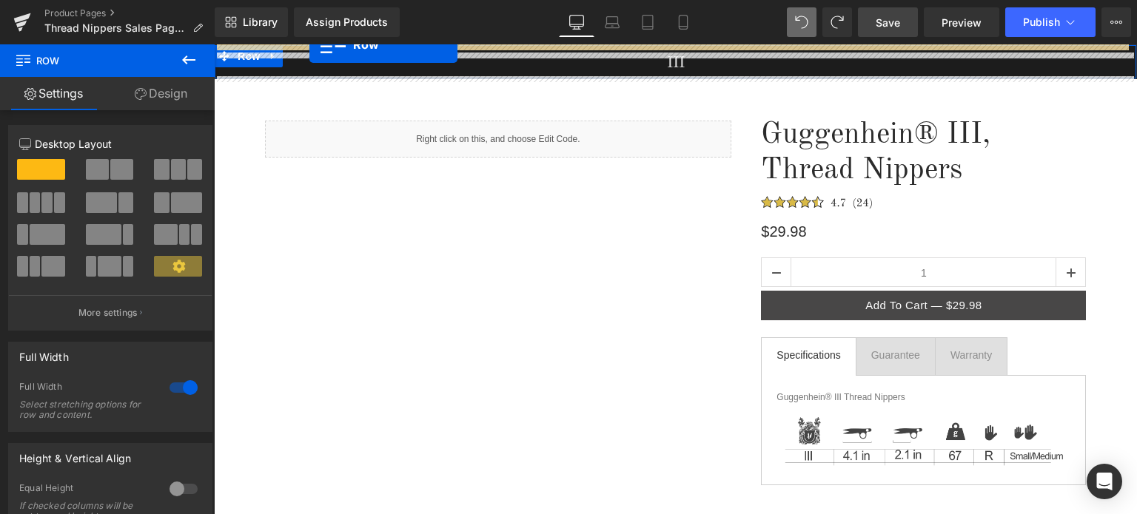
drag, startPoint x: 216, startPoint y: 224, endPoint x: 331, endPoint y: 34, distance: 222.2
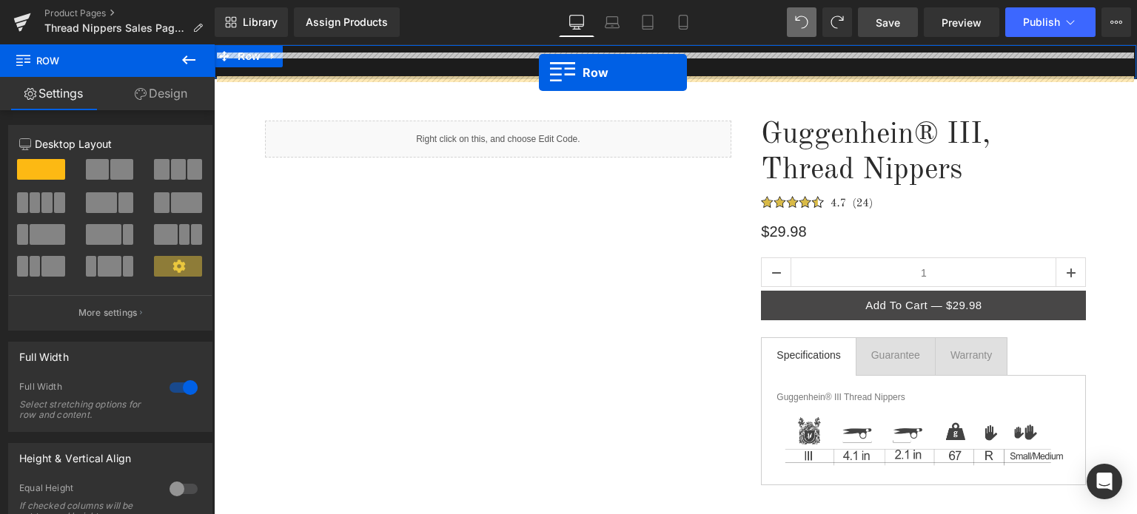
click at [539, 73] on div "III Heading" at bounding box center [676, 65] width 922 height 24
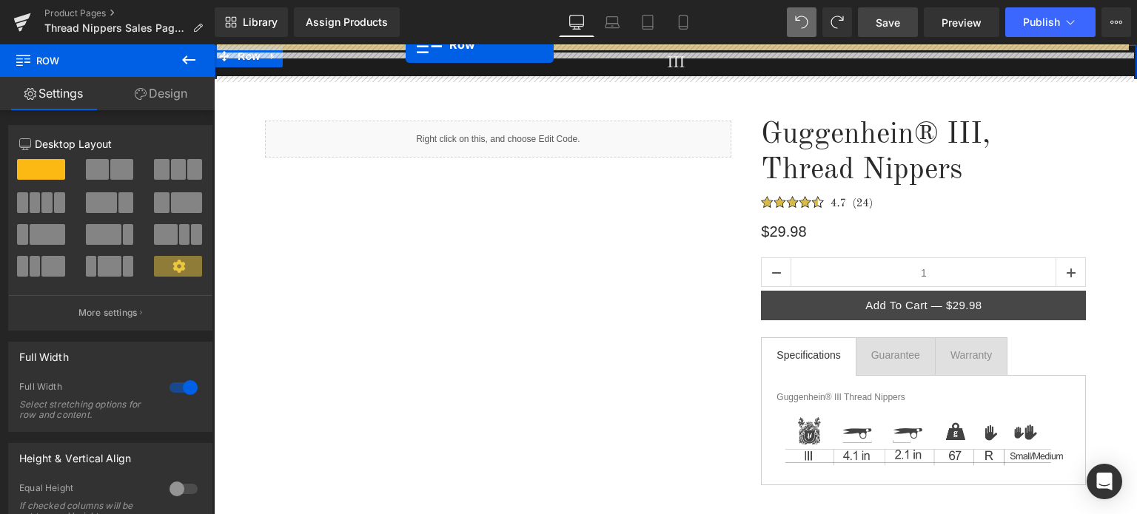
drag, startPoint x: 218, startPoint y: 222, endPoint x: 420, endPoint y: 38, distance: 274.1
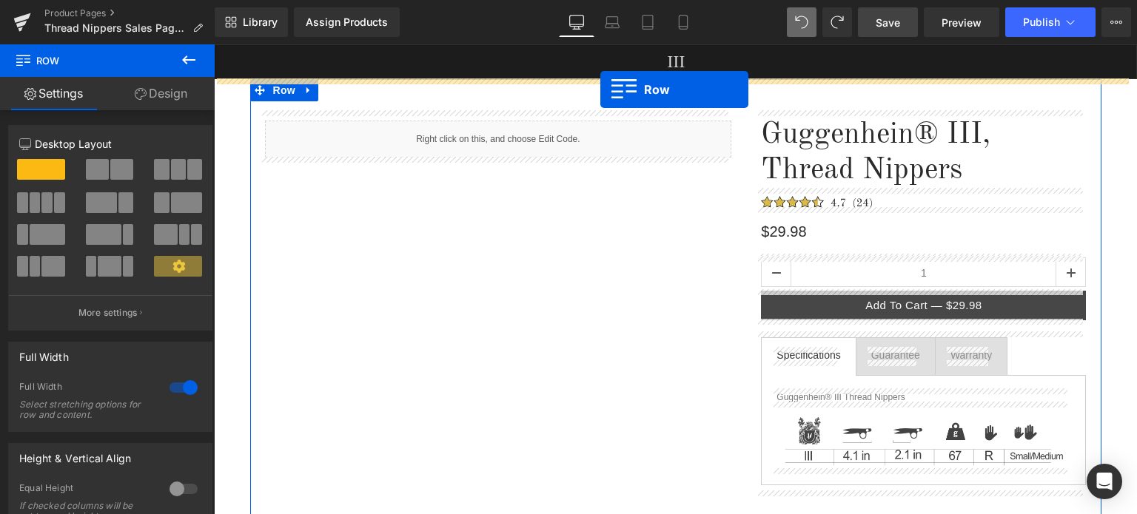
click at [600, 90] on div "43px" at bounding box center [675, 95] width 851 height 32
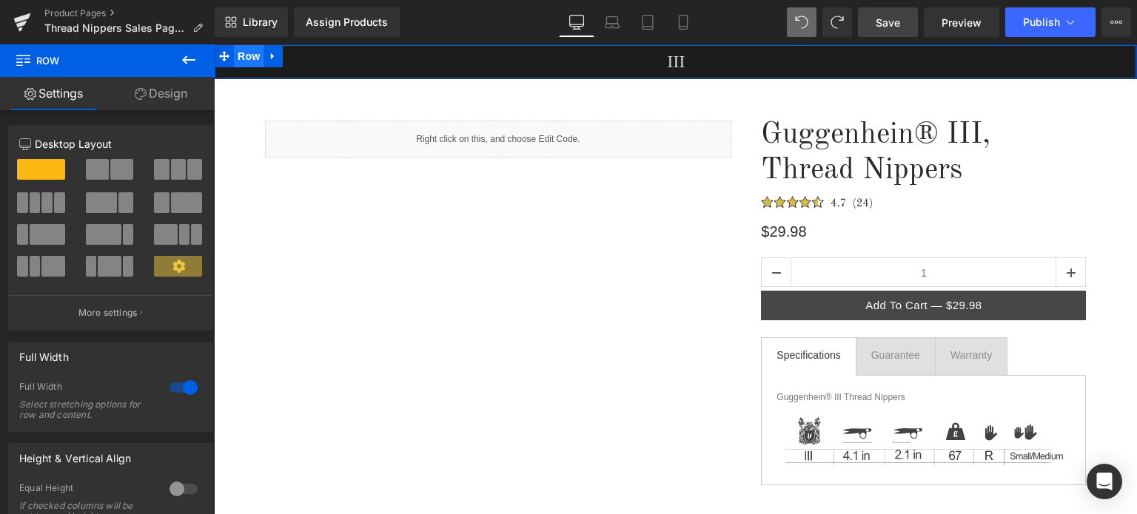
click at [239, 56] on span "Row" at bounding box center [249, 56] width 30 height 22
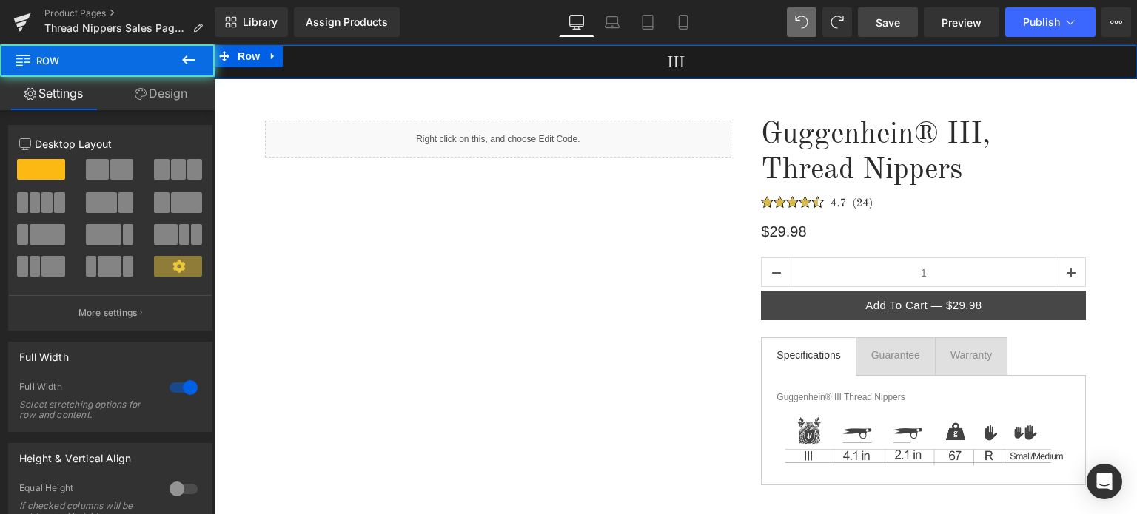
click at [172, 102] on link "Design" at bounding box center [160, 93] width 107 height 33
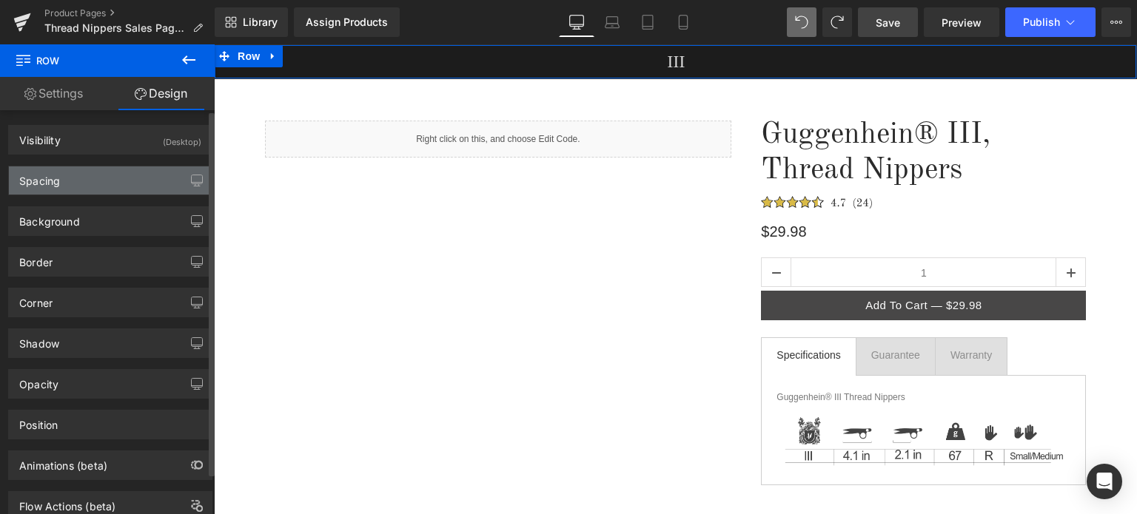
click at [106, 179] on div "Spacing" at bounding box center [110, 181] width 203 height 28
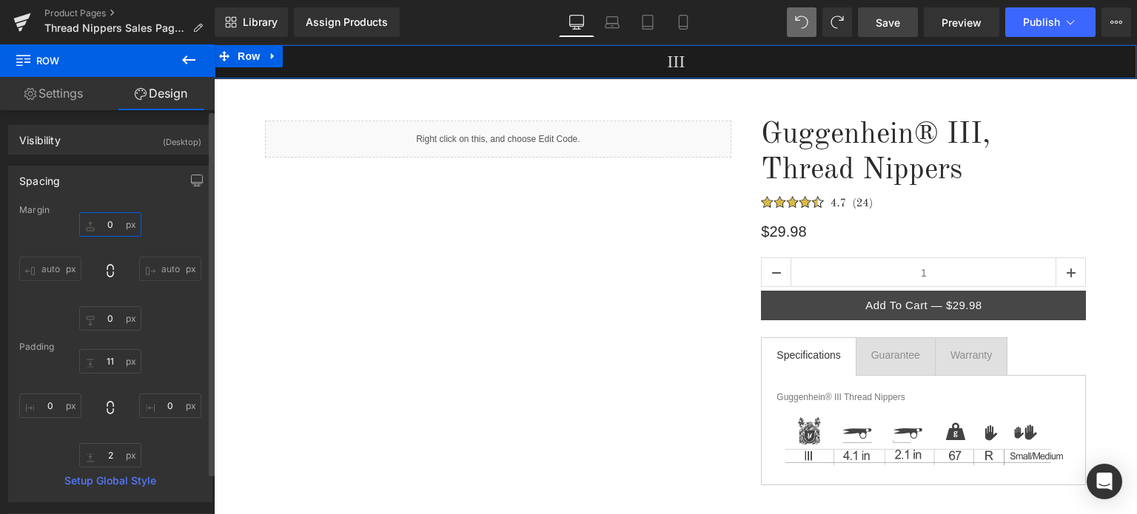
click at [114, 229] on input "0" at bounding box center [110, 224] width 62 height 24
type input "45"
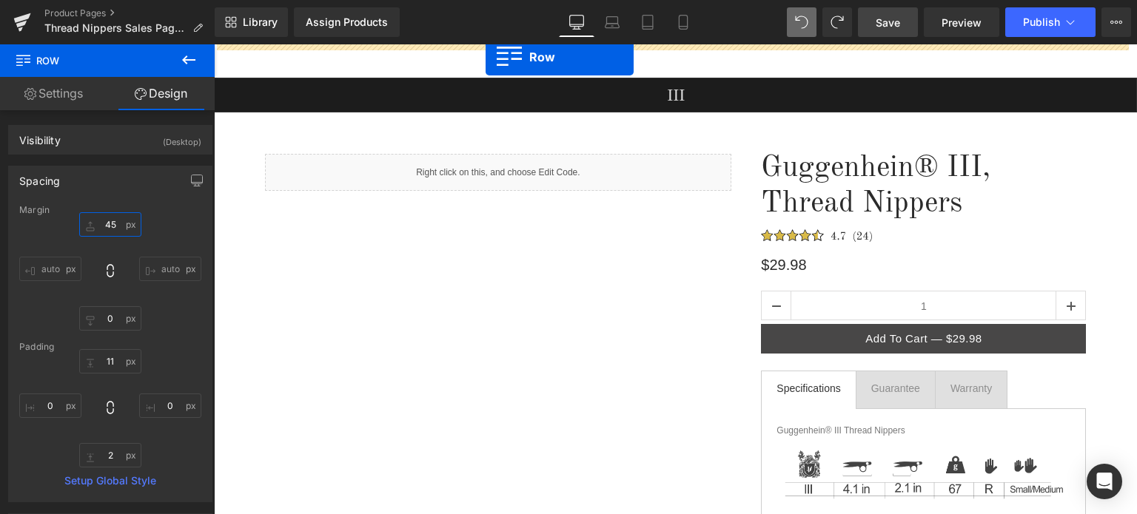
drag, startPoint x: 217, startPoint y: 266, endPoint x: 486, endPoint y: 57, distance: 340.7
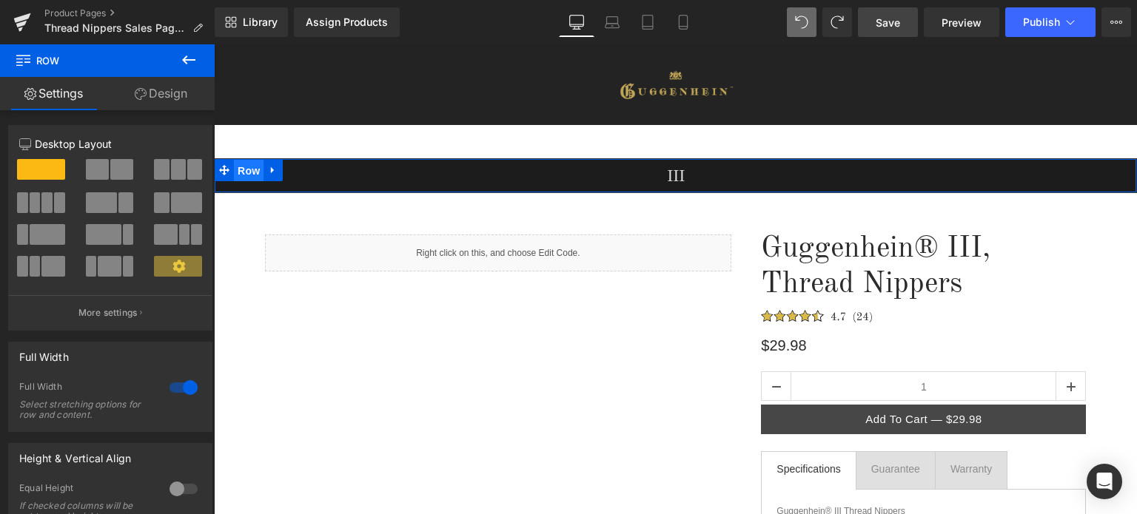
click at [240, 168] on span "Row" at bounding box center [249, 171] width 30 height 22
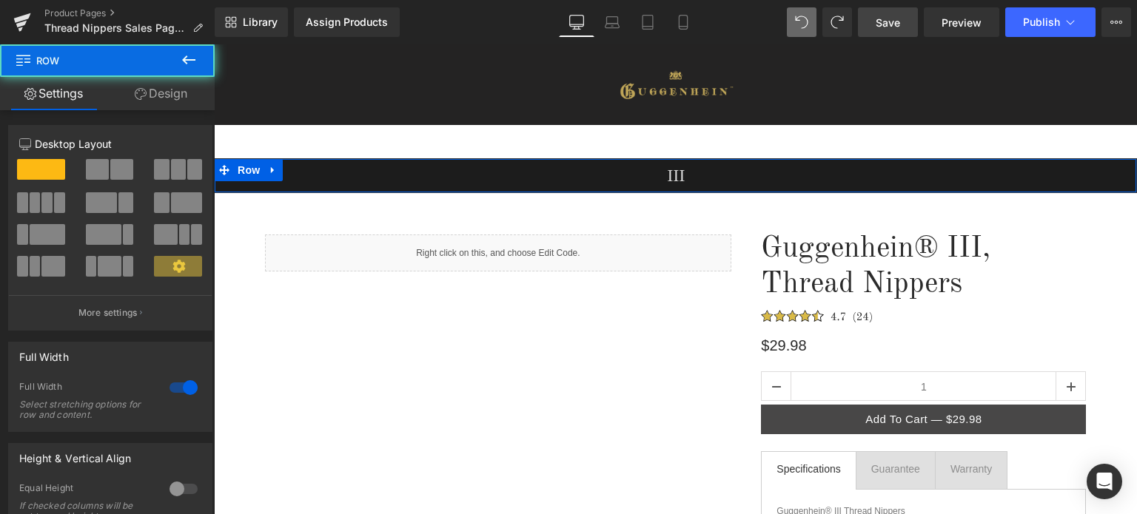
click at [167, 90] on link "Design" at bounding box center [160, 93] width 107 height 33
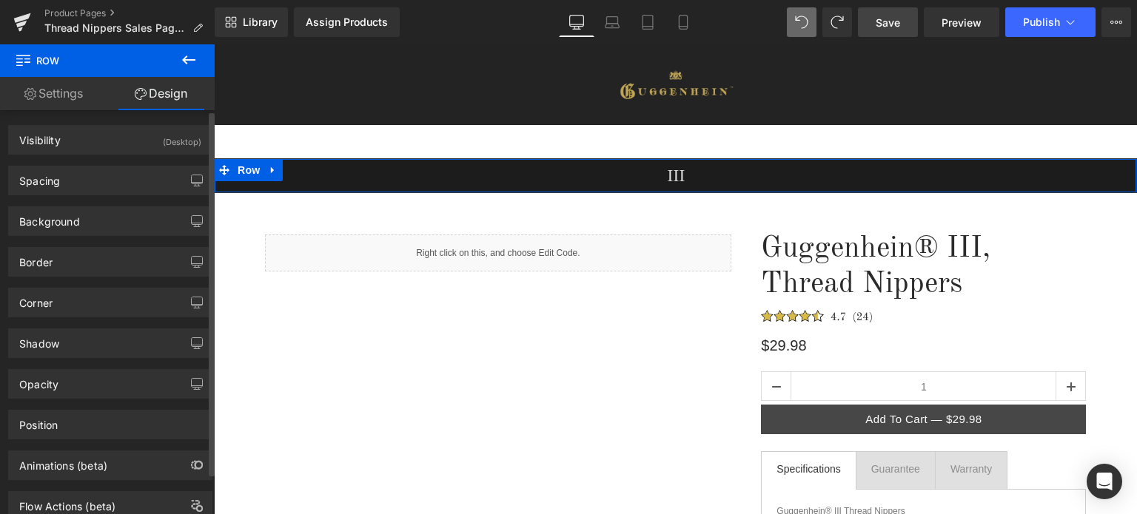
drag, startPoint x: 96, startPoint y: 181, endPoint x: 102, endPoint y: 196, distance: 16.6
click at [96, 181] on div "Spacing" at bounding box center [110, 181] width 203 height 28
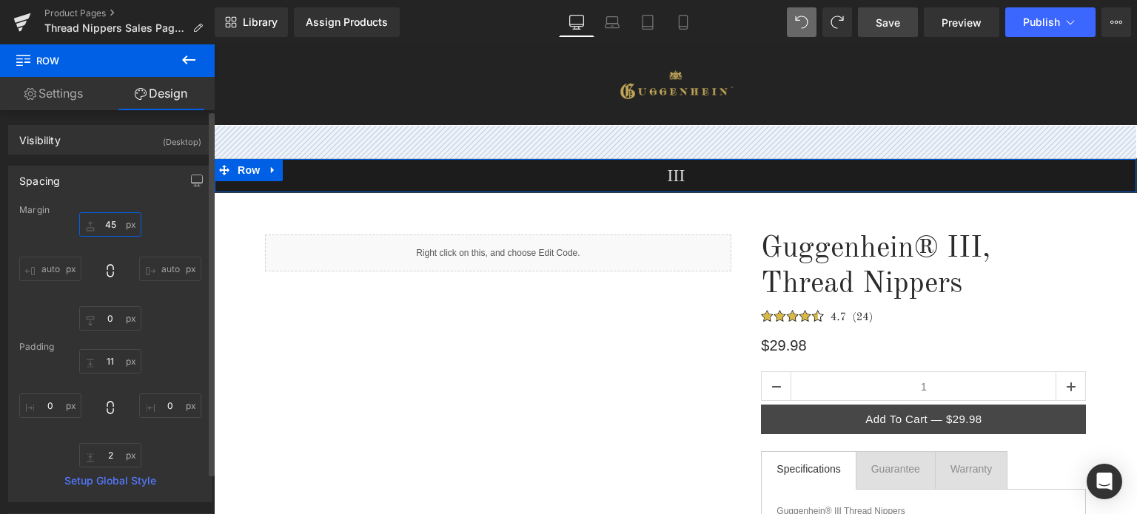
click at [116, 228] on input "45" at bounding box center [110, 224] width 62 height 24
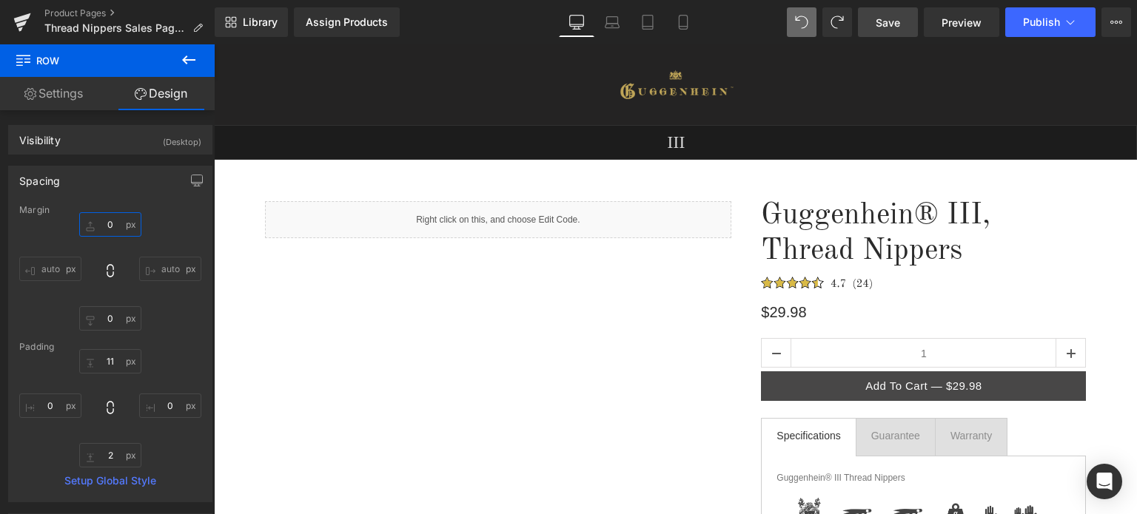
type input "0"
click at [889, 19] on span "Save" at bounding box center [888, 23] width 24 height 16
click at [617, 24] on icon at bounding box center [612, 22] width 15 height 15
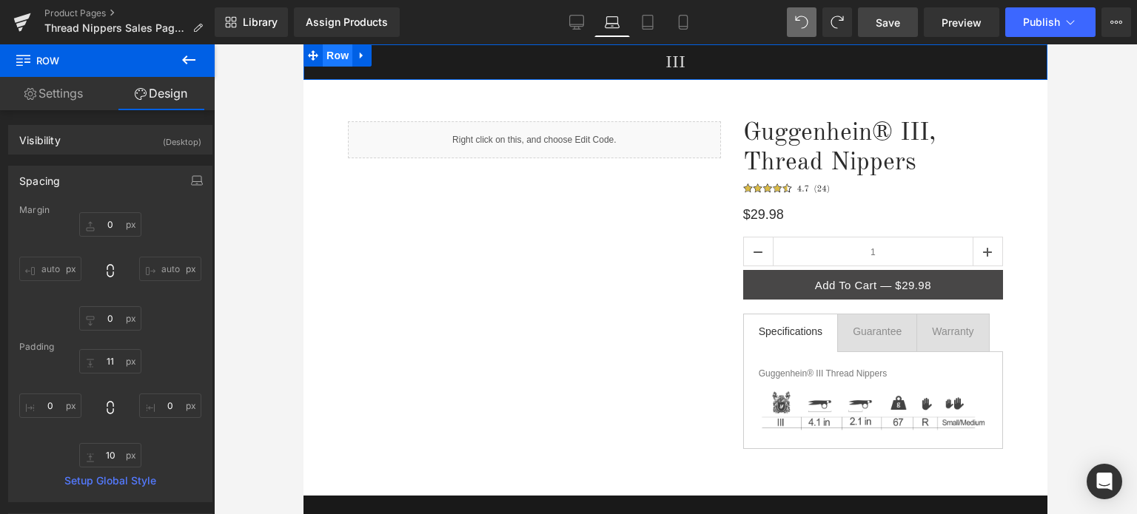
click at [330, 54] on span "Row" at bounding box center [338, 55] width 30 height 22
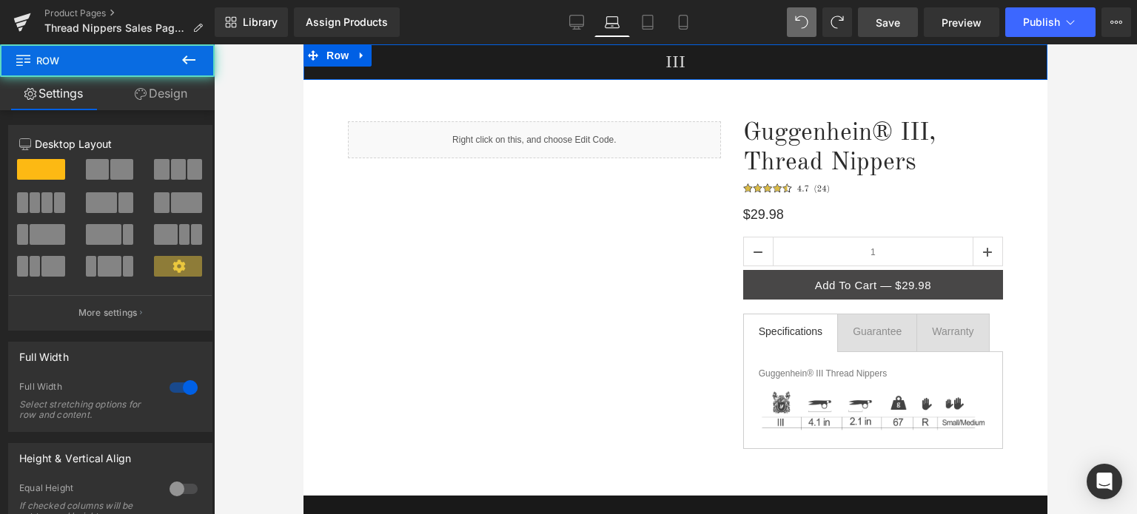
click at [155, 98] on link "Design" at bounding box center [160, 93] width 107 height 33
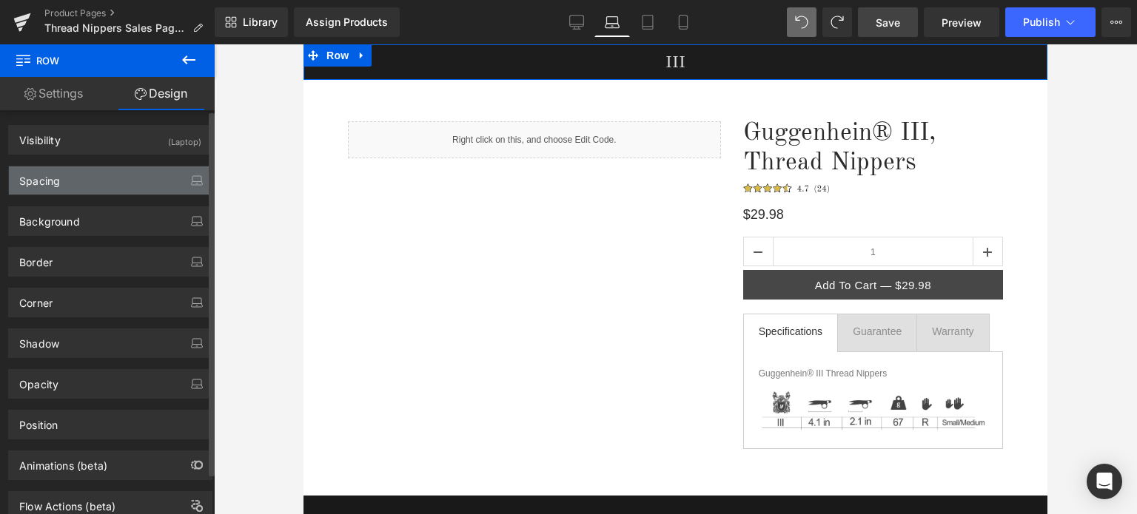
drag, startPoint x: 113, startPoint y: 183, endPoint x: 118, endPoint y: 211, distance: 28.7
click at [113, 184] on div "Spacing" at bounding box center [110, 181] width 203 height 28
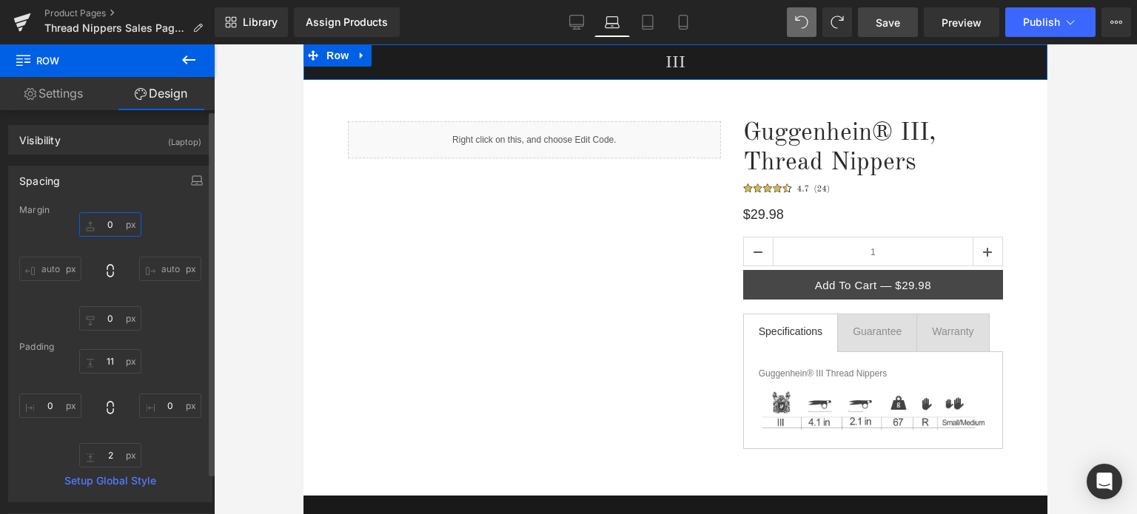
click at [111, 223] on input "0" at bounding box center [110, 224] width 62 height 24
type input "45"
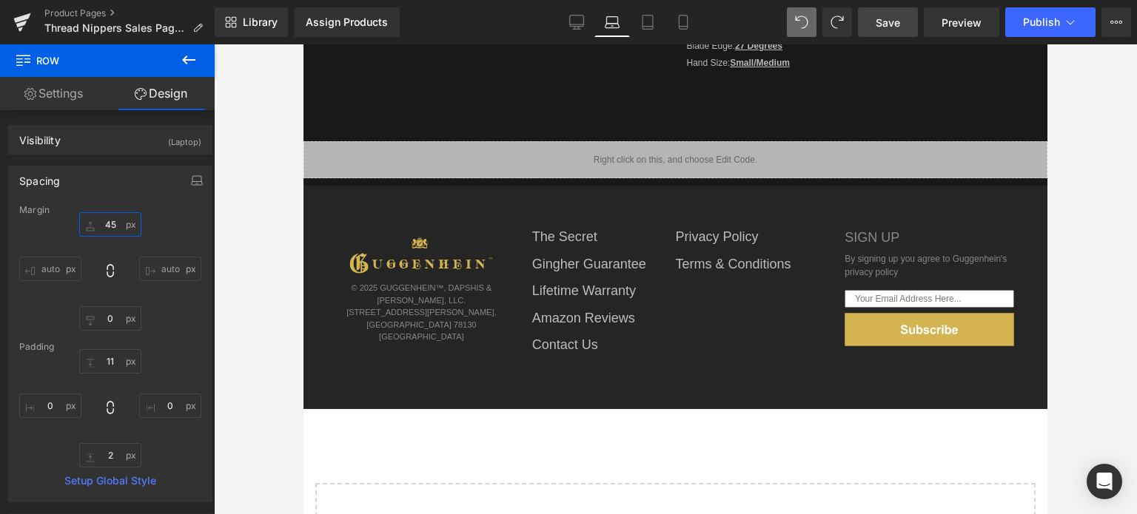
scroll to position [804, 0]
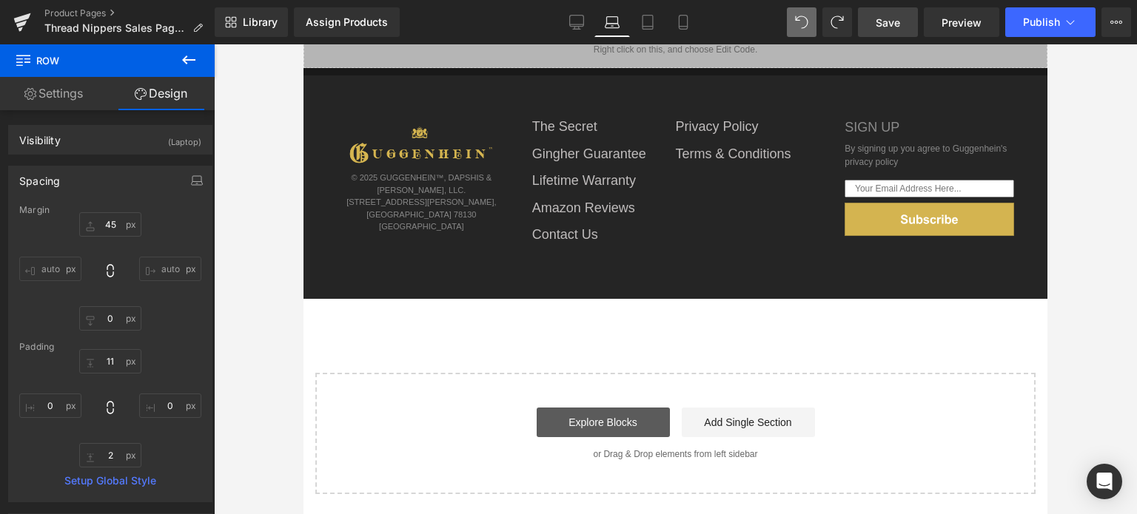
click at [616, 414] on link "Explore Blocks" at bounding box center [603, 423] width 133 height 30
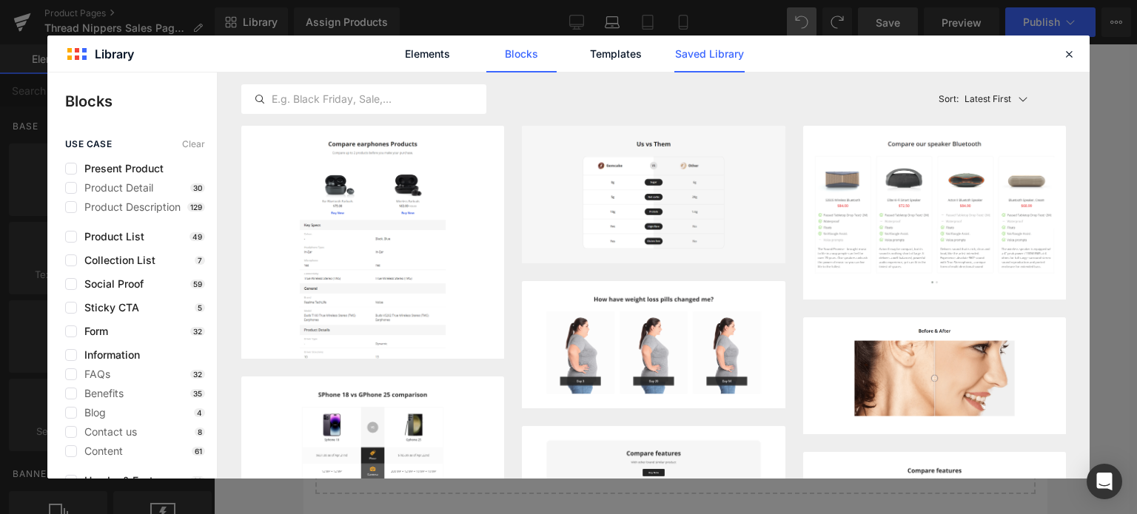
click at [718, 53] on link "Saved Library" at bounding box center [709, 54] width 70 height 37
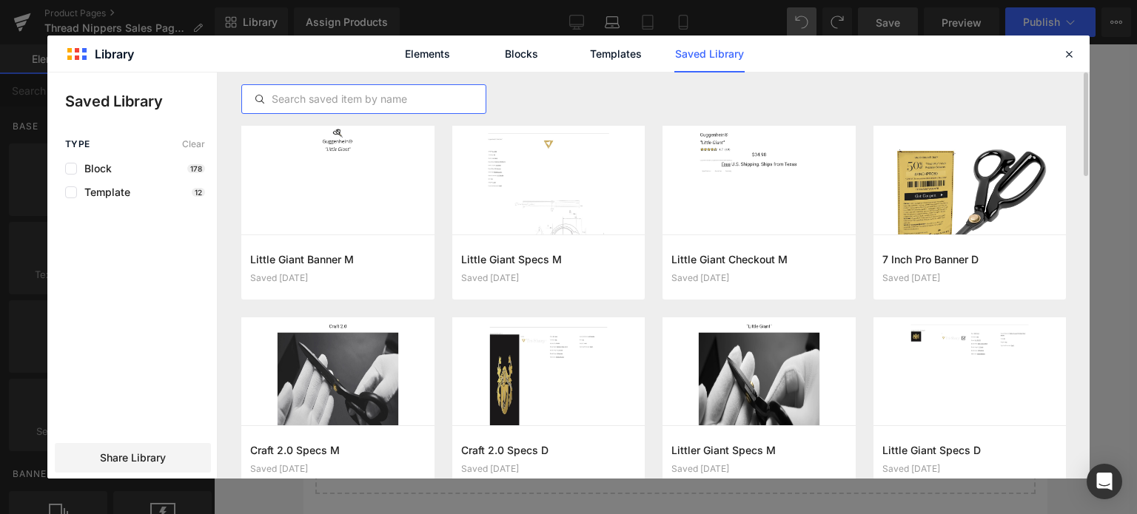
click at [306, 101] on input "text" at bounding box center [364, 99] width 244 height 18
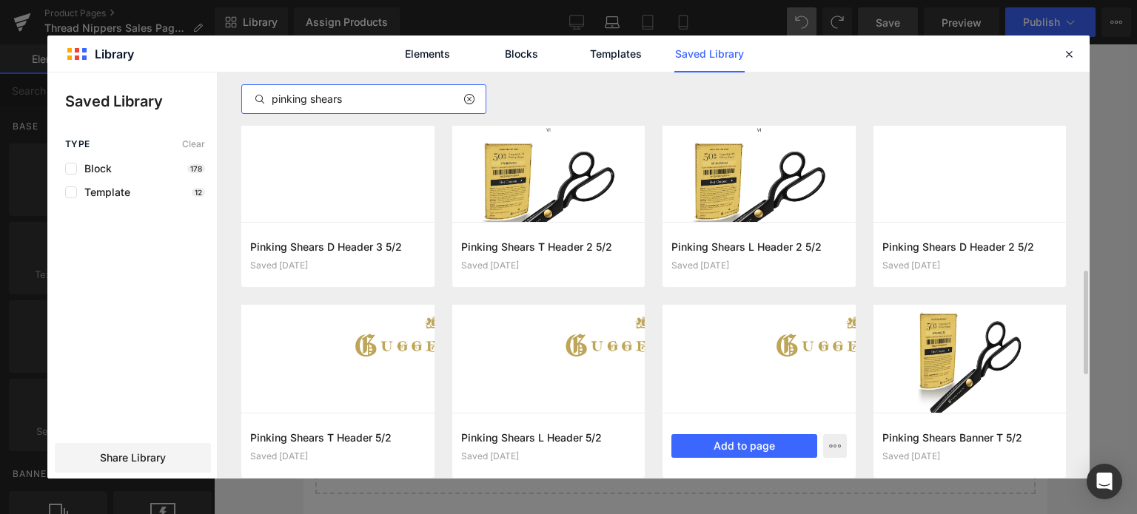
scroll to position [815, 0]
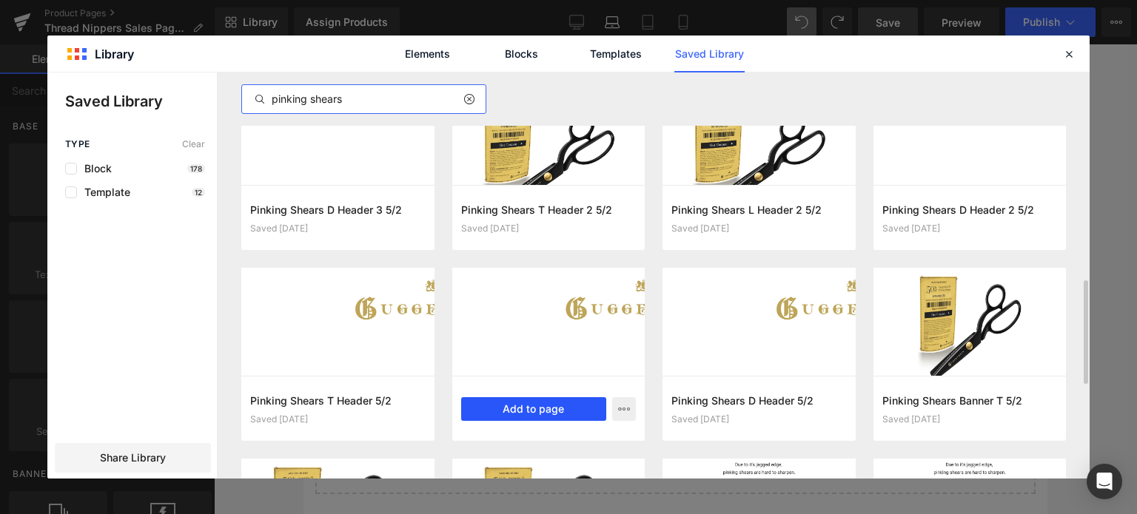
type input "pinking shears"
click at [540, 411] on button "Add to page" at bounding box center [534, 409] width 146 height 24
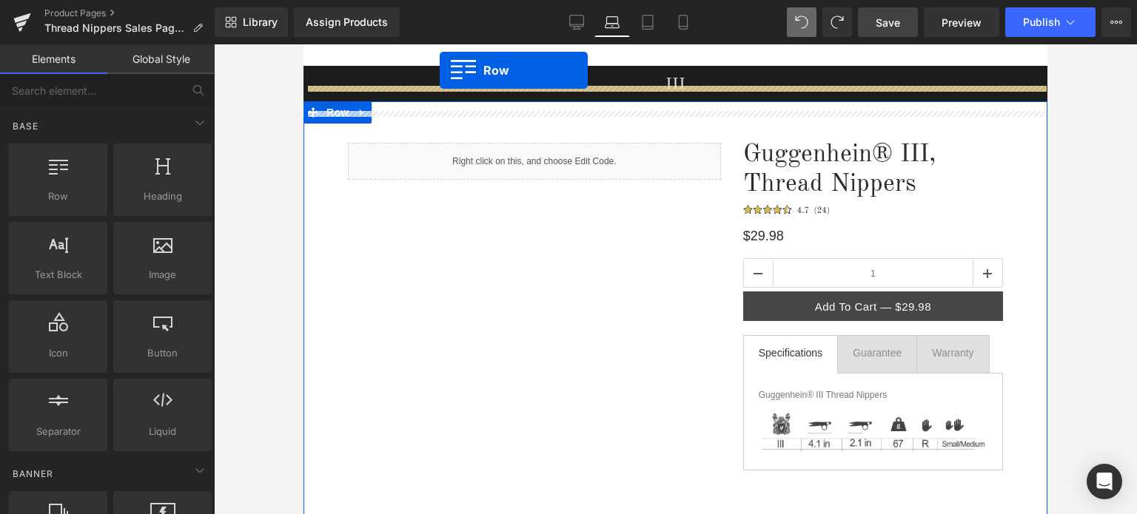
scroll to position [0, 0]
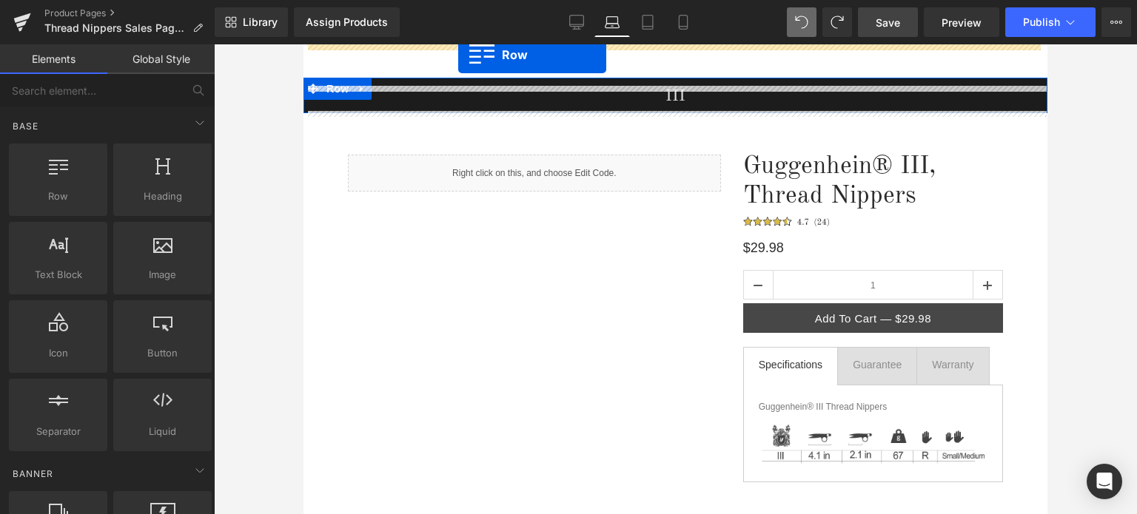
drag, startPoint x: 306, startPoint y: 229, endPoint x: 458, endPoint y: 55, distance: 231.4
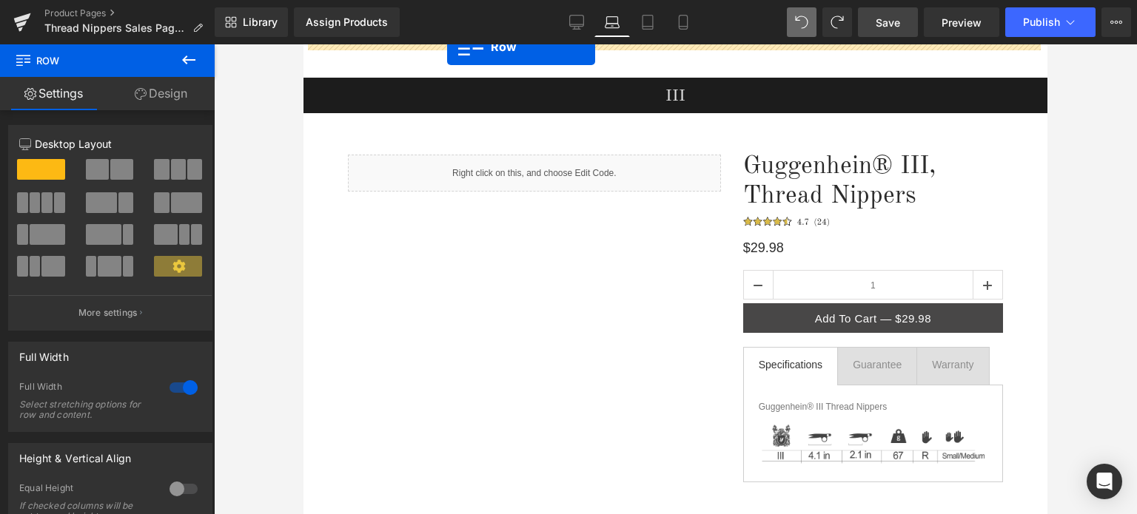
drag, startPoint x: 306, startPoint y: 220, endPoint x: 447, endPoint y: 47, distance: 222.5
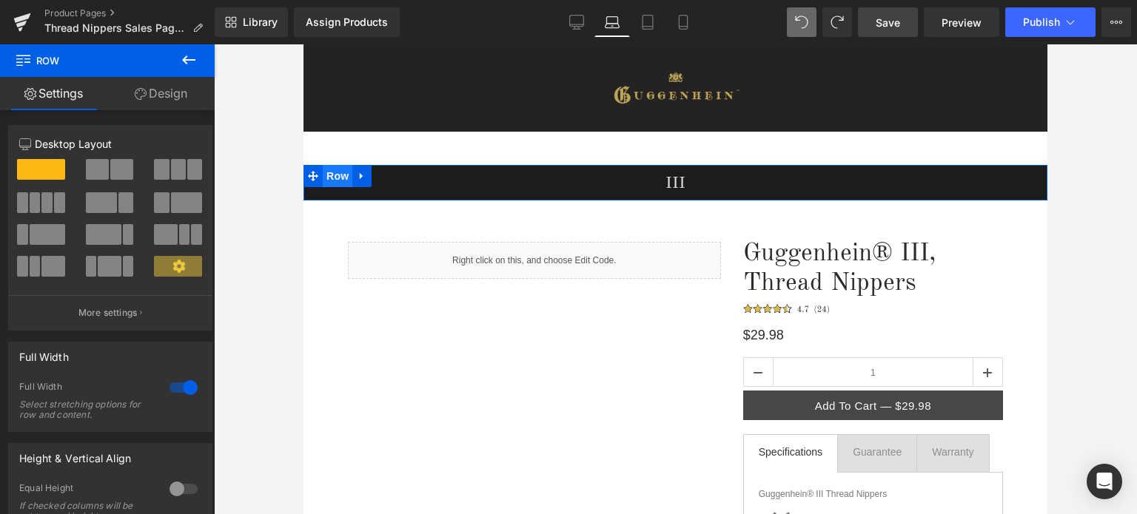
click at [333, 178] on span "Row" at bounding box center [338, 176] width 30 height 22
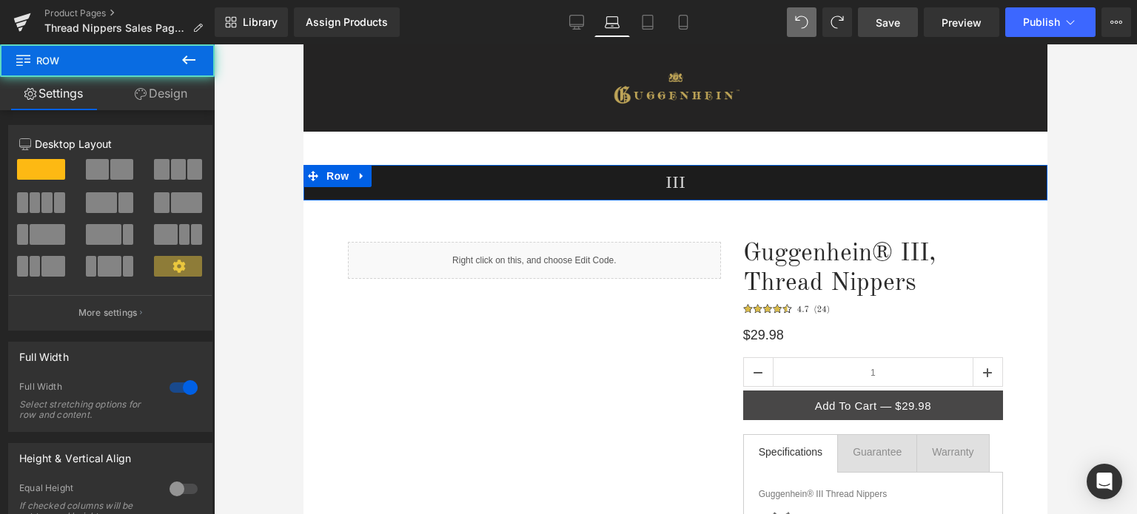
click at [164, 93] on link "Design" at bounding box center [160, 93] width 107 height 33
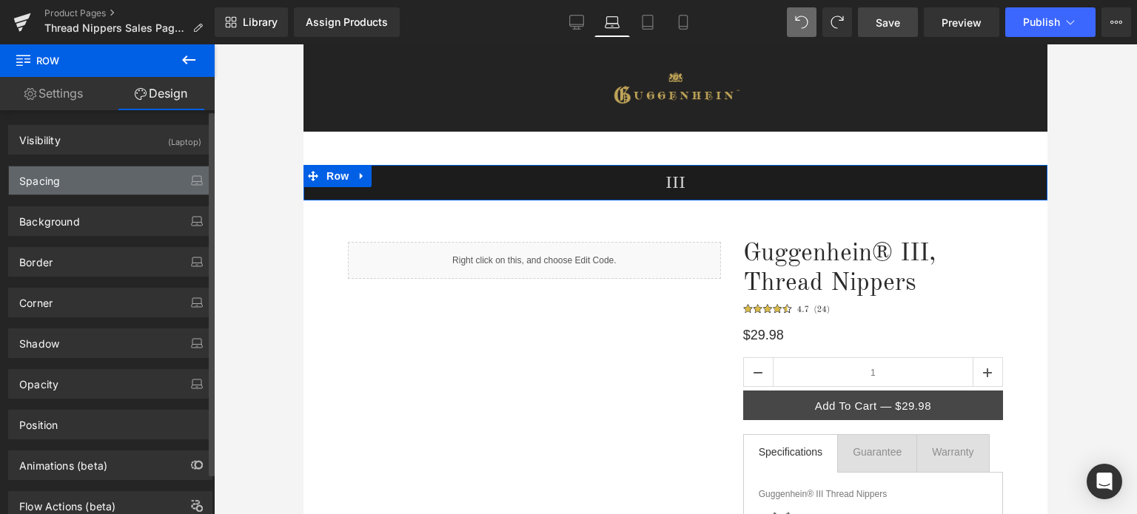
click at [131, 182] on div "Spacing" at bounding box center [110, 181] width 203 height 28
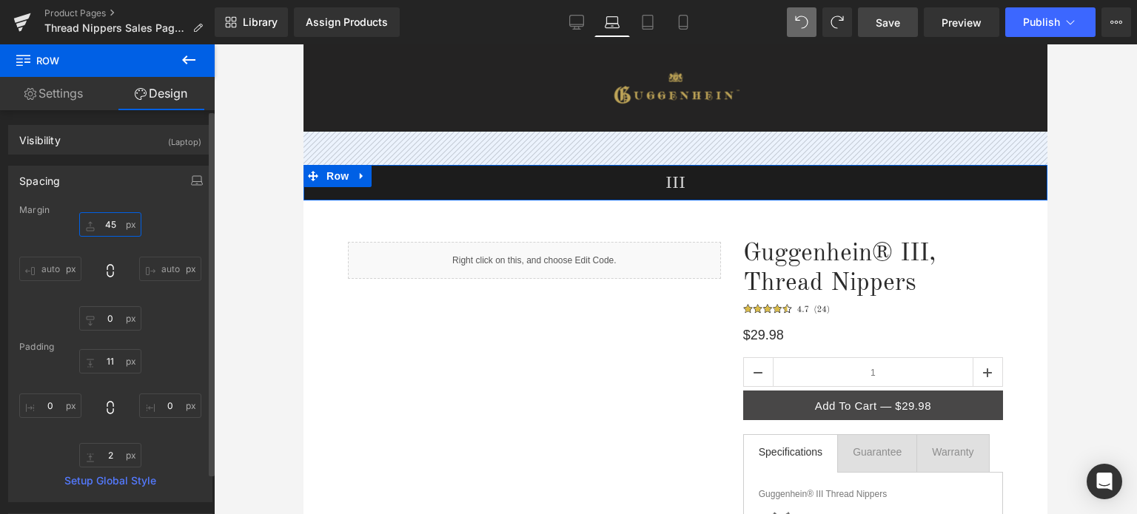
click at [114, 224] on input "45" at bounding box center [110, 224] width 62 height 24
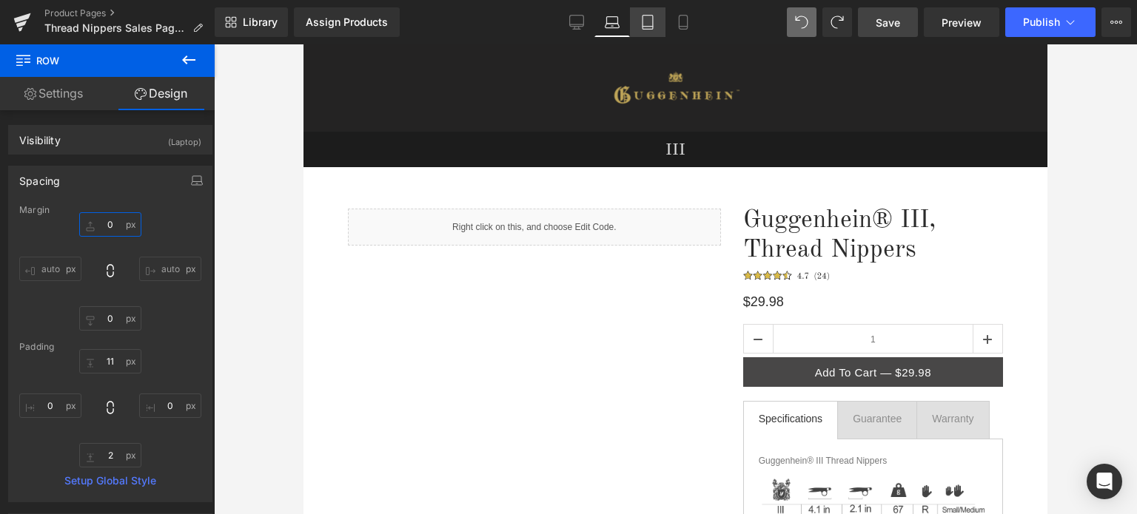
type input "0"
click at [651, 27] on icon at bounding box center [647, 22] width 15 height 15
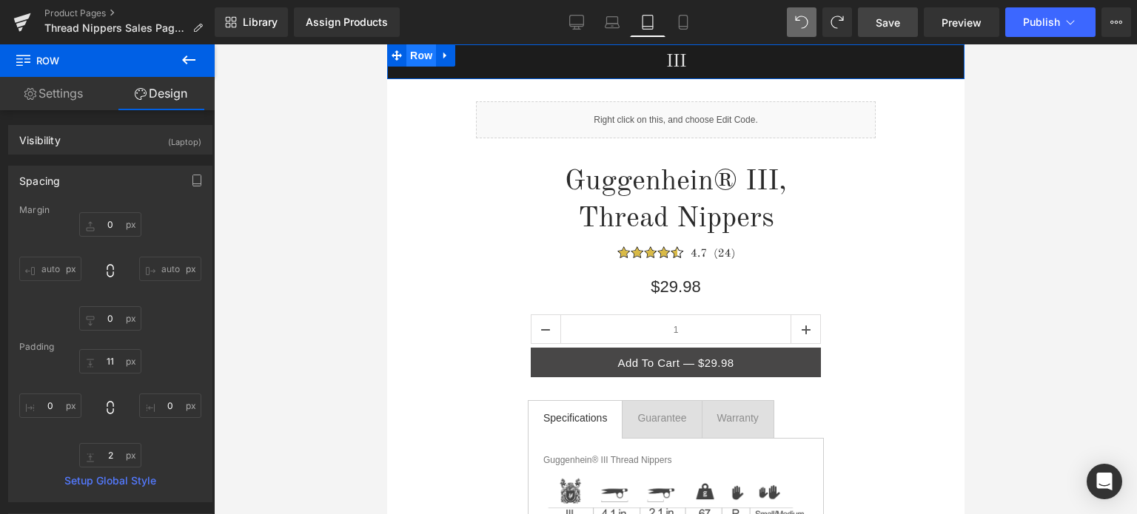
click at [420, 57] on span "Row" at bounding box center [421, 55] width 30 height 22
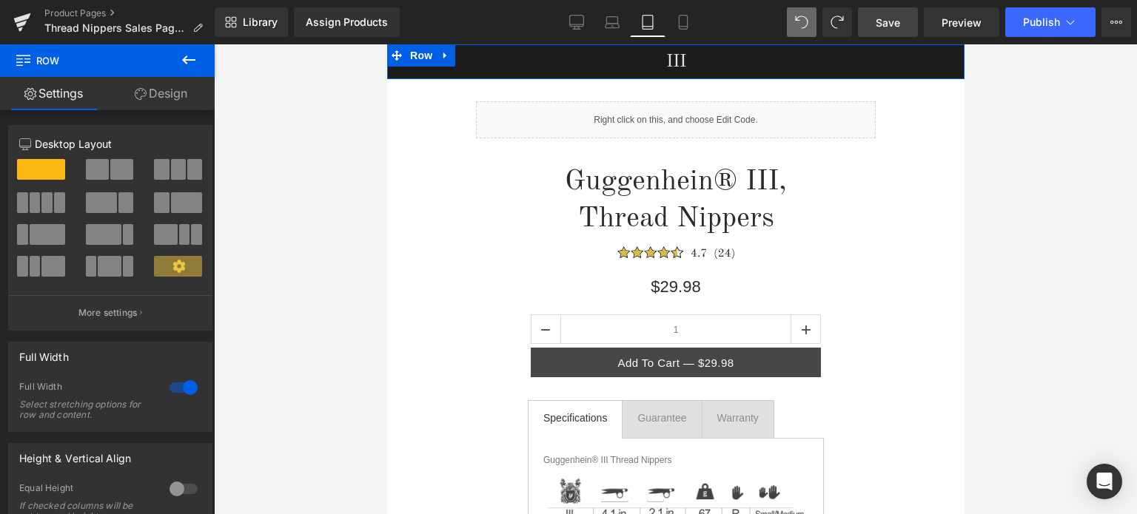
click at [171, 97] on link "Design" at bounding box center [160, 93] width 107 height 33
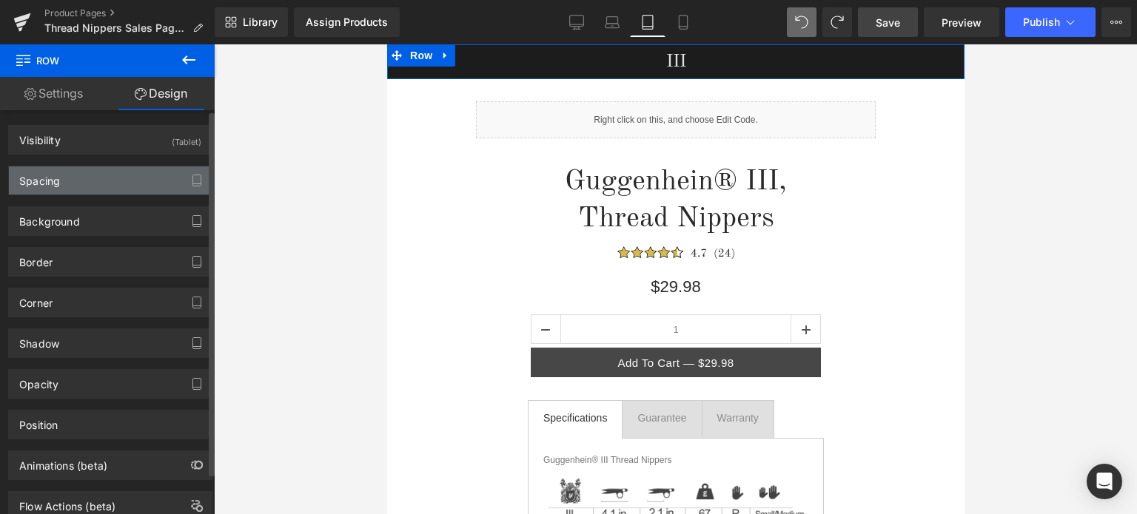
click at [95, 181] on div "Spacing" at bounding box center [110, 181] width 203 height 28
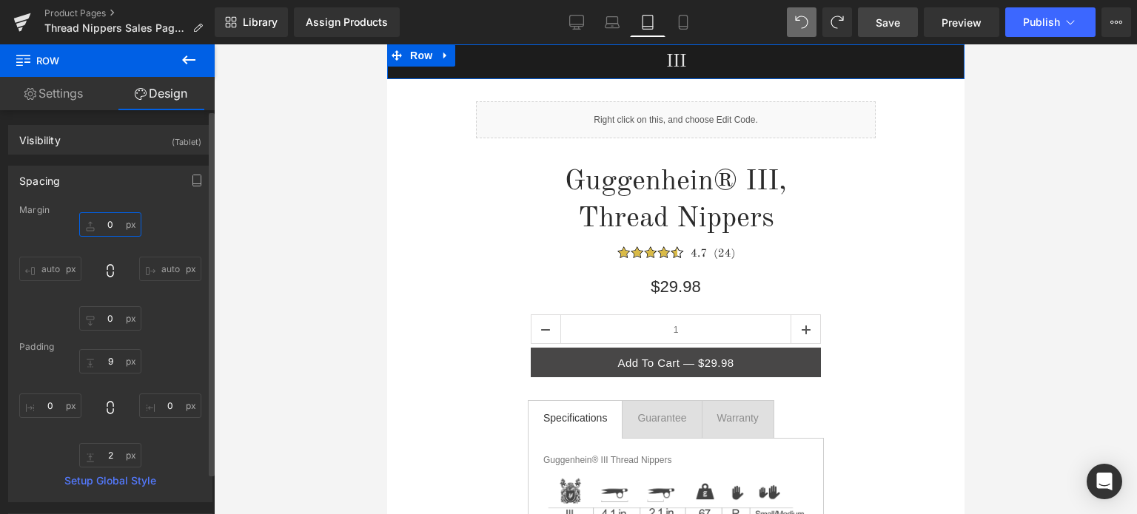
click at [110, 224] on input "0" at bounding box center [110, 224] width 62 height 24
type input "45"
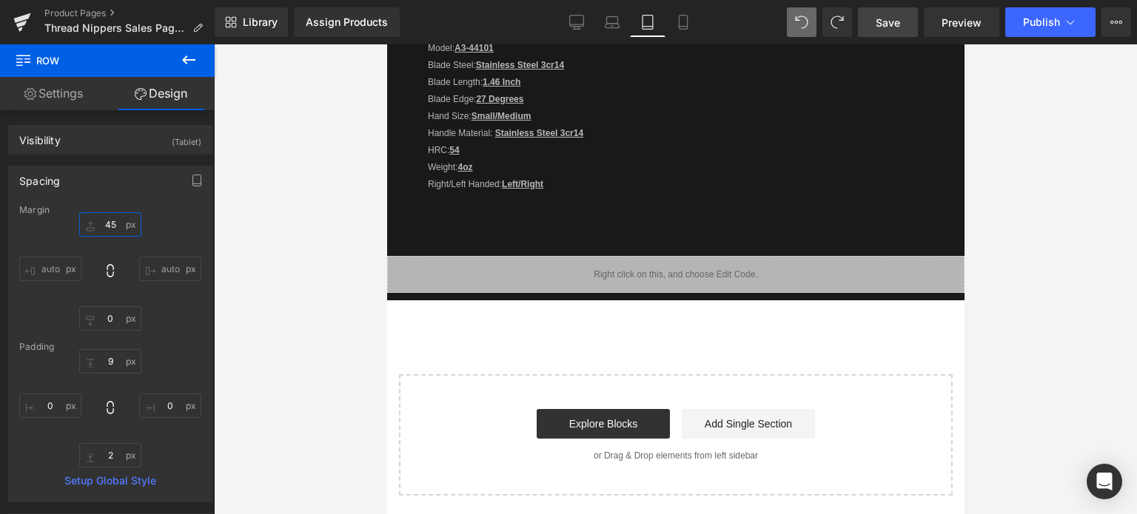
scroll to position [709, 0]
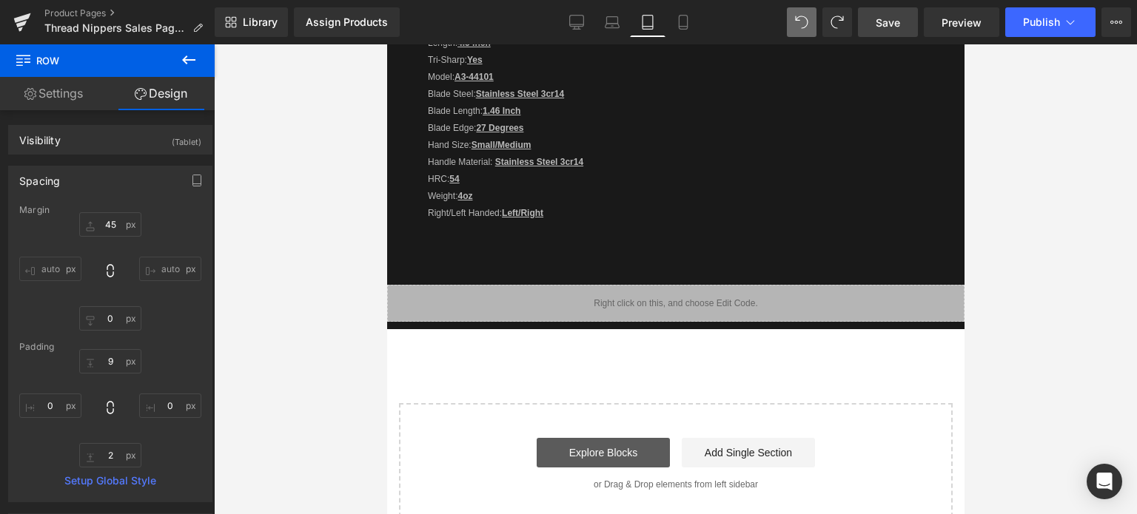
click at [623, 449] on link "Explore Blocks" at bounding box center [602, 453] width 133 height 30
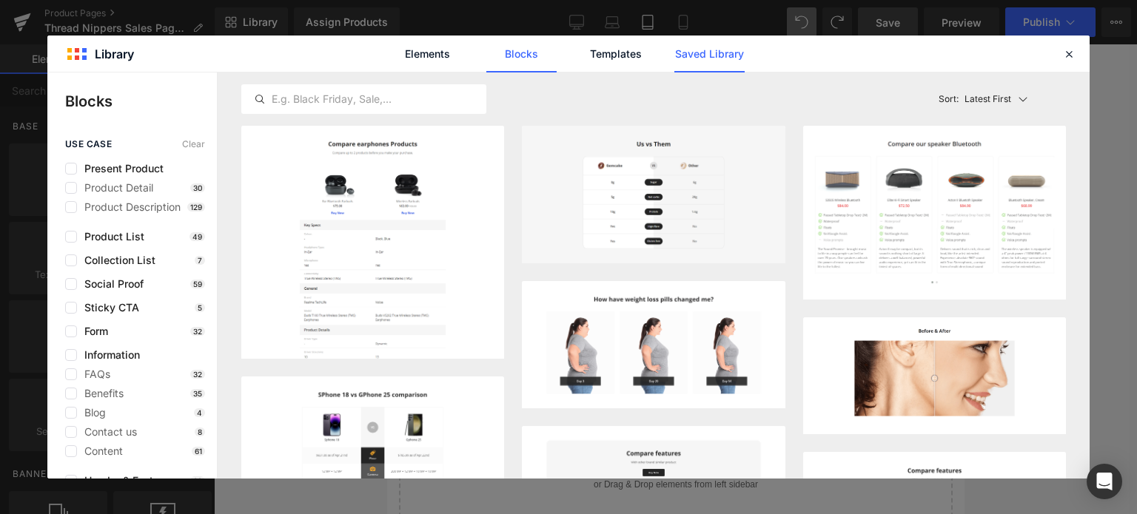
click at [720, 56] on link "Saved Library" at bounding box center [709, 54] width 70 height 37
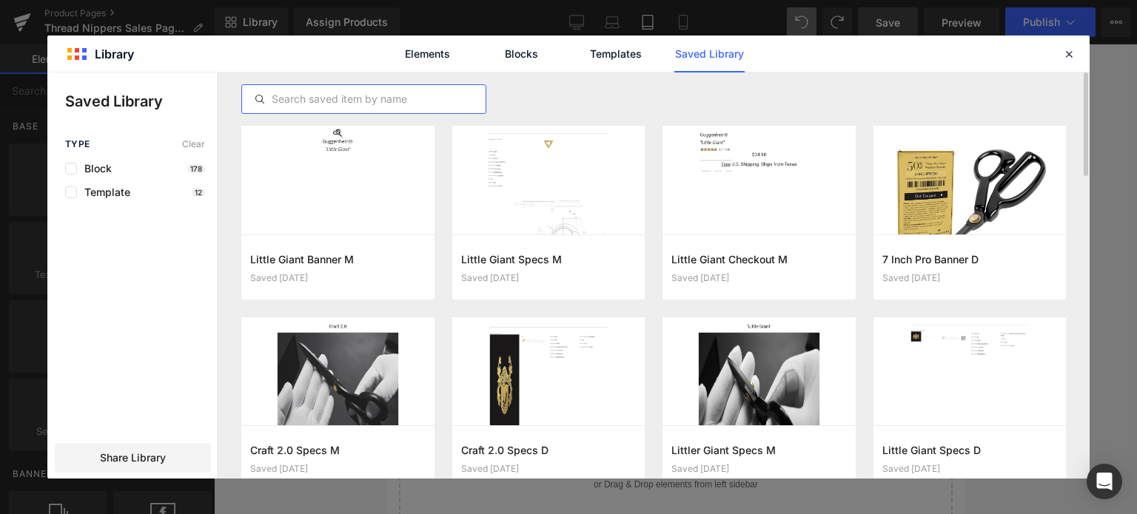
click at [343, 93] on input "text" at bounding box center [364, 99] width 244 height 18
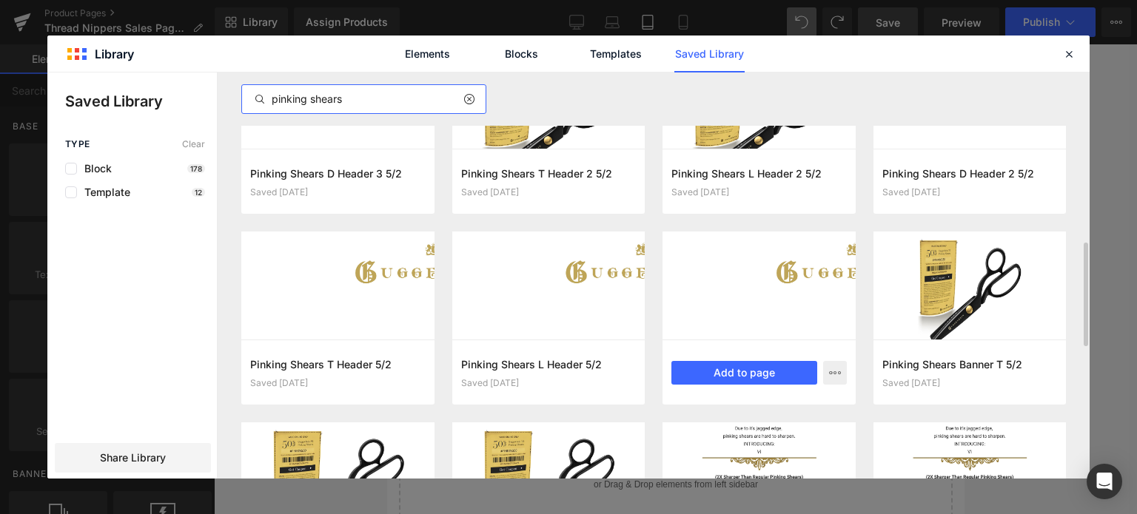
scroll to position [888, 0]
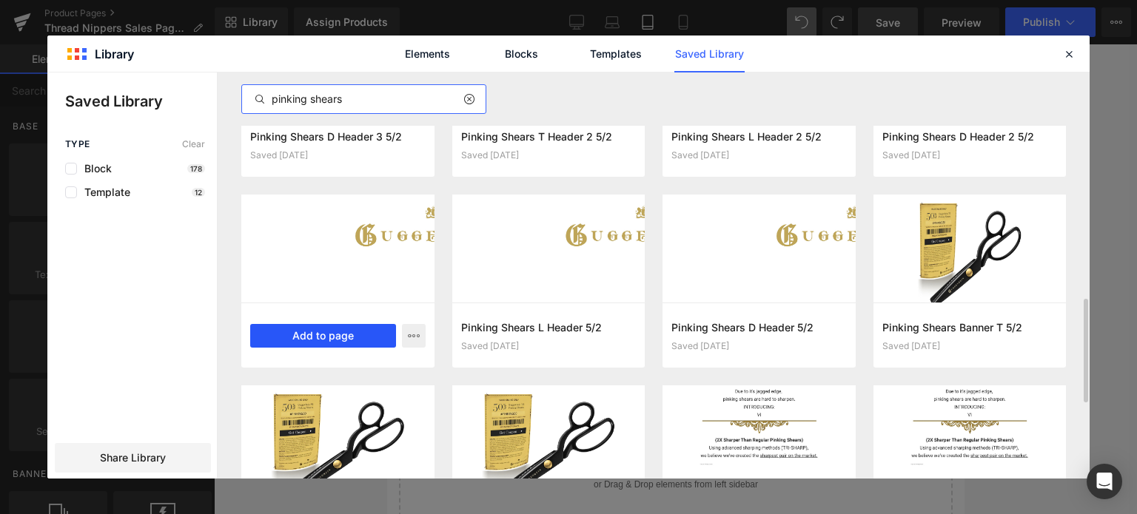
type input "pinking shears"
click at [341, 336] on button "Add to page" at bounding box center [323, 336] width 146 height 24
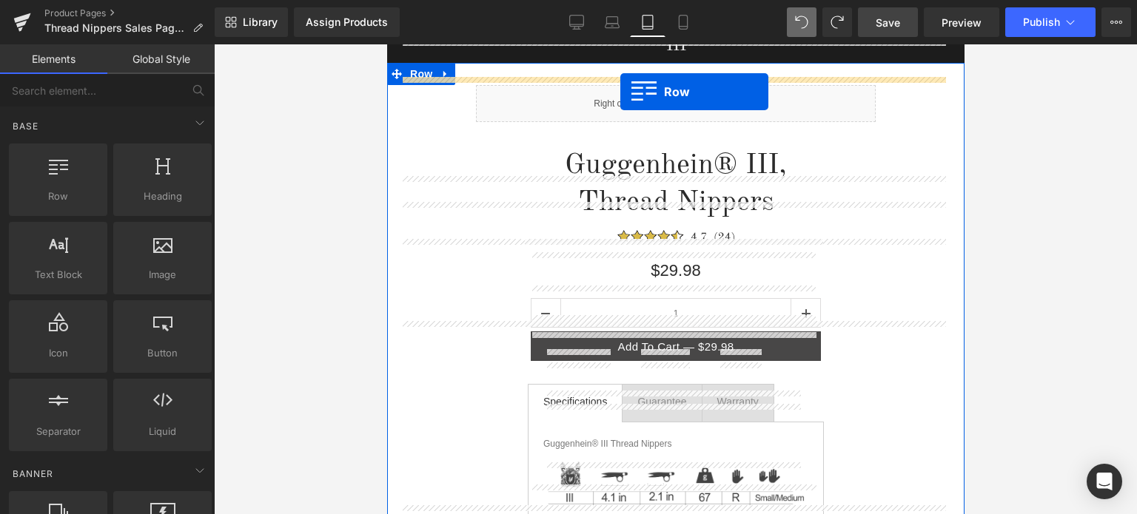
scroll to position [0, 0]
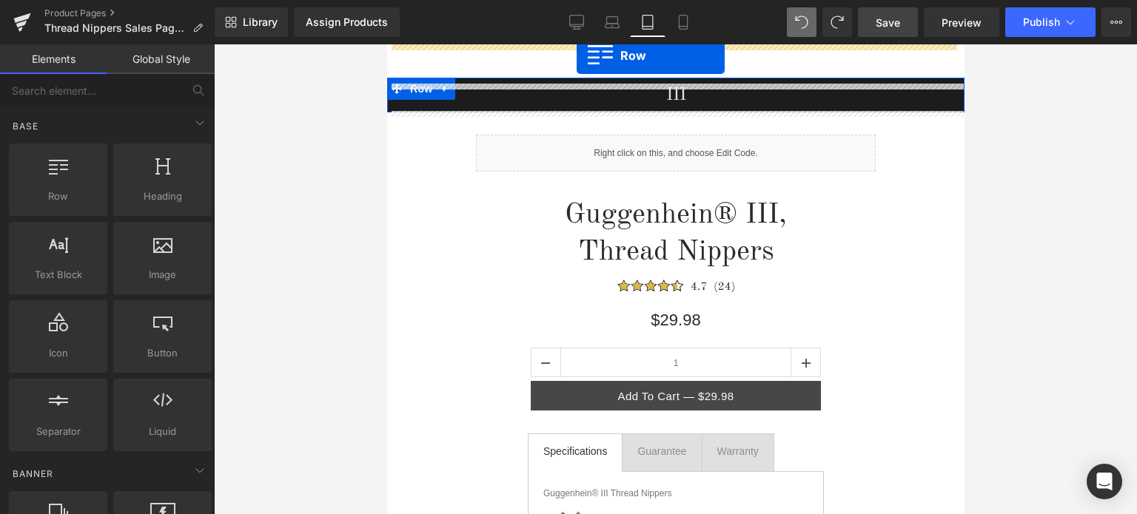
drag, startPoint x: 392, startPoint y: 230, endPoint x: 576, endPoint y: 56, distance: 253.9
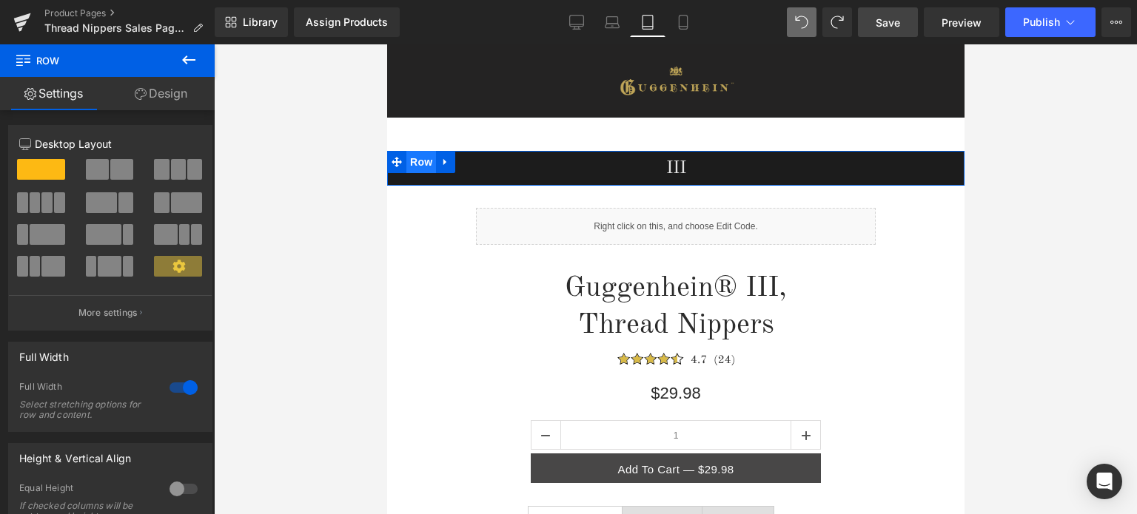
click at [417, 163] on span "Row" at bounding box center [421, 162] width 30 height 22
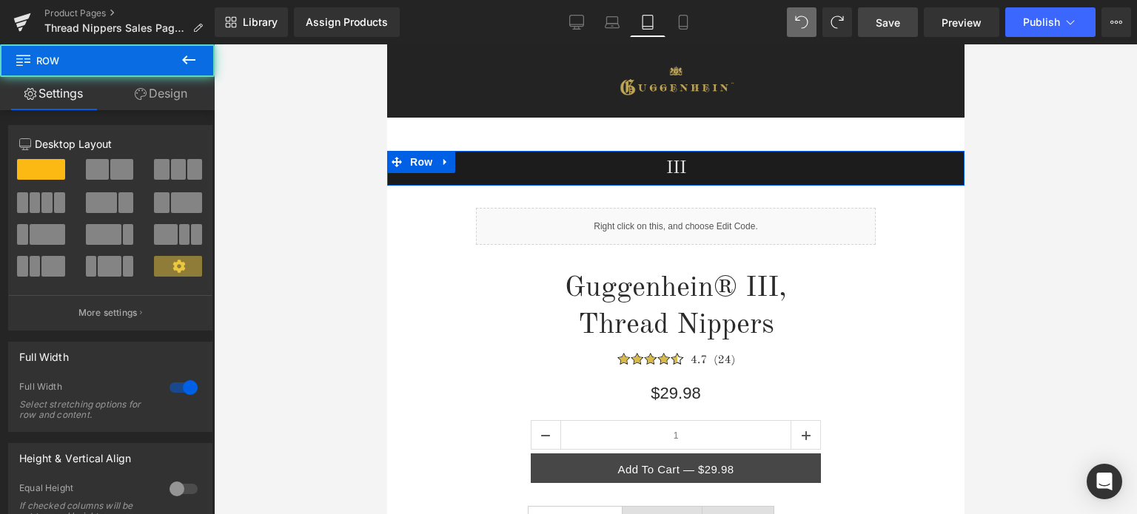
click at [170, 95] on link "Design" at bounding box center [160, 93] width 107 height 33
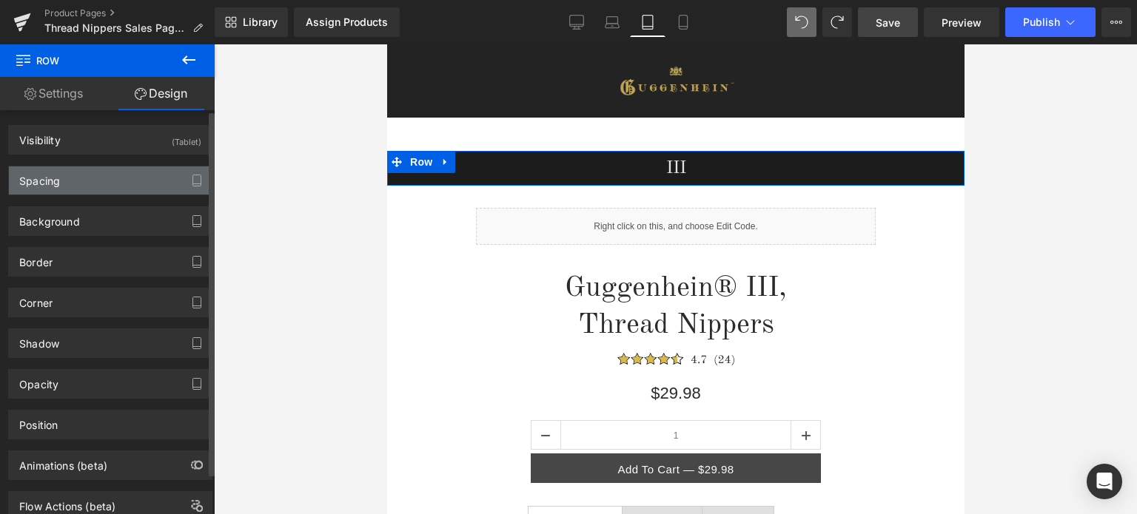
drag, startPoint x: 99, startPoint y: 181, endPoint x: 109, endPoint y: 194, distance: 15.8
click at [99, 181] on div "Spacing" at bounding box center [110, 181] width 203 height 28
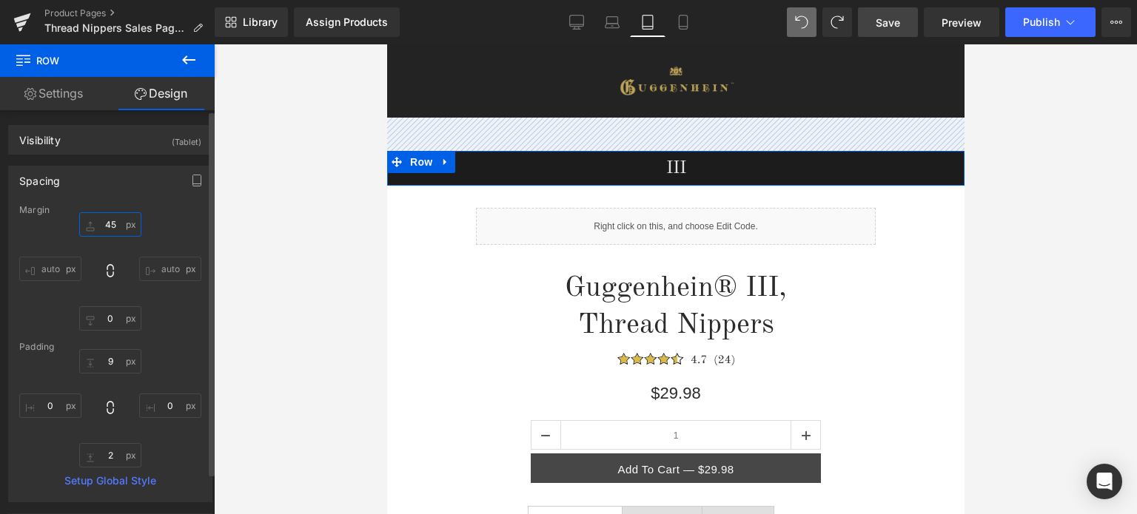
click at [116, 222] on input "45" at bounding box center [110, 224] width 62 height 24
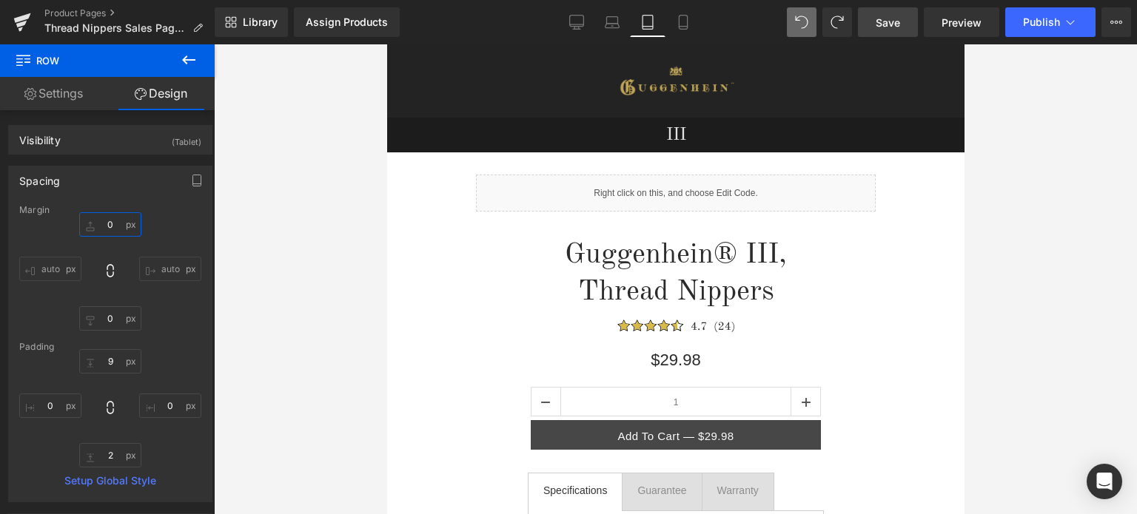
type input "0"
click at [889, 18] on span "Save" at bounding box center [888, 23] width 24 height 16
click at [685, 27] on icon at bounding box center [683, 27] width 8 height 0
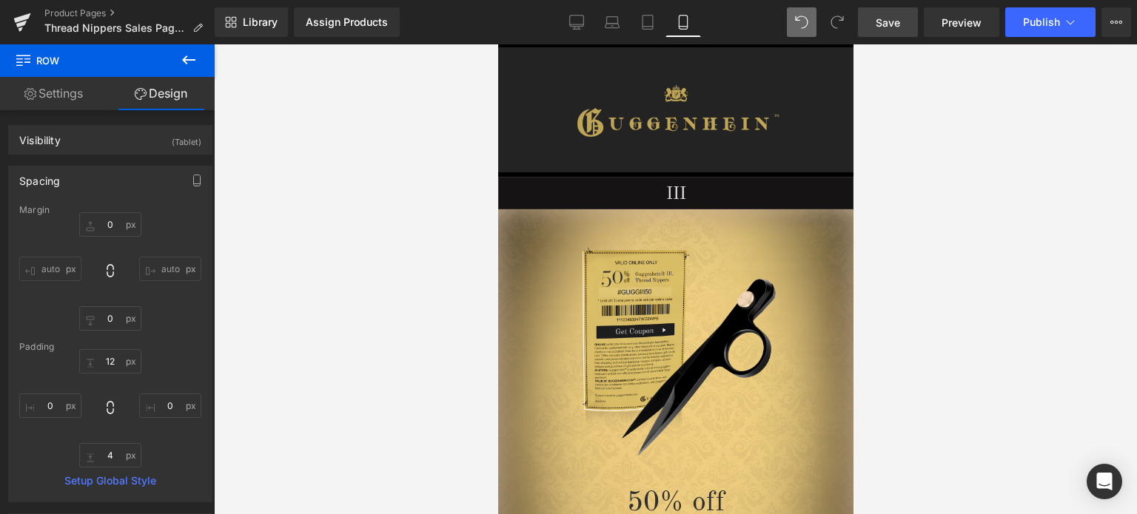
click at [907, 21] on link "Save" at bounding box center [888, 22] width 60 height 30
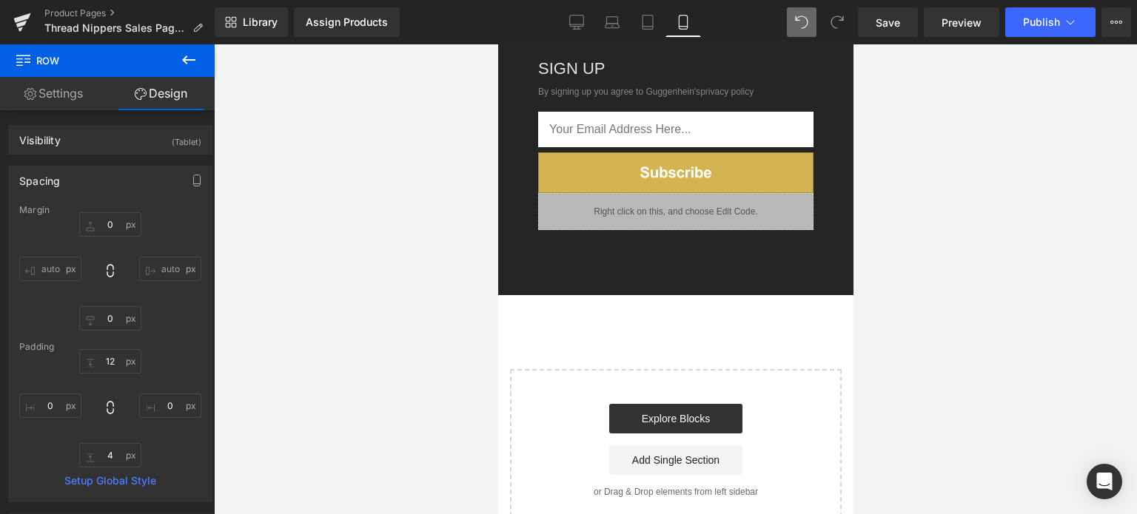
scroll to position [4638, 0]
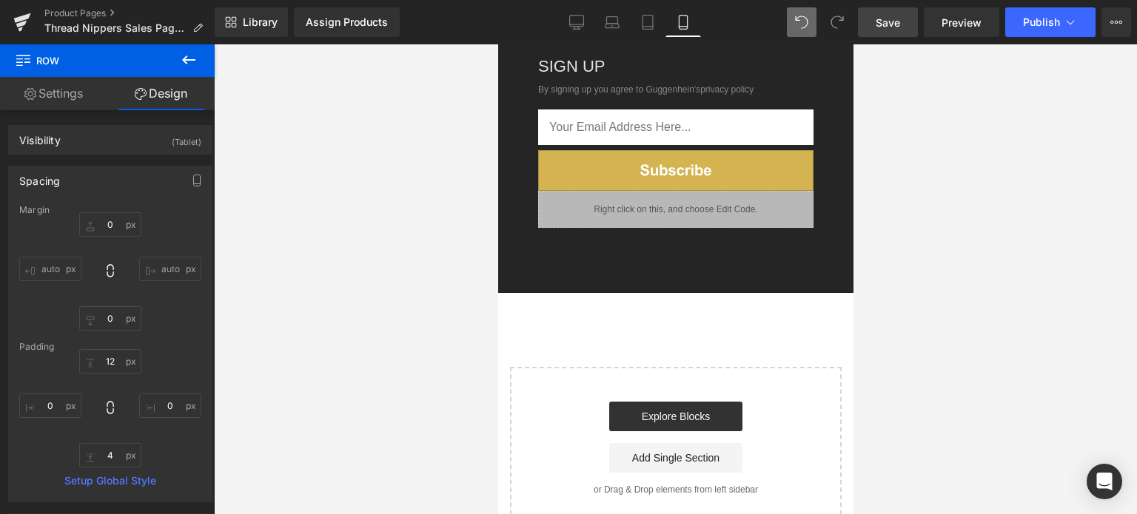
click at [890, 24] on span "Save" at bounding box center [888, 23] width 24 height 16
click at [895, 21] on span "Save" at bounding box center [888, 23] width 24 height 16
